Goal: Task Accomplishment & Management: Use online tool/utility

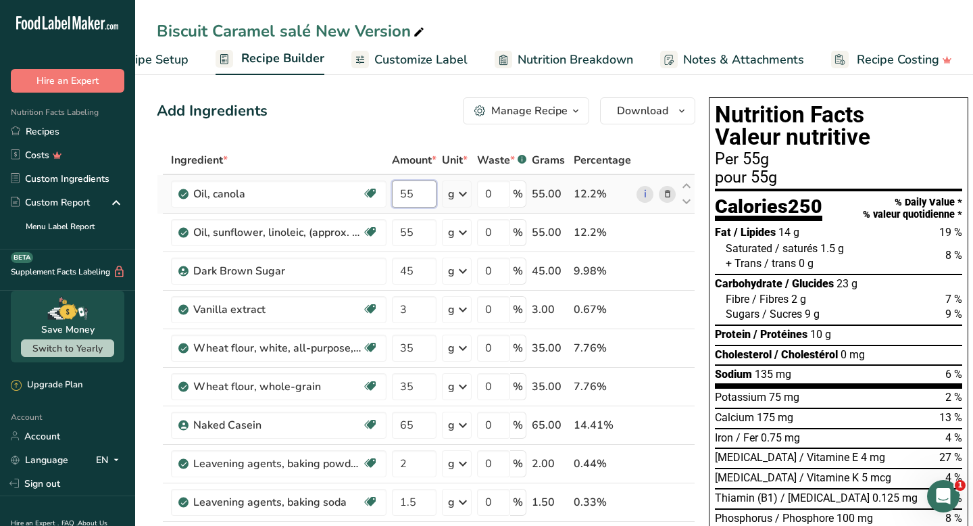
click at [427, 199] on input "55" at bounding box center [414, 193] width 45 height 27
type input "53"
click at [419, 232] on div "Ingredient * Amount * Unit * Waste * .a-a{fill:#347362;}.b-a{fill:#fff;} Grams …" at bounding box center [426, 491] width 538 height 691
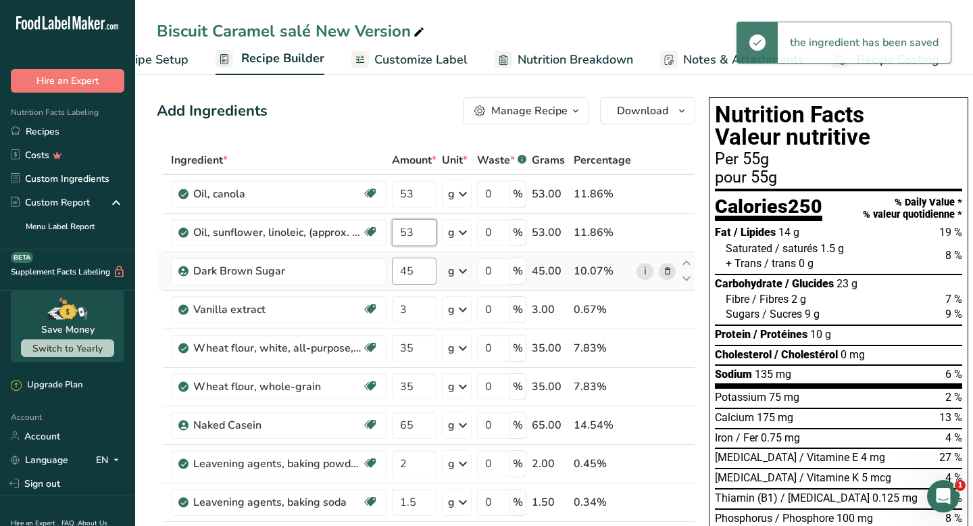
type input "53"
click at [410, 278] on div "Ingredient * Amount * Unit * Waste * .a-a{fill:#347362;}.b-a{fill:#fff;} Grams …" at bounding box center [426, 491] width 538 height 691
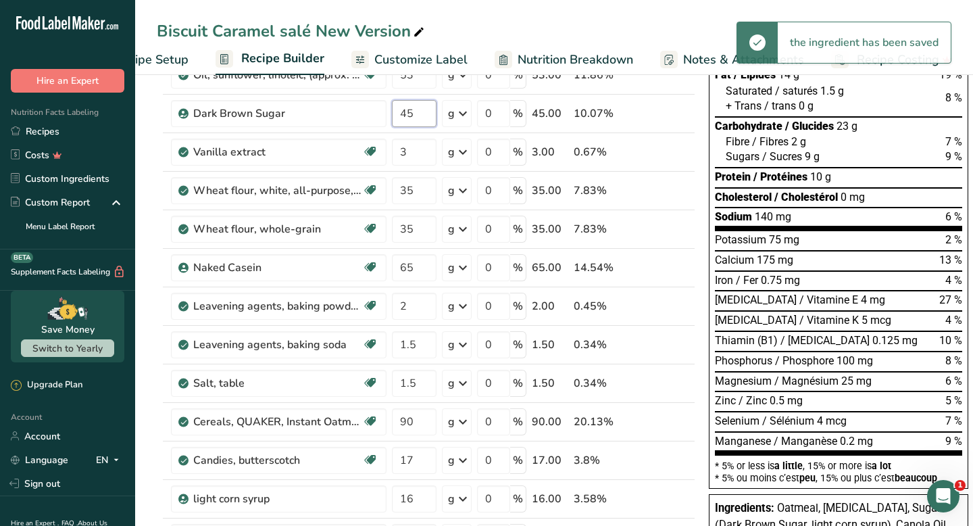
scroll to position [159, 0]
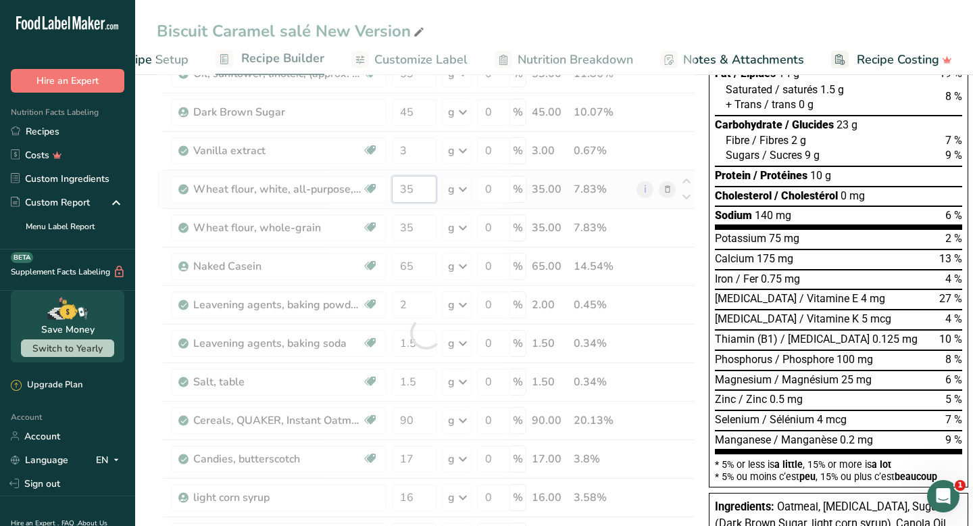
click at [419, 193] on div "Ingredient * Amount * Unit * Waste * .a-a{fill:#347362;}.b-a{fill:#fff;} Grams …" at bounding box center [426, 332] width 538 height 691
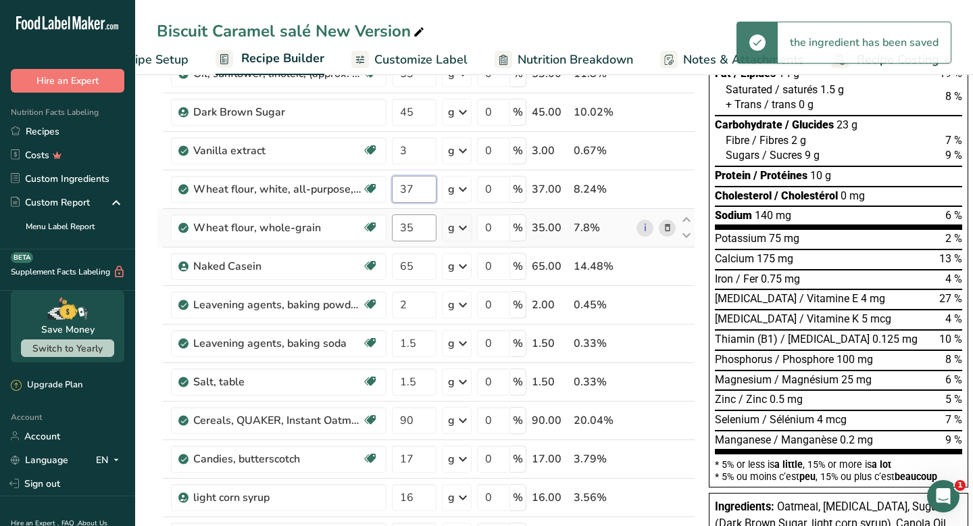
type input "37"
click at [420, 237] on div "Ingredient * Amount * Unit * Waste * .a-a{fill:#347362;}.b-a{fill:#fff;} Grams …" at bounding box center [426, 332] width 538 height 691
type input "37"
click at [420, 269] on div "Ingredient * Amount * Unit * Waste * .a-a{fill:#347362;}.b-a{fill:#fff;} Grams …" at bounding box center [426, 332] width 538 height 691
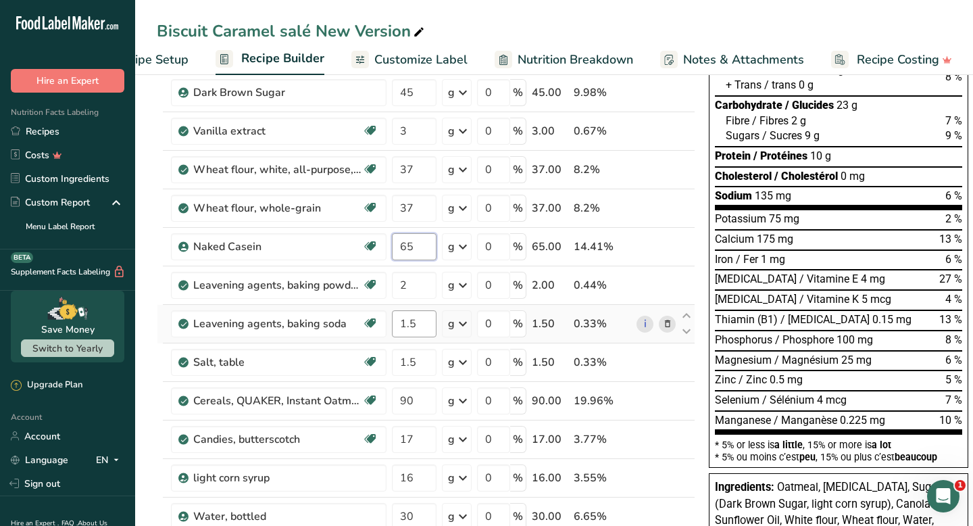
scroll to position [188, 0]
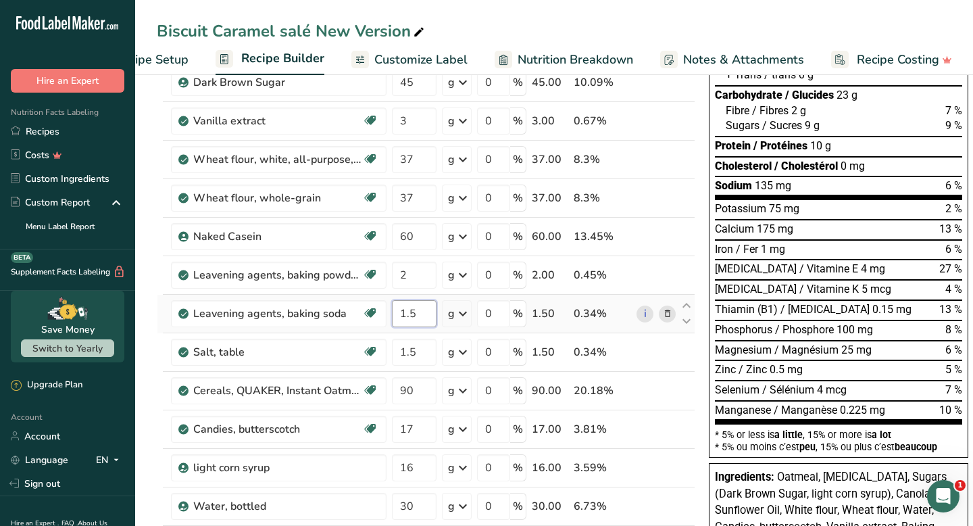
click at [417, 300] on div "Ingredient * Amount * Unit * Waste * .a-a{fill:#347362;}.b-a{fill:#fff;} Grams …" at bounding box center [426, 302] width 538 height 691
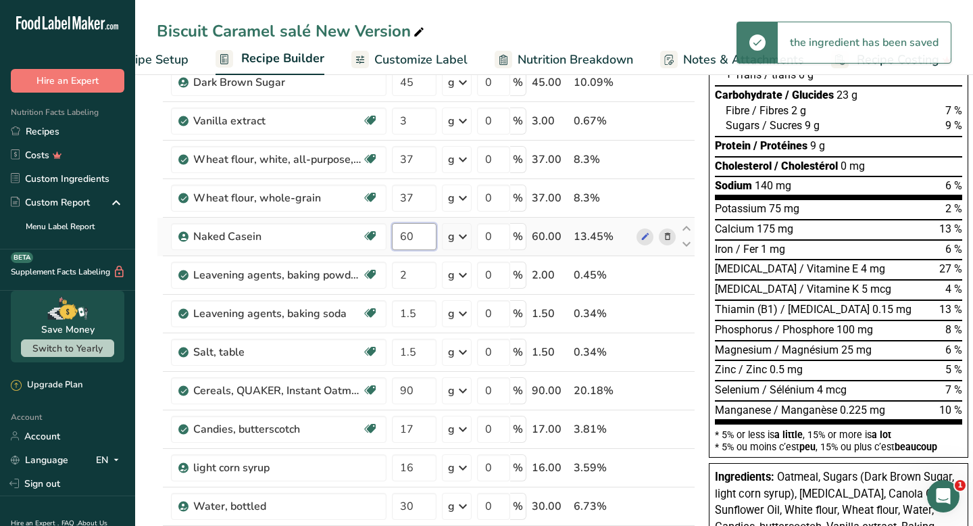
click at [413, 236] on div "Ingredient * Amount * Unit * Waste * .a-a{fill:#347362;}.b-a{fill:#fff;} Grams …" at bounding box center [426, 302] width 538 height 691
type input "64"
click at [417, 271] on div "Ingredient * Amount * Unit * Waste * .a-a{fill:#347362;}.b-a{fill:#fff;} Grams …" at bounding box center [426, 302] width 538 height 691
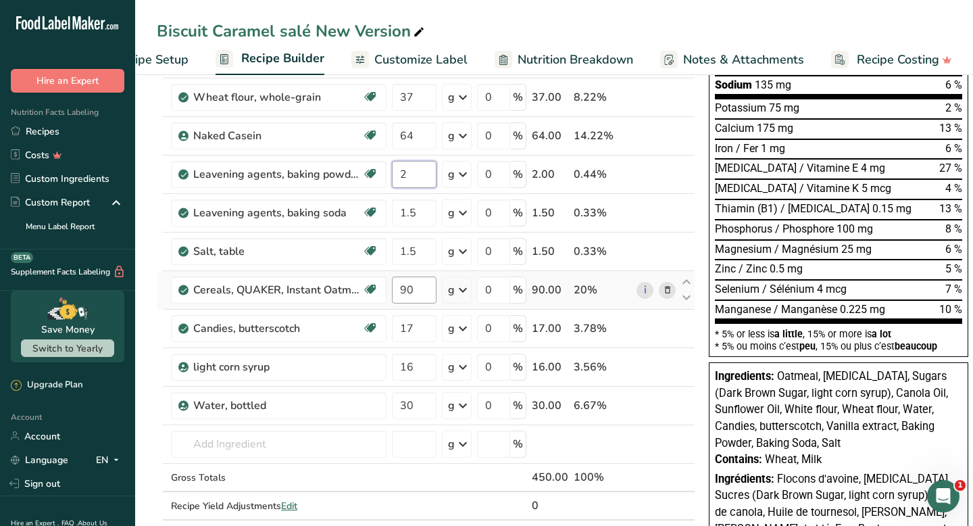
scroll to position [294, 0]
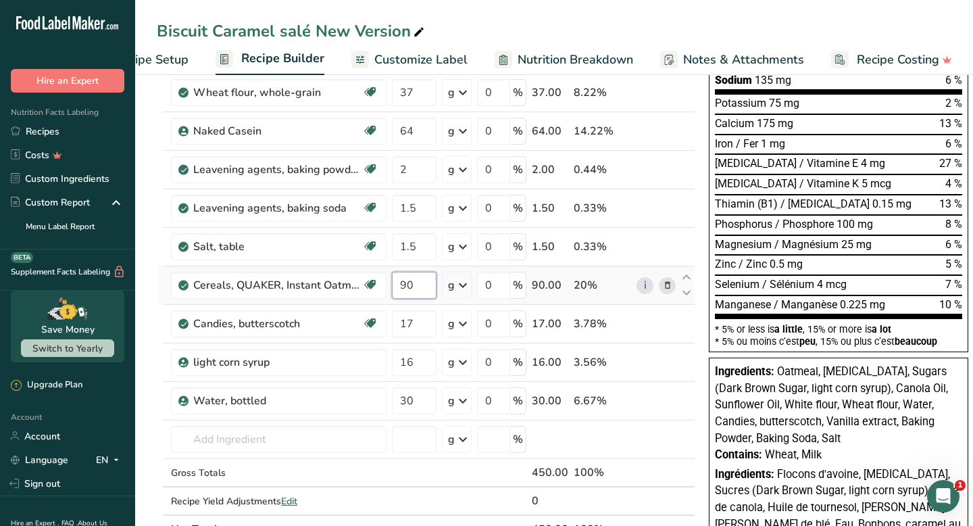
click at [424, 281] on div "Ingredient * Amount * Unit * Waste * .a-a{fill:#347362;}.b-a{fill:#fff;} Grams …" at bounding box center [426, 197] width 538 height 691
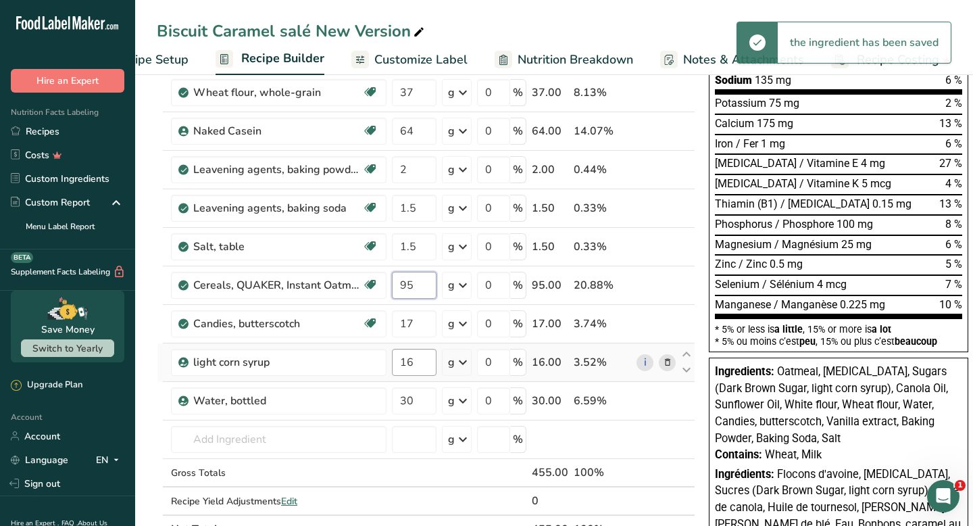
type input "95"
click at [412, 356] on div "Ingredient * Amount * Unit * Waste * .a-a{fill:#347362;}.b-a{fill:#fff;} Grams …" at bounding box center [426, 197] width 538 height 691
type input "18"
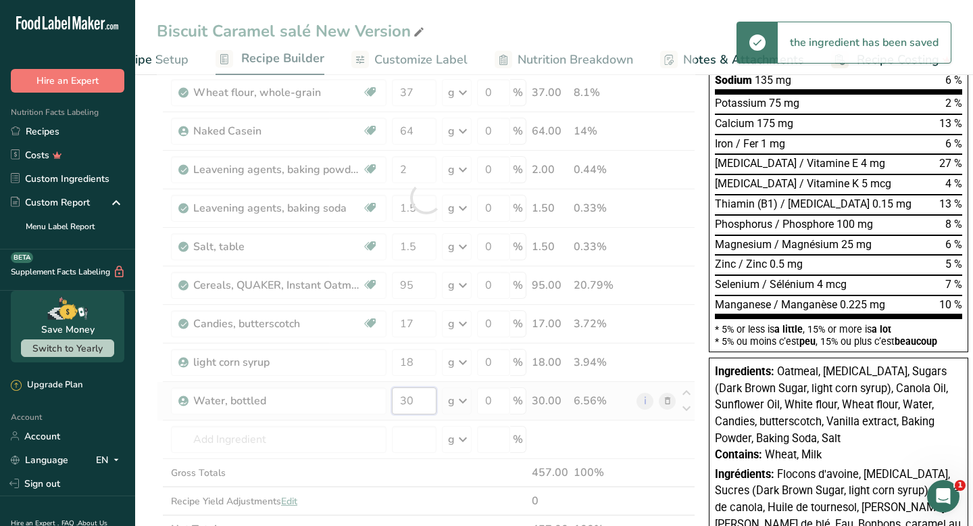
click at [405, 401] on div "Ingredient * Amount * Unit * Waste * .a-a{fill:#347362;}.b-a{fill:#fff;} Grams …" at bounding box center [426, 197] width 538 height 691
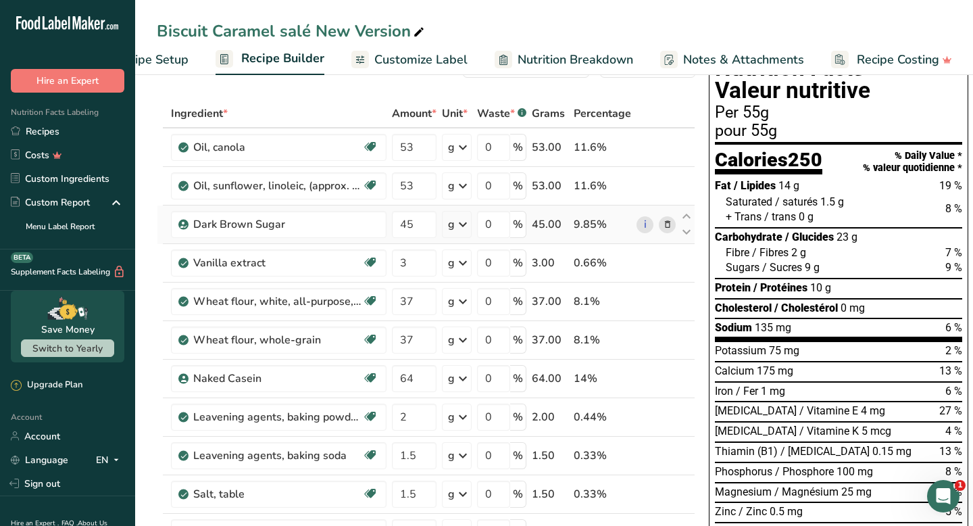
scroll to position [45, 0]
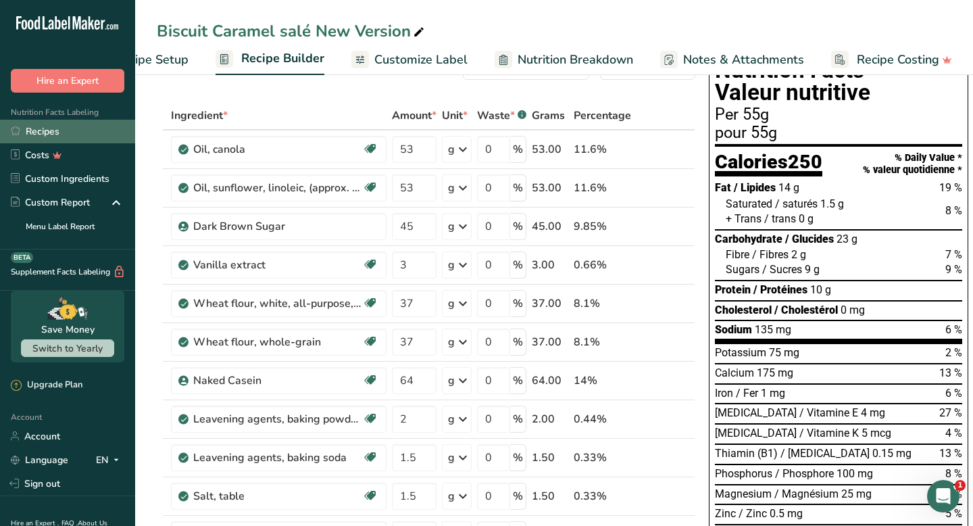
click at [76, 134] on link "Recipes" at bounding box center [67, 132] width 135 height 24
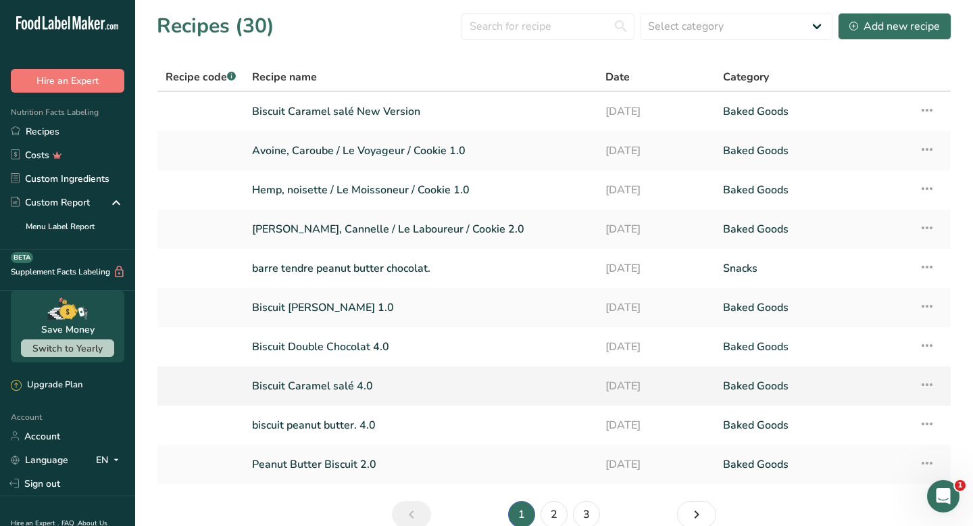
click at [411, 396] on link "Biscuit Caramel salé 4.0" at bounding box center [420, 386] width 337 height 28
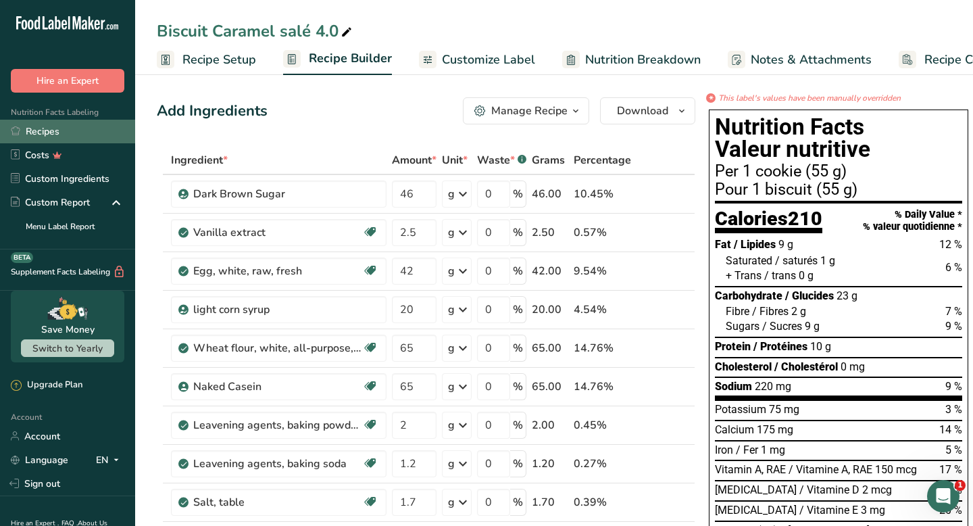
click at [49, 136] on link "Recipes" at bounding box center [67, 132] width 135 height 24
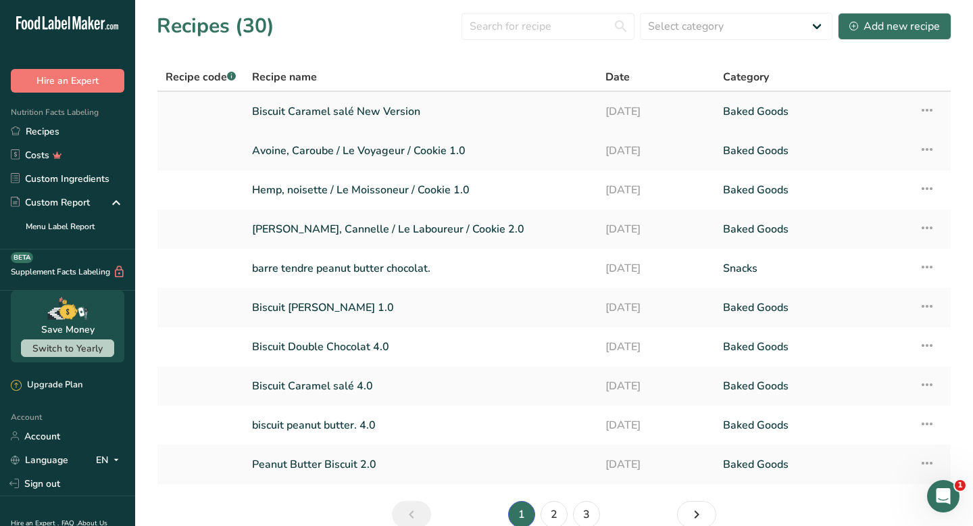
click at [336, 112] on link "Biscuit Caramel salé New Version" at bounding box center [420, 111] width 337 height 28
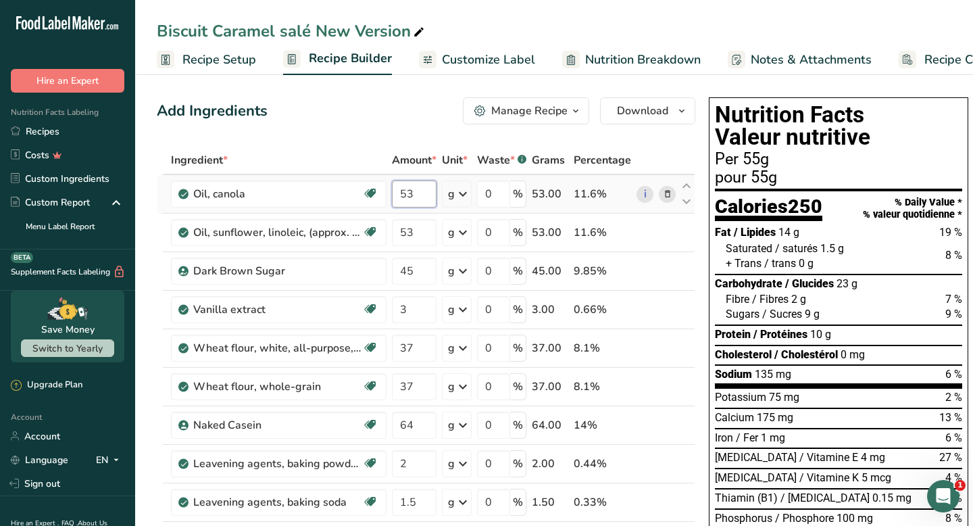
click at [417, 195] on input "53" at bounding box center [414, 193] width 45 height 27
type input "5"
type input "30"
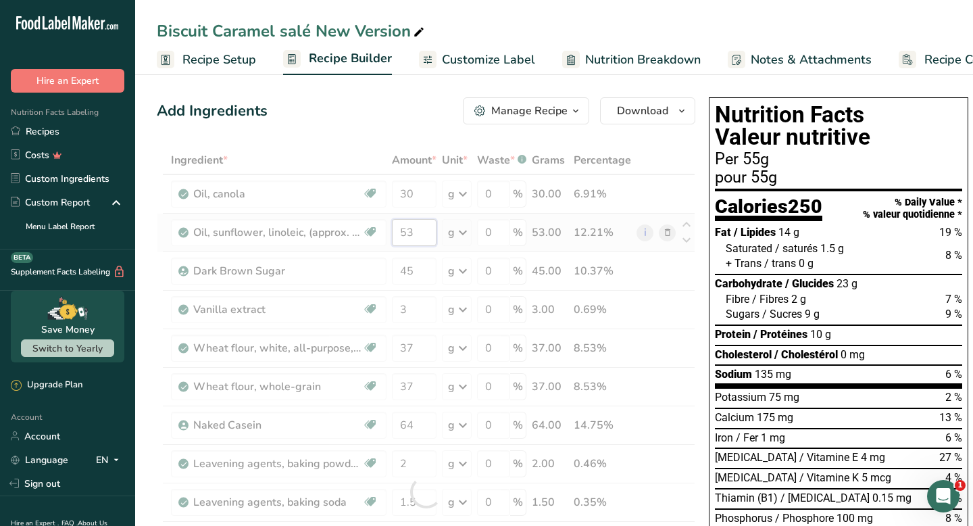
click at [432, 234] on div "Ingredient * Amount * Unit * Waste * .a-a{fill:#347362;}.b-a{fill:#fff;} Grams …" at bounding box center [426, 491] width 538 height 691
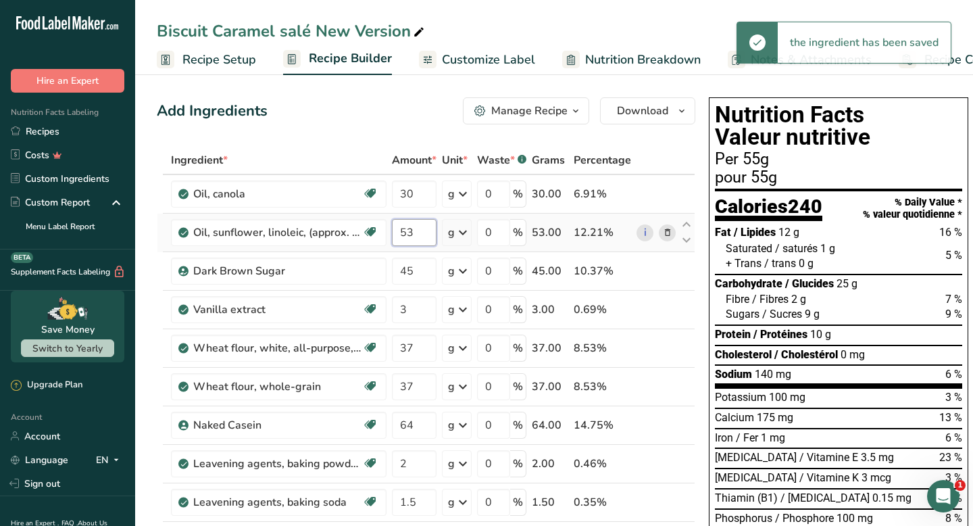
type input "5"
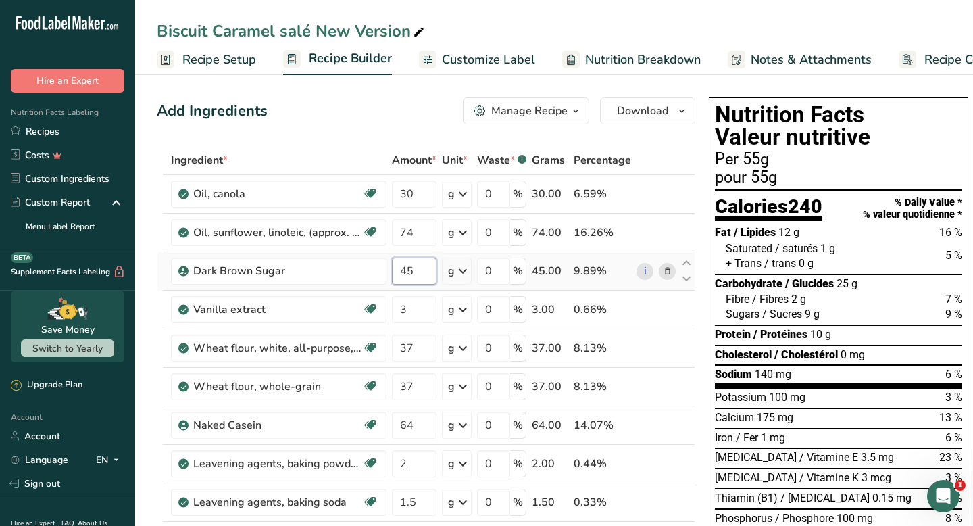
click at [415, 270] on div "Ingredient * Amount * Unit * Waste * .a-a{fill:#347362;}.b-a{fill:#fff;} Grams …" at bounding box center [426, 491] width 538 height 691
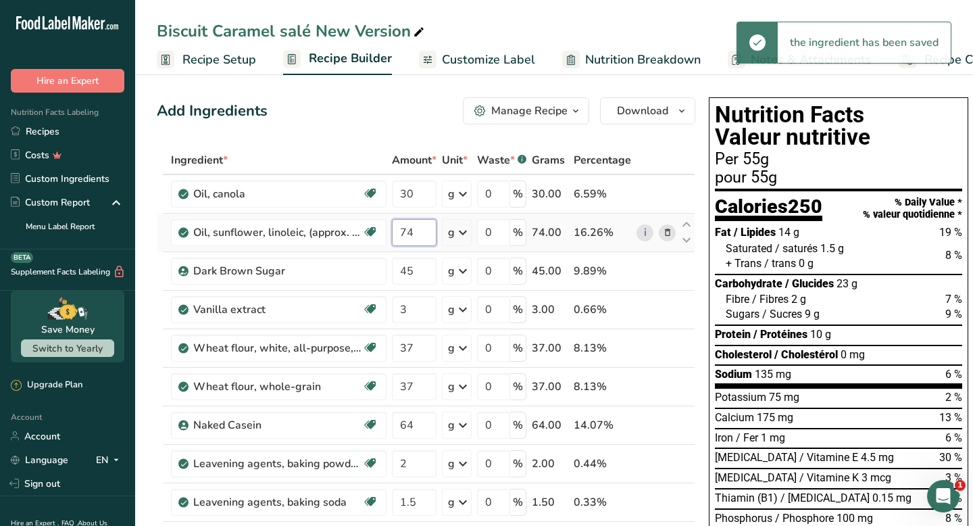
click at [420, 233] on div "Ingredient * Amount * Unit * Waste * .a-a{fill:#347362;}.b-a{fill:#fff;} Grams …" at bounding box center [426, 491] width 538 height 691
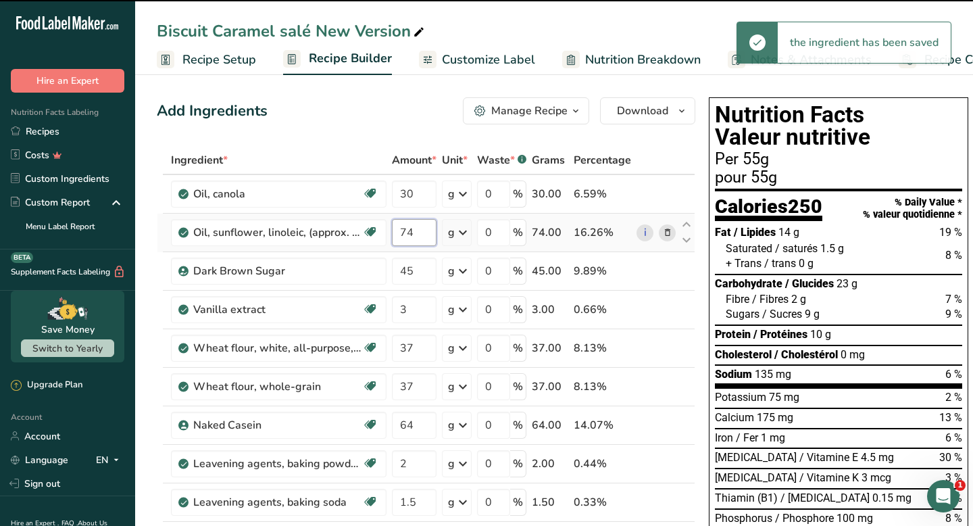
type input "7"
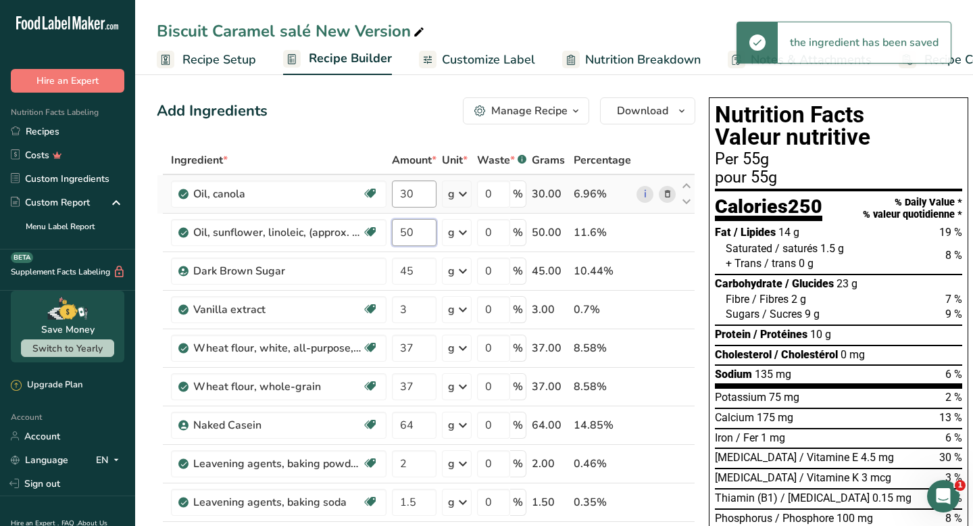
type input "50"
click at [412, 190] on div "Ingredient * Amount * Unit * Waste * .a-a{fill:#347362;}.b-a{fill:#fff;} Grams …" at bounding box center [426, 491] width 538 height 691
type input "3"
type input "50"
click at [418, 234] on div "Ingredient * Amount * Unit * Waste * .a-a{fill:#347362;}.b-a{fill:#fff;} Grams …" at bounding box center [426, 491] width 538 height 691
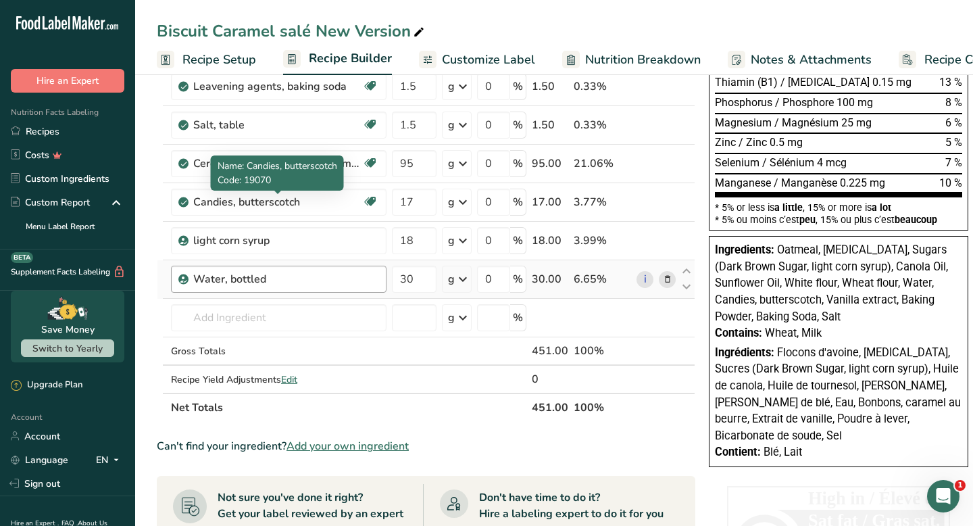
scroll to position [815, 0]
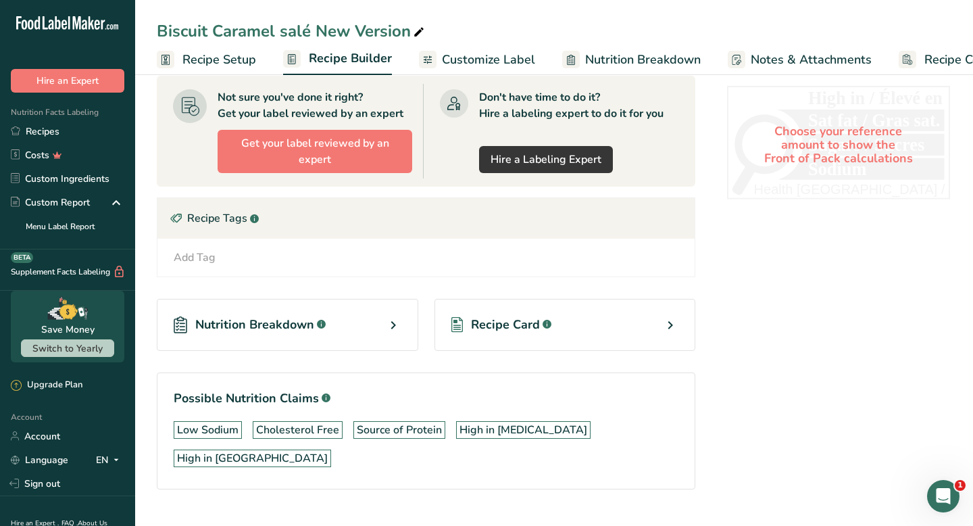
click at [507, 51] on span "Customize Label" at bounding box center [488, 60] width 93 height 18
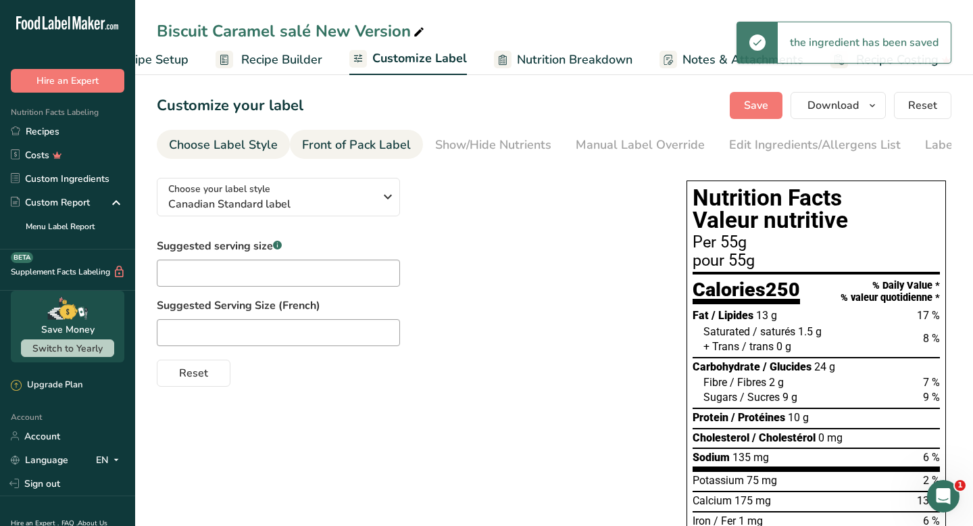
click at [409, 141] on li "Front of Pack Label" at bounding box center [356, 144] width 133 height 29
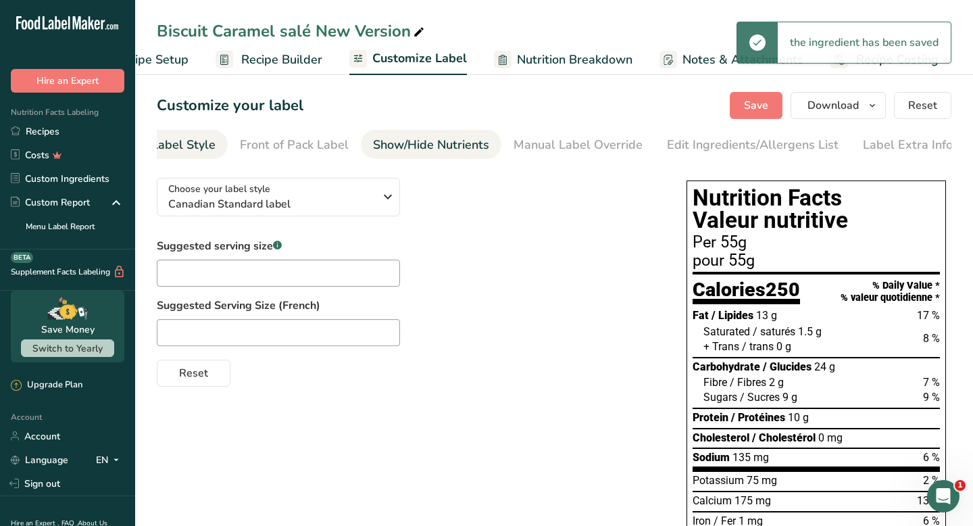
scroll to position [0, 62]
click at [446, 141] on div "Show/Hide Nutrients" at bounding box center [431, 145] width 116 height 18
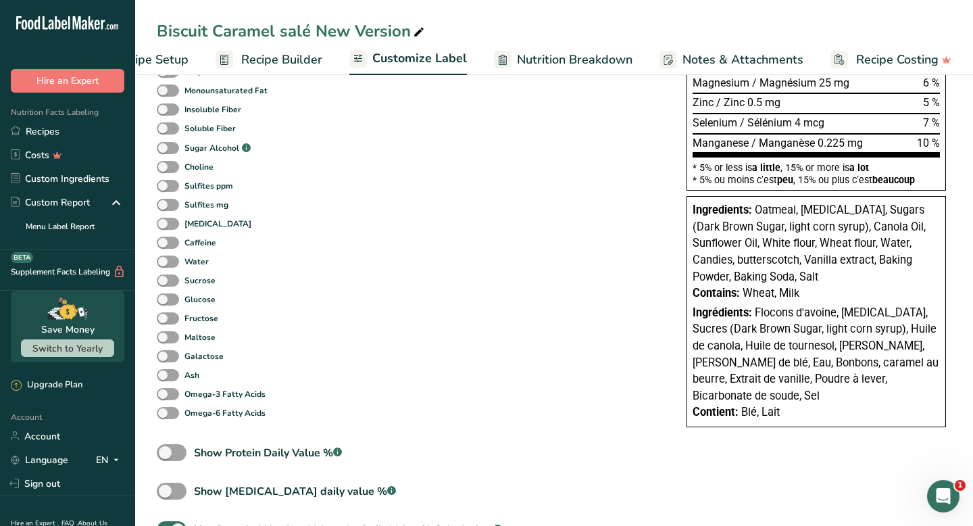
scroll to position [619, 0]
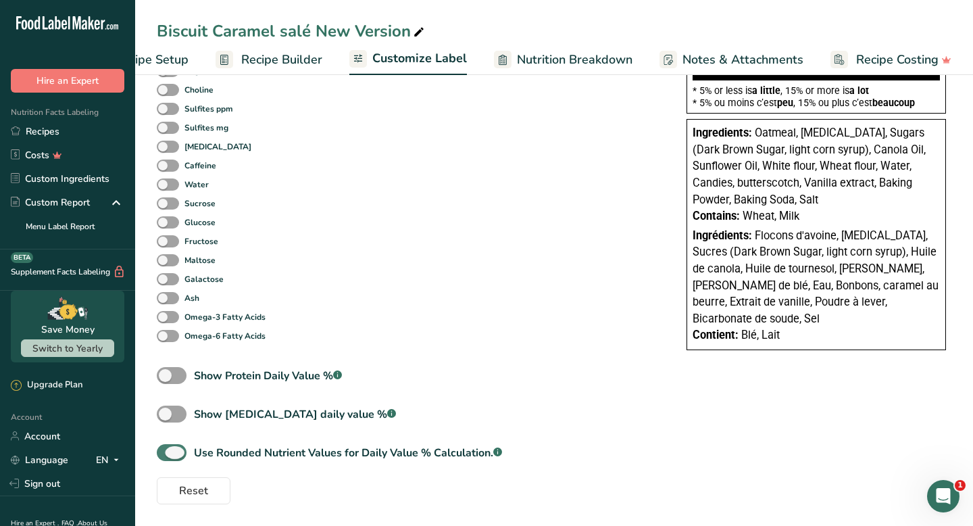
click at [173, 456] on span at bounding box center [172, 452] width 30 height 17
click at [166, 456] on input "Use Rounded Nutrient Values for Daily Value % Calculation. .a-a{fill:#347362;}.…" at bounding box center [161, 452] width 9 height 9
checkbox input "false"
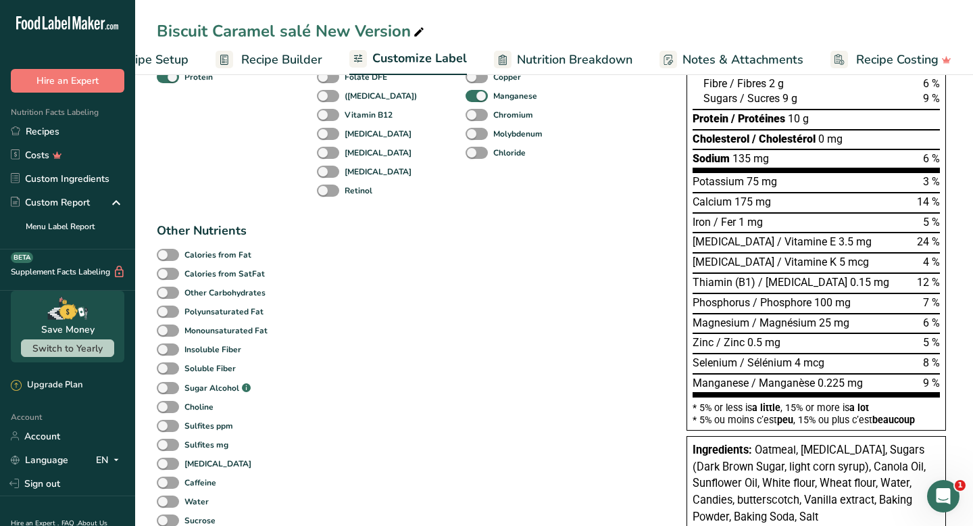
scroll to position [0, 0]
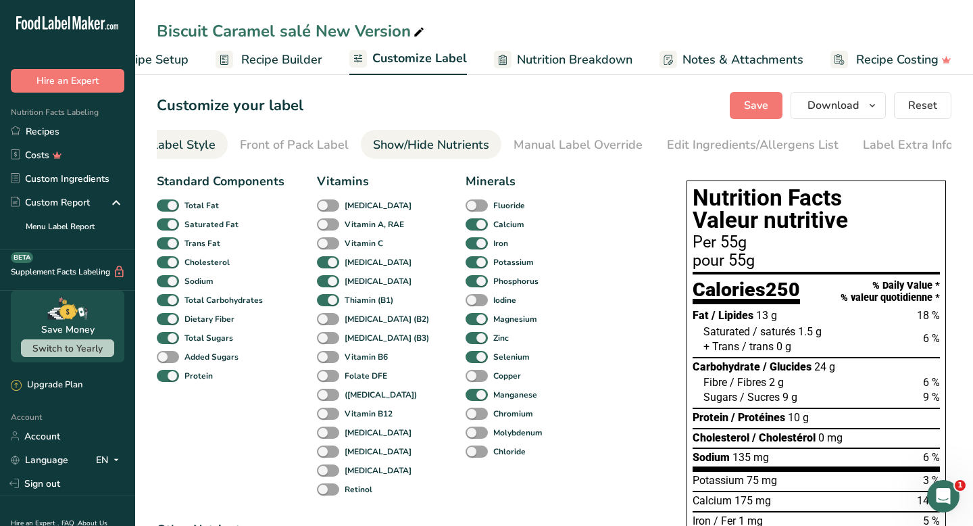
click at [190, 134] on link "Choose Label Style" at bounding box center [161, 145] width 109 height 30
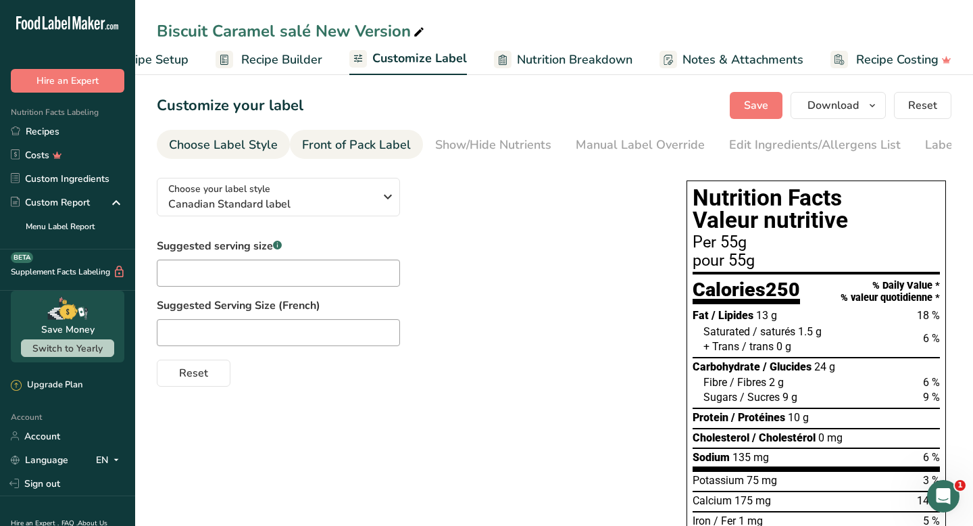
click at [350, 140] on div "Front of Pack Label" at bounding box center [356, 145] width 109 height 18
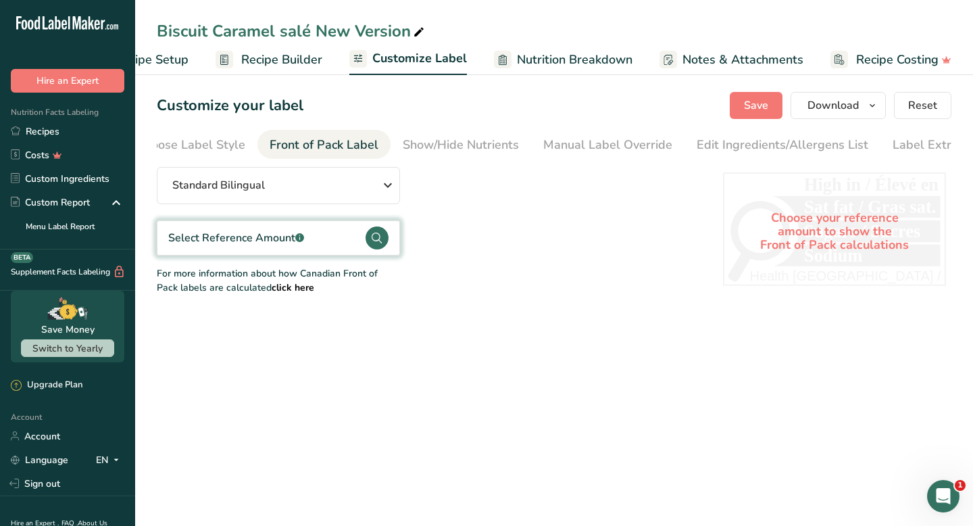
scroll to position [0, 62]
click at [276, 63] on span "Recipe Builder" at bounding box center [281, 60] width 81 height 18
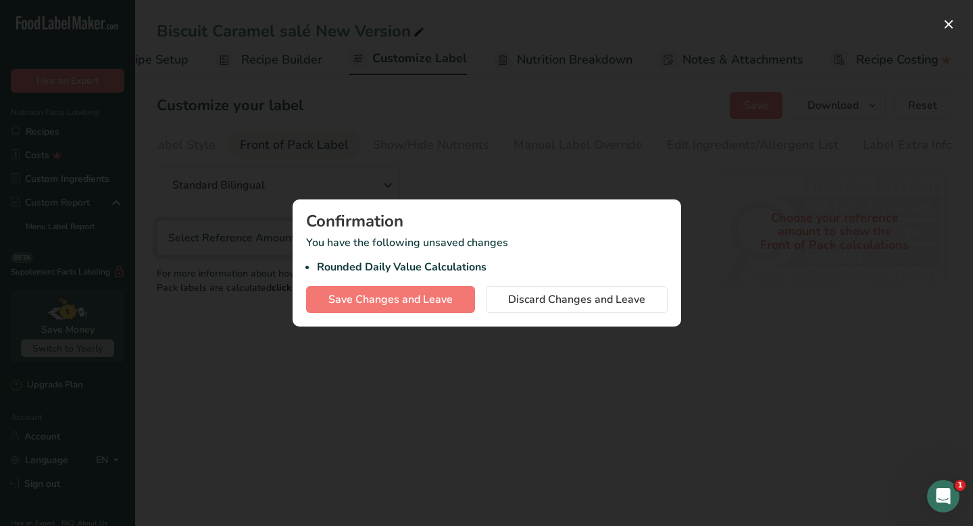
click at [479, 166] on div at bounding box center [486, 263] width 973 height 526
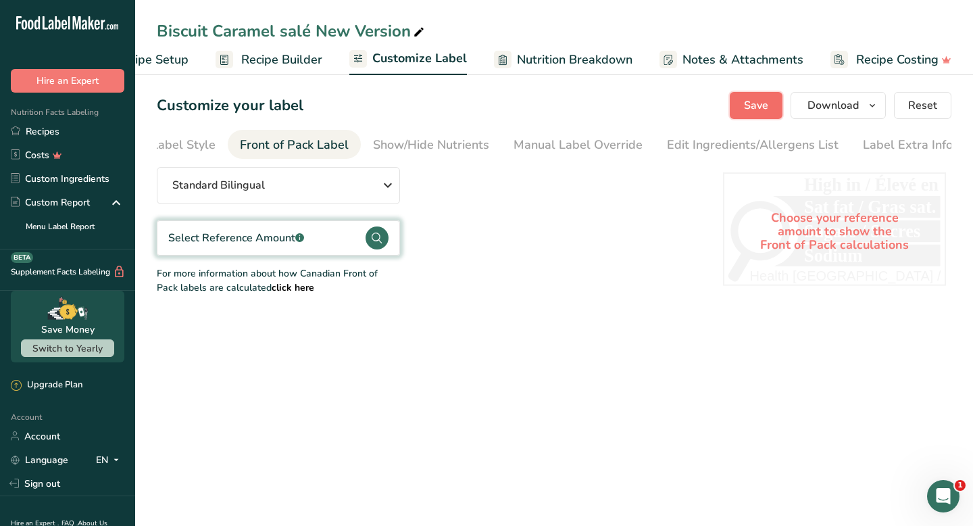
click at [743, 117] on button "Save" at bounding box center [756, 105] width 53 height 27
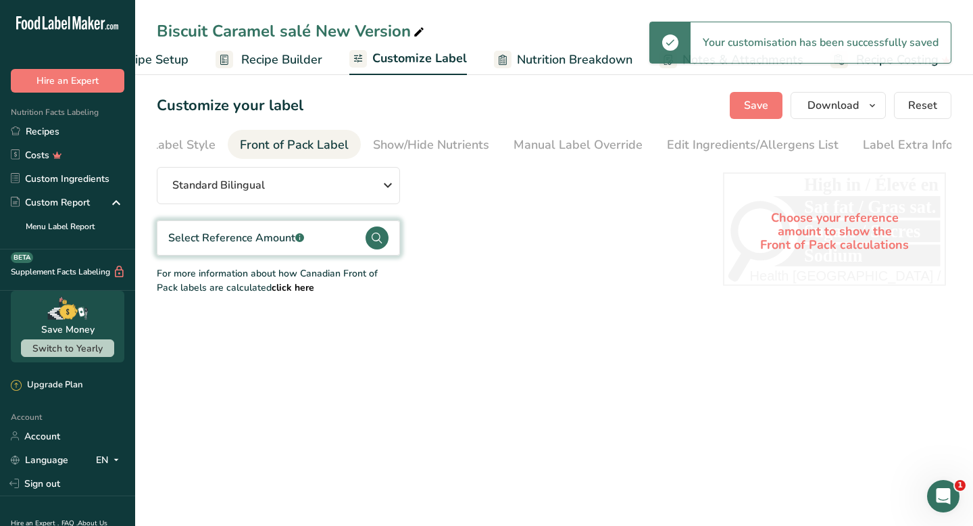
click at [287, 60] on span "Recipe Builder" at bounding box center [281, 60] width 81 height 18
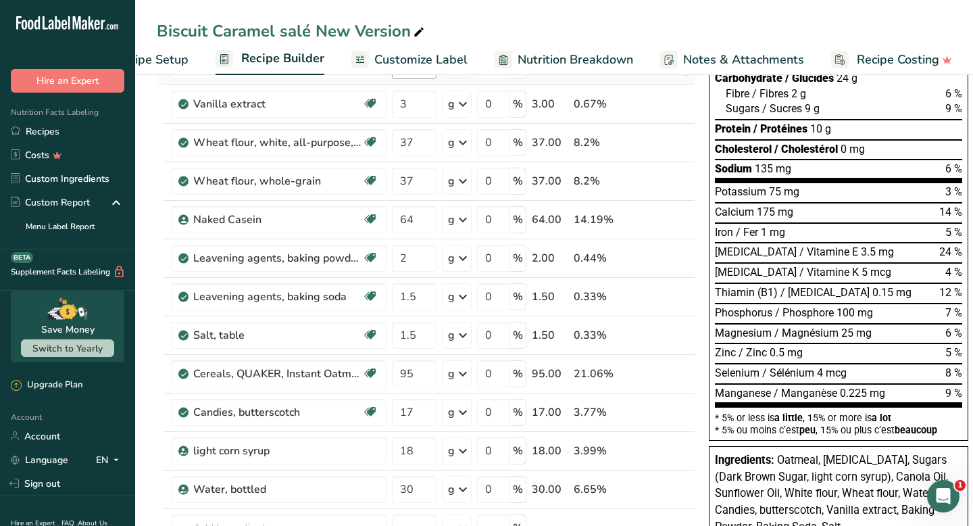
scroll to position [213, 0]
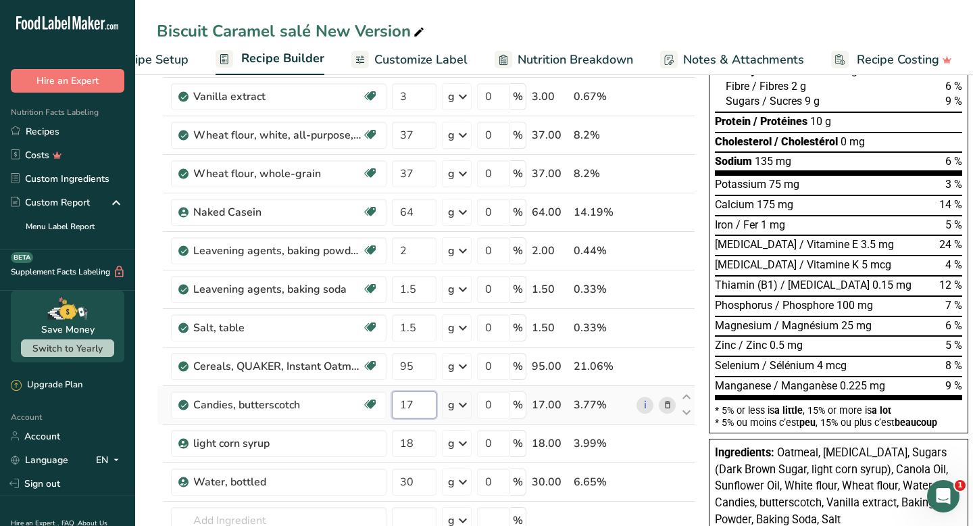
click at [416, 407] on input "17" at bounding box center [414, 404] width 45 height 27
type input "15"
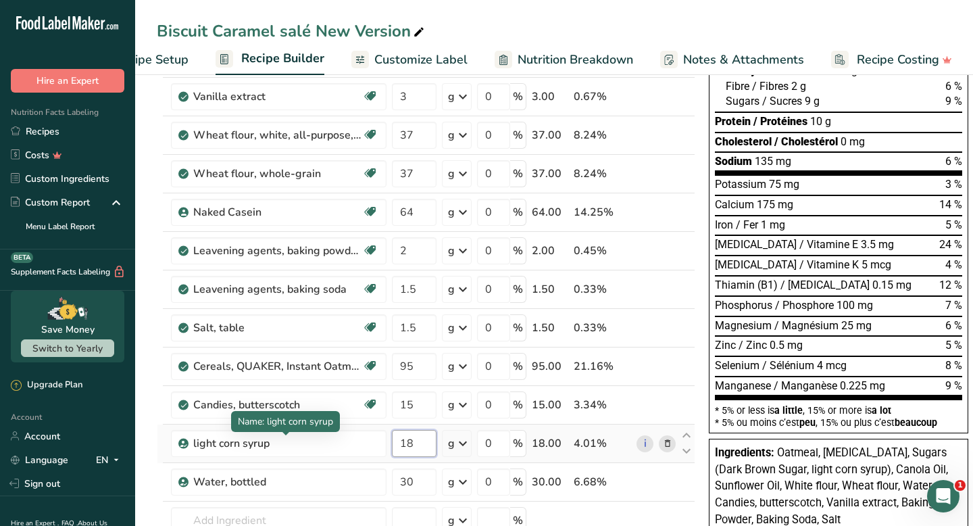
click at [413, 445] on div "Ingredient * Amount * Unit * Waste * .a-a{fill:#347362;}.b-a{fill:#fff;} Grams …" at bounding box center [426, 278] width 538 height 691
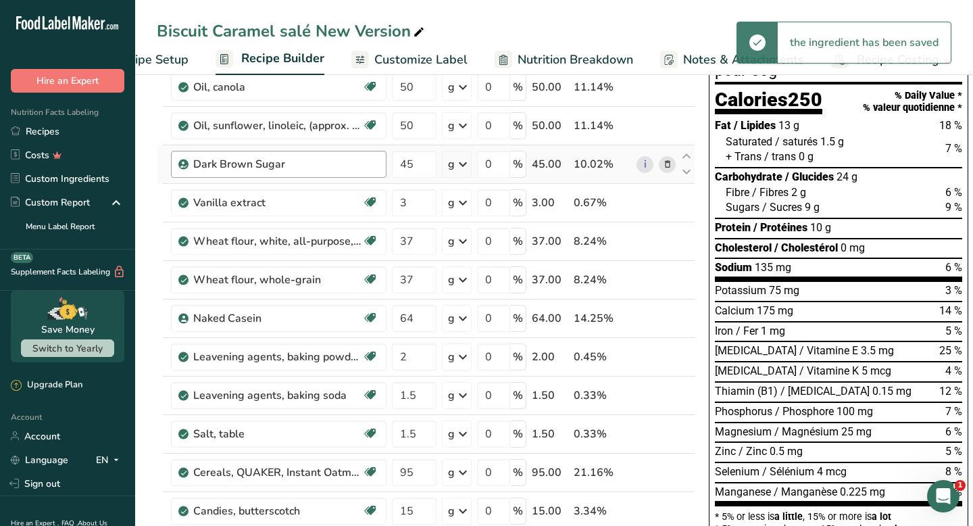
scroll to position [0, 0]
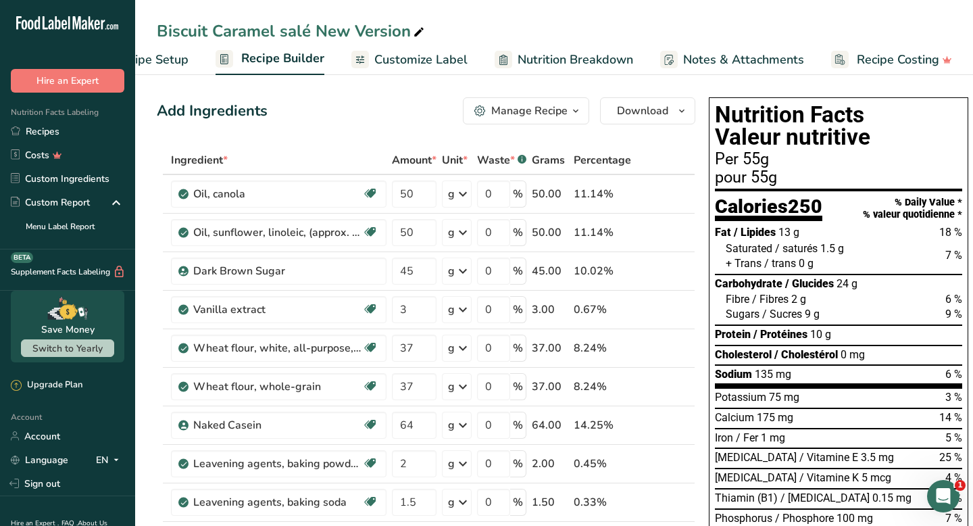
click at [594, 59] on span "Nutrition Breakdown" at bounding box center [575, 60] width 116 height 18
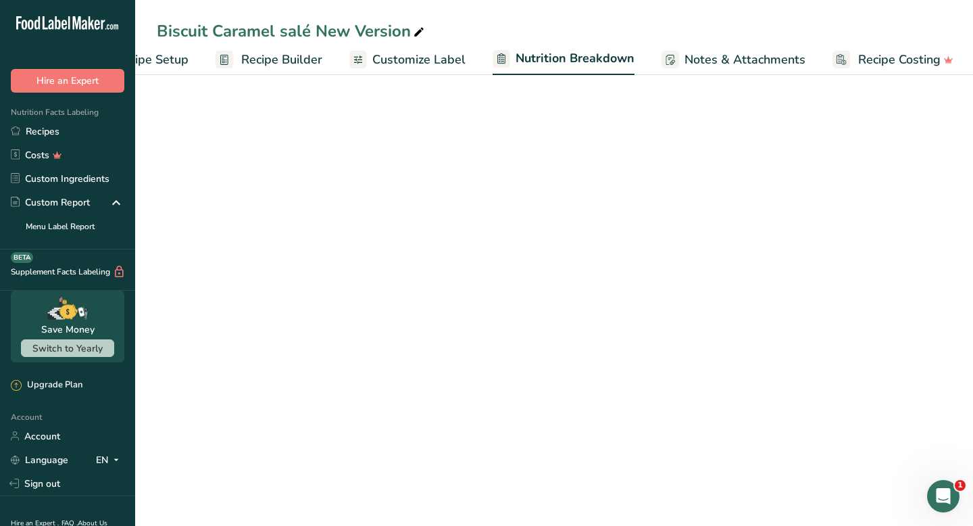
scroll to position [0, 69]
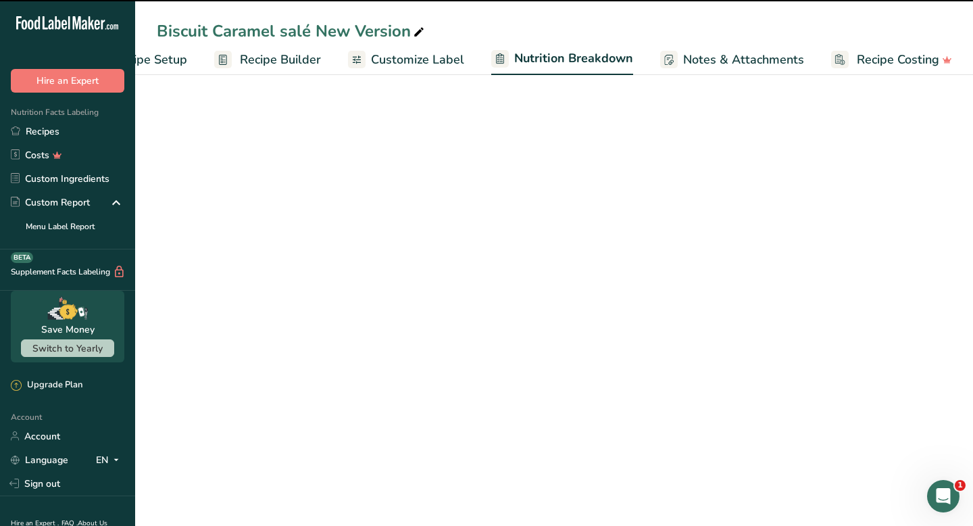
select select "Calories"
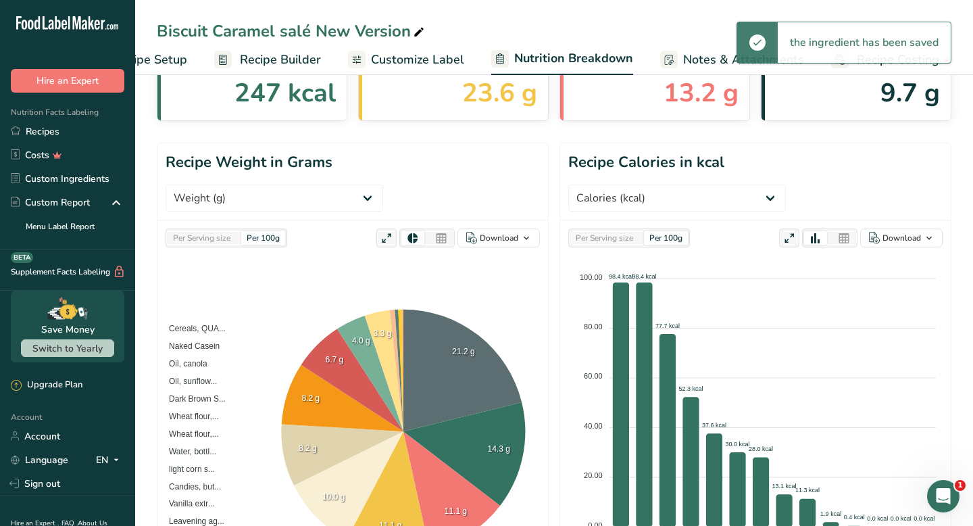
scroll to position [90, 0]
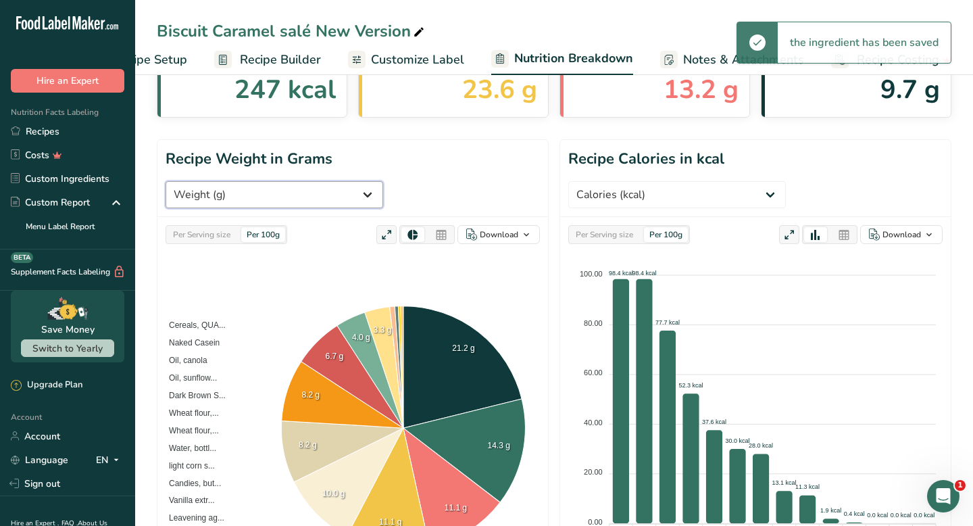
click at [383, 181] on select "Weight (g) Calories (kcal) Energy KJ (kj) Total Fat (g) Saturated Fat (g) Trans…" at bounding box center [275, 194] width 218 height 27
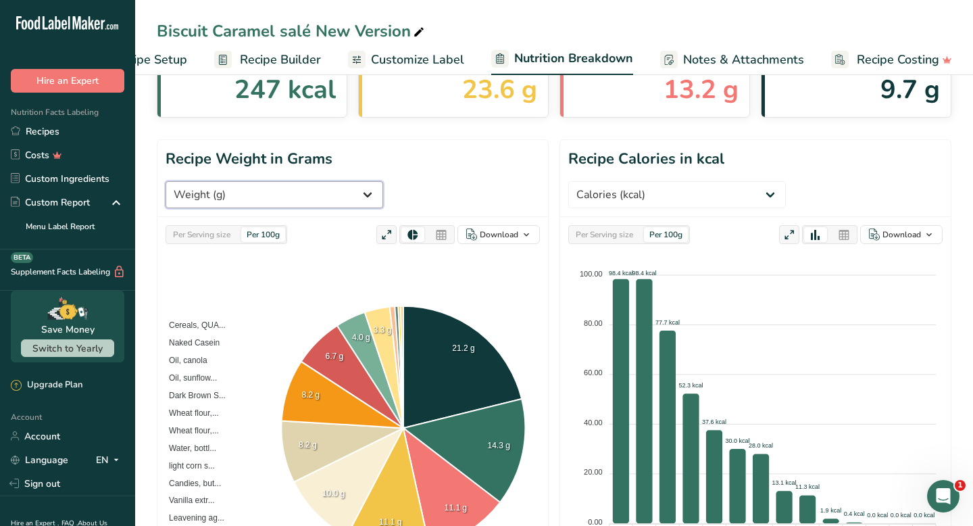
select select "Saturated Fat"
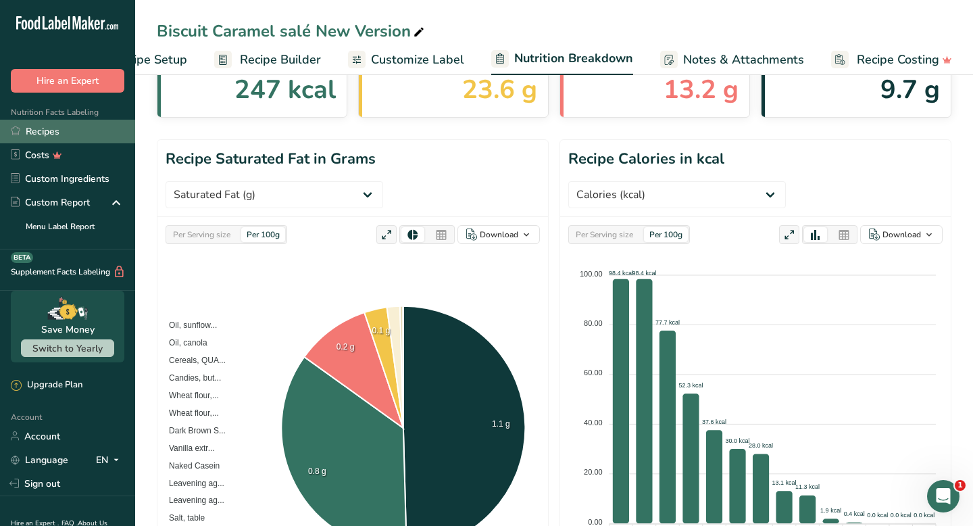
click at [82, 124] on link "Recipes" at bounding box center [67, 132] width 135 height 24
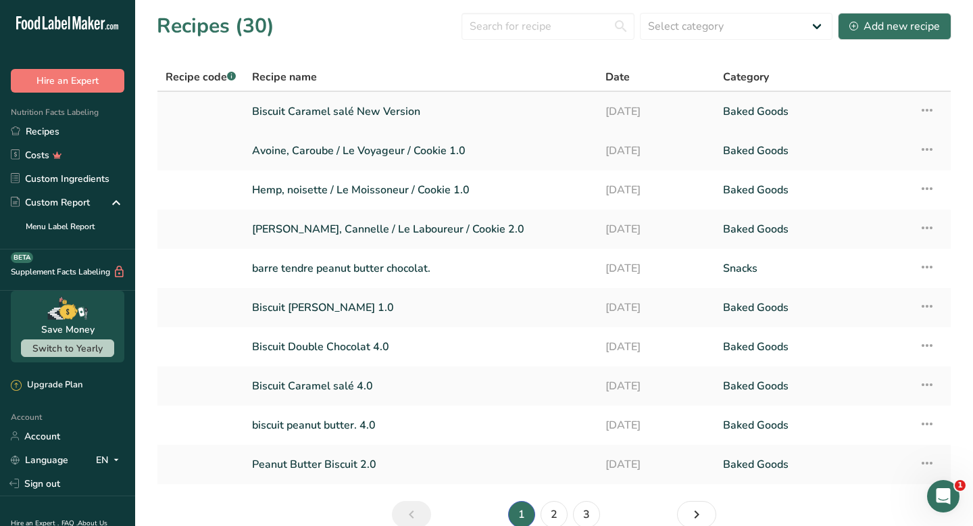
click at [402, 113] on link "Biscuit Caramel salé New Version" at bounding box center [420, 111] width 337 height 28
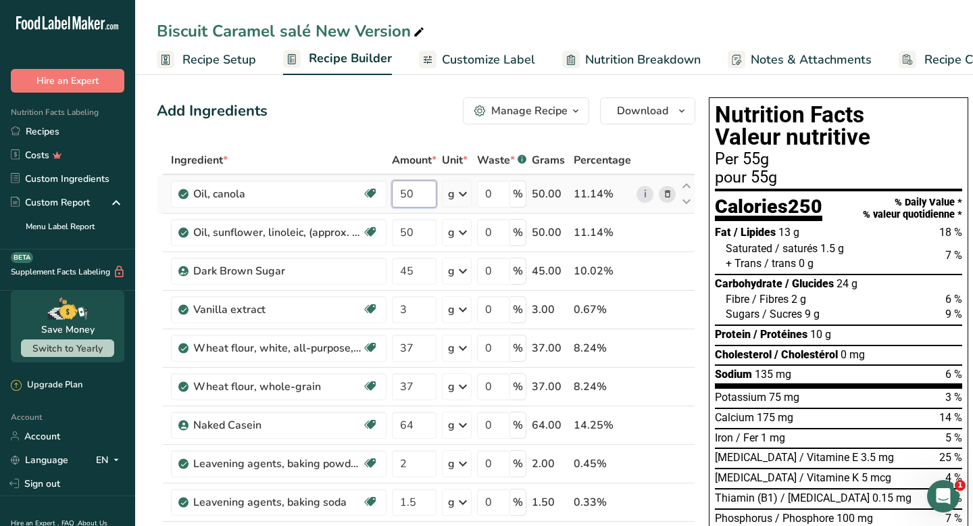
click at [411, 196] on input "50" at bounding box center [414, 193] width 45 height 27
type input "5"
type input "45"
click at [421, 231] on div "Ingredient * Amount * Unit * Waste * .a-a{fill:#347362;}.b-a{fill:#fff;} Grams …" at bounding box center [426, 491] width 538 height 691
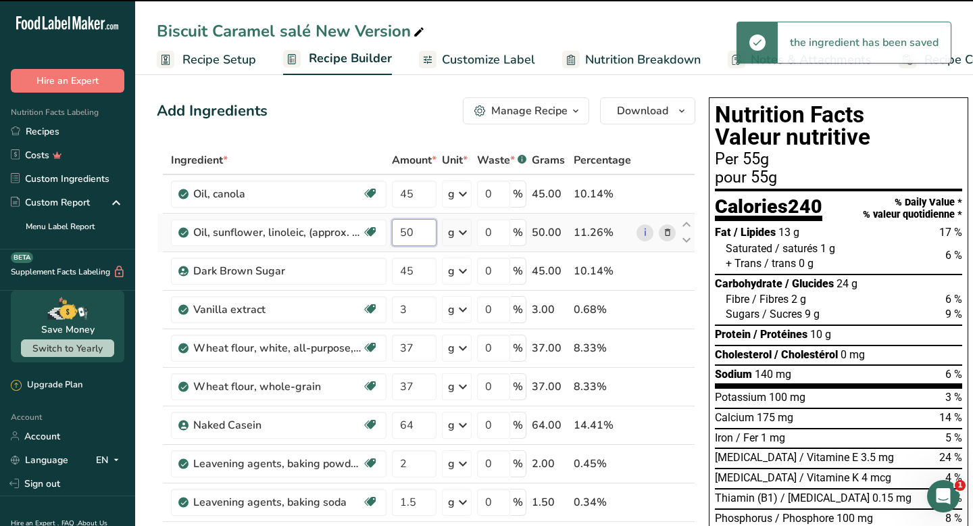
type input "5"
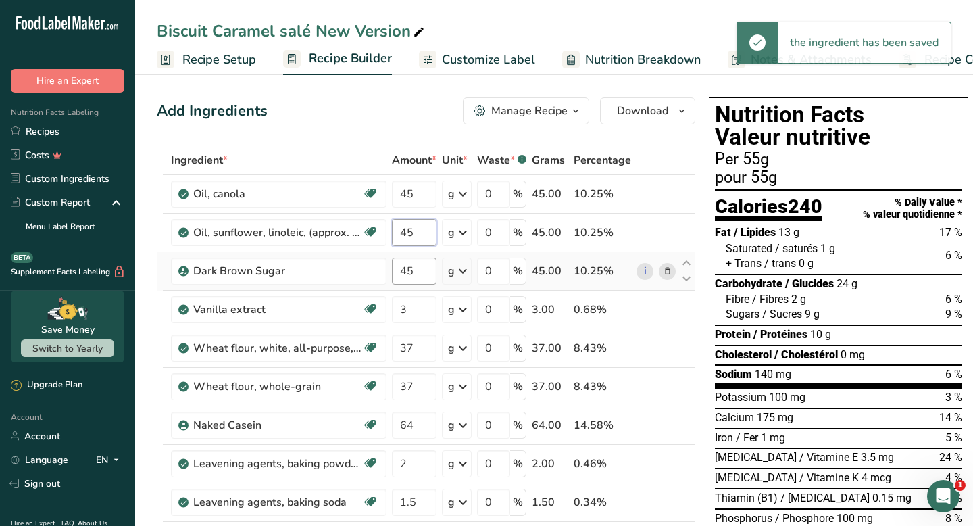
type input "45"
click at [418, 269] on div "Ingredient * Amount * Unit * Waste * .a-a{fill:#347362;}.b-a{fill:#fff;} Grams …" at bounding box center [426, 491] width 538 height 691
click at [423, 192] on div "Ingredient * Amount * Unit * Waste * .a-a{fill:#347362;}.b-a{fill:#fff;} Grams …" at bounding box center [426, 491] width 538 height 691
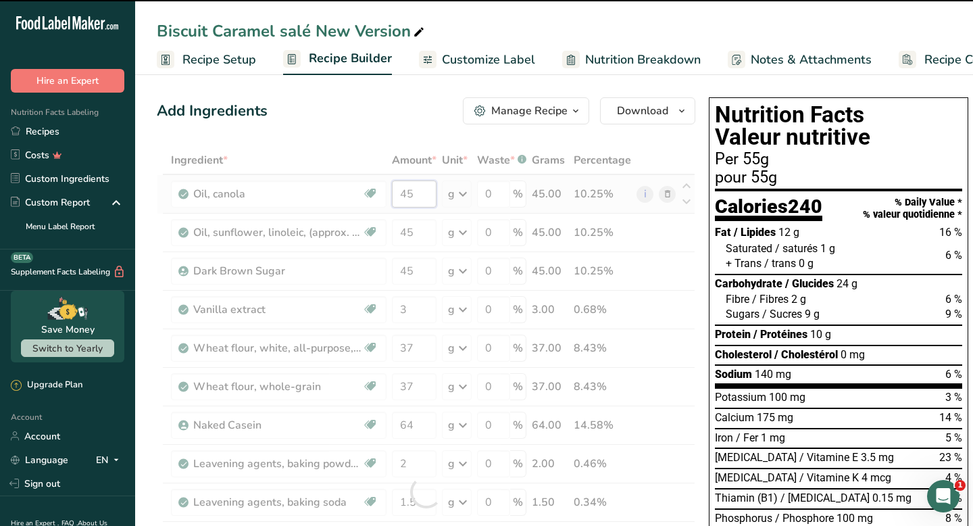
type input "4"
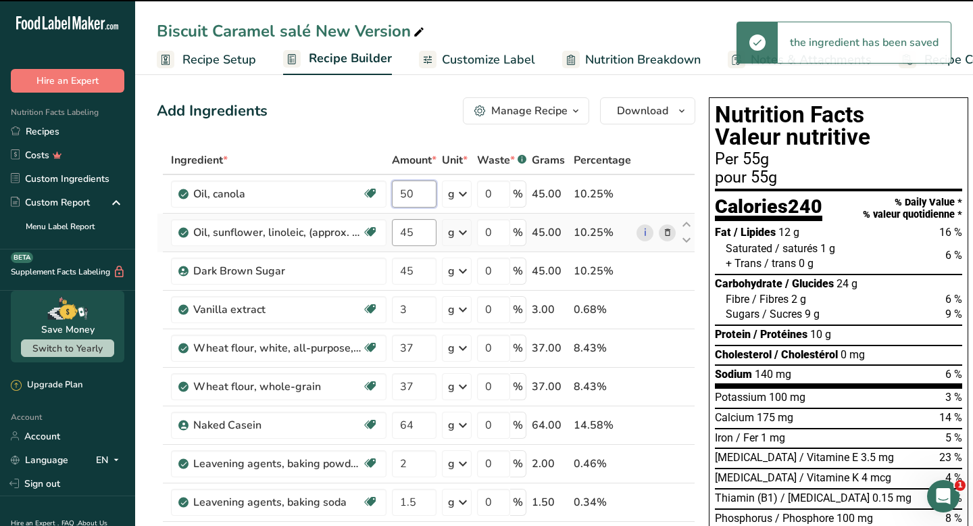
type input "45"
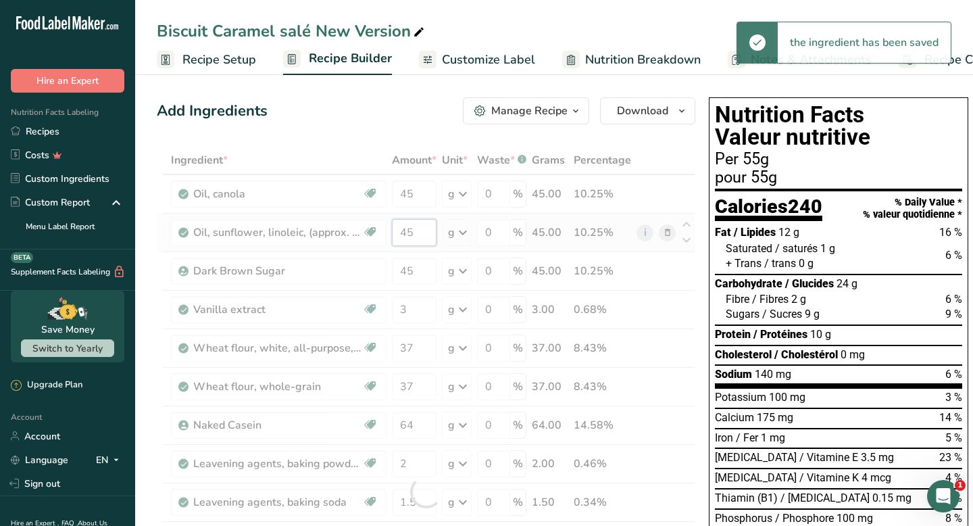
click at [420, 228] on div "Ingredient * Amount * Unit * Waste * .a-a{fill:#347362;}.b-a{fill:#fff;} Grams …" at bounding box center [426, 491] width 538 height 691
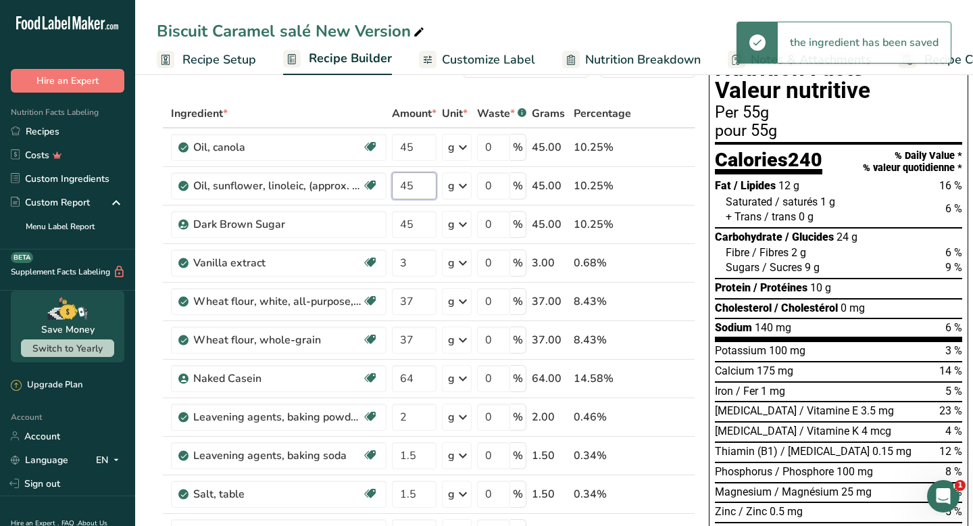
scroll to position [70, 0]
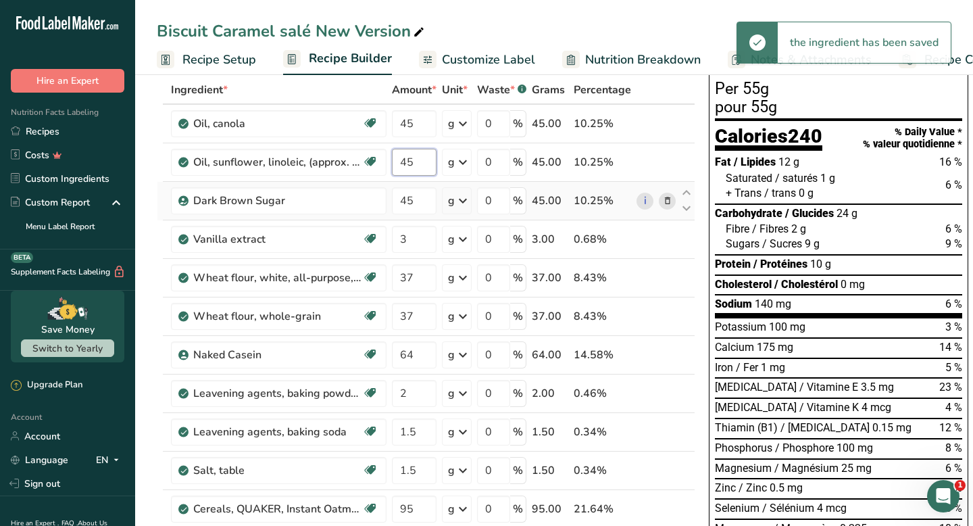
type input "4"
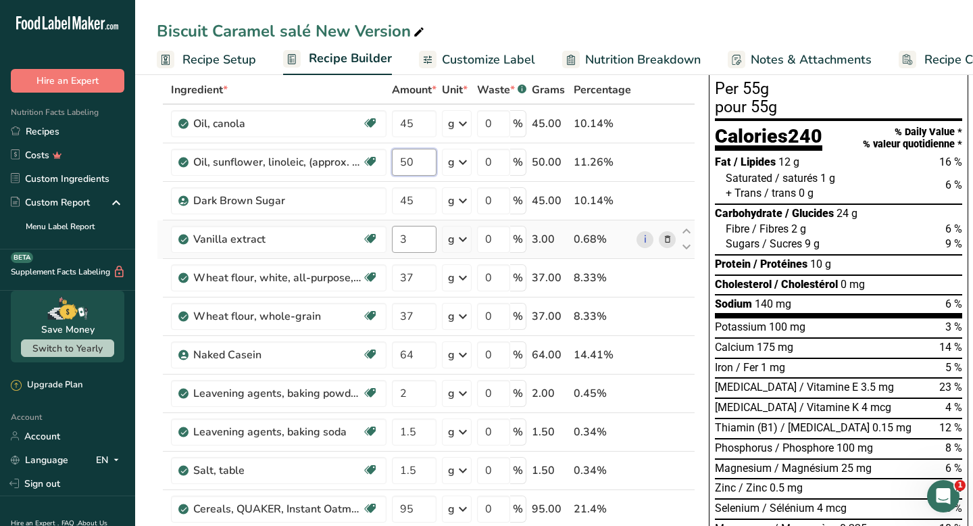
type input "50"
click at [424, 233] on div "Ingredient * Amount * Unit * Waste * .a-a{fill:#347362;}.b-a{fill:#fff;} Grams …" at bounding box center [426, 421] width 538 height 691
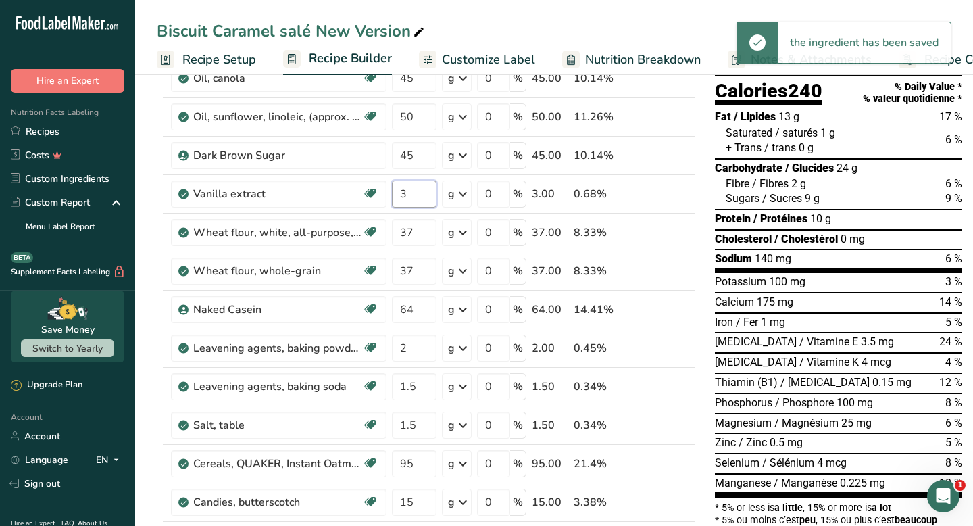
scroll to position [102, 0]
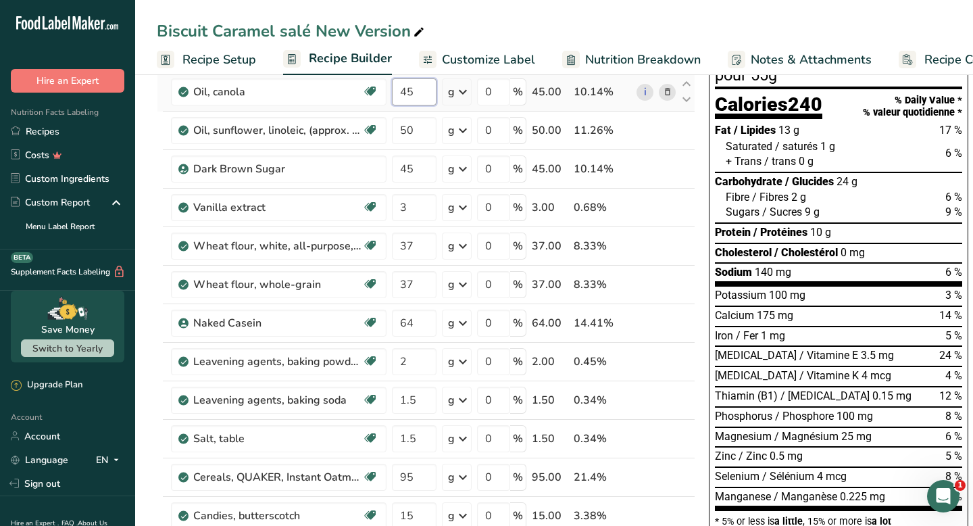
click at [414, 92] on div "Ingredient * Amount * Unit * Waste * .a-a{fill:#347362;}.b-a{fill:#fff;} Grams …" at bounding box center [426, 389] width 538 height 691
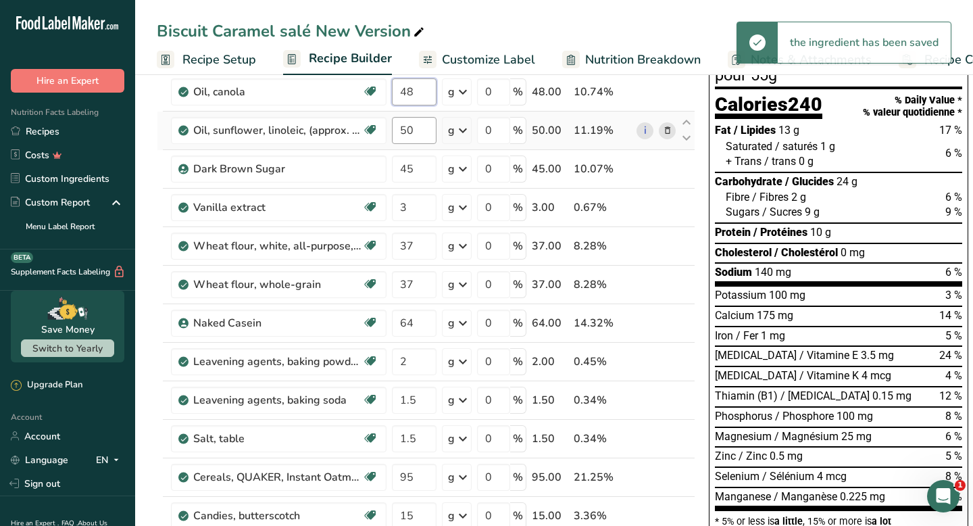
type input "48"
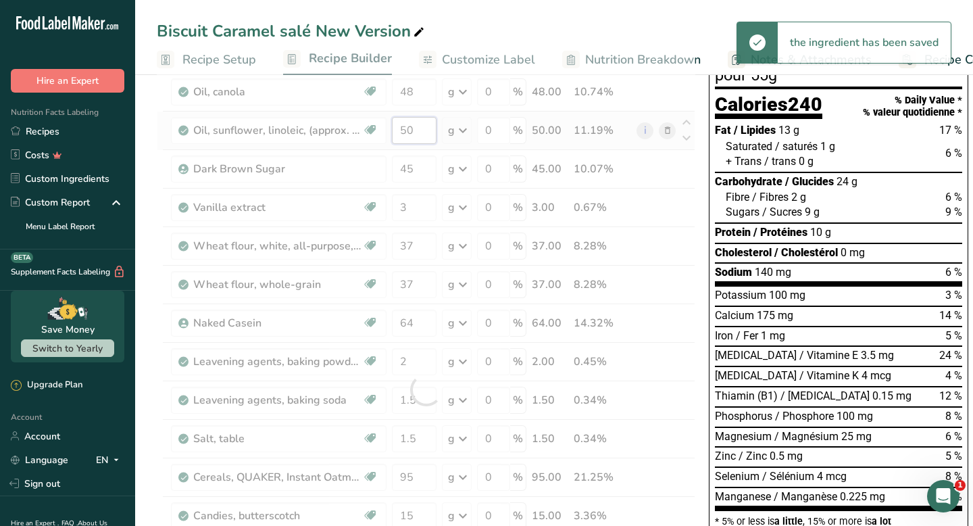
click at [419, 138] on div "Ingredient * Amount * Unit * Waste * .a-a{fill:#347362;}.b-a{fill:#fff;} Grams …" at bounding box center [426, 389] width 538 height 691
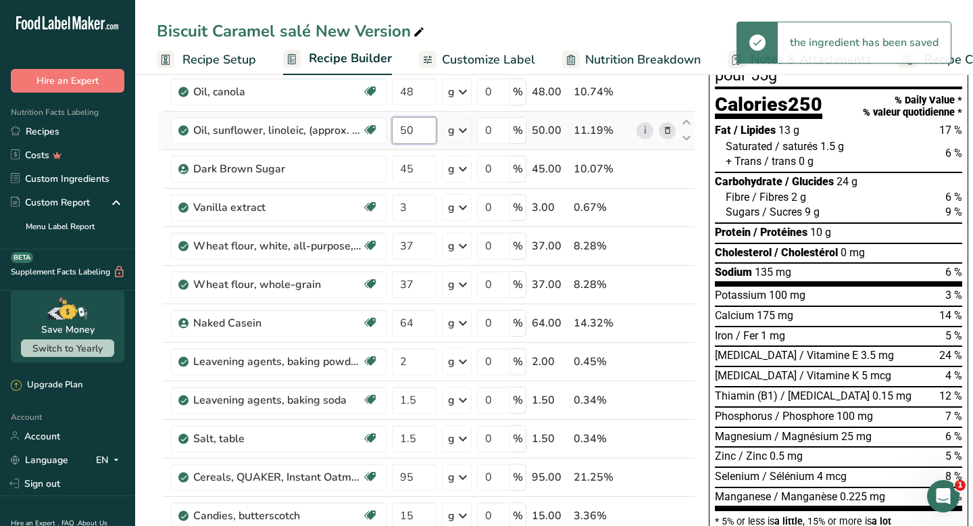
type input "5"
type input "48"
click at [424, 170] on div "Ingredient * Amount * Unit * Waste * .a-a{fill:#347362;}.b-a{fill:#fff;} Grams …" at bounding box center [426, 389] width 538 height 691
click at [878, 360] on div "[MEDICAL_DATA] / Vitamine E 3.5 mg 24 %" at bounding box center [838, 355] width 247 height 15
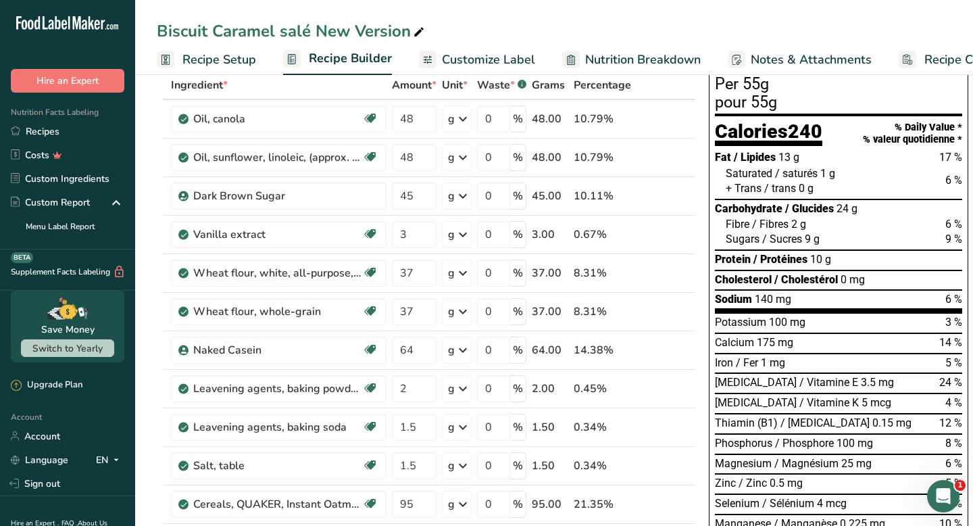
scroll to position [0, 0]
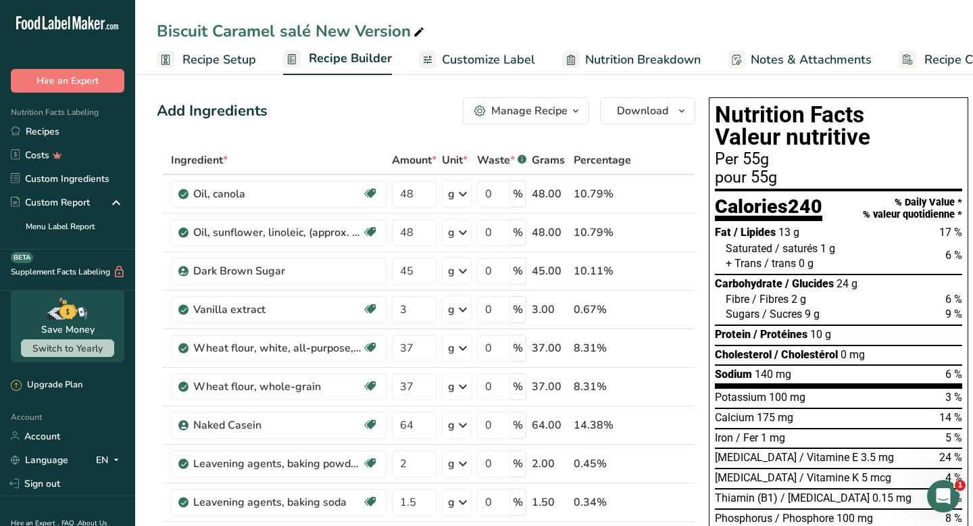
click at [487, 56] on span "Customize Label" at bounding box center [488, 60] width 93 height 18
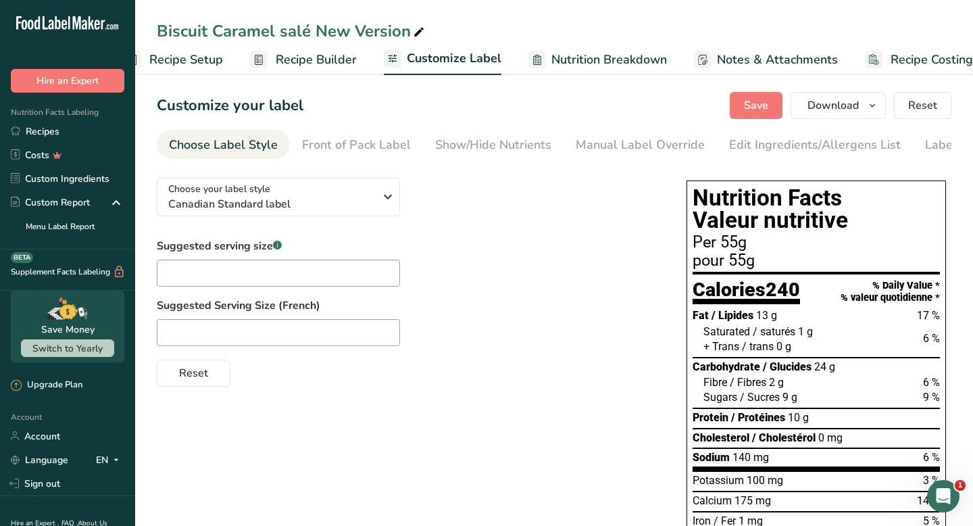
scroll to position [0, 68]
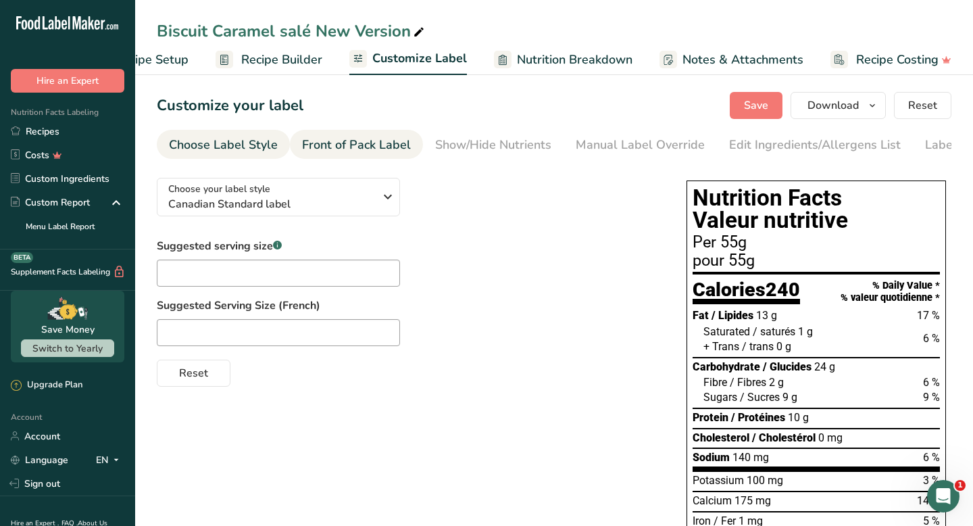
click at [347, 138] on div "Front of Pack Label" at bounding box center [356, 145] width 109 height 18
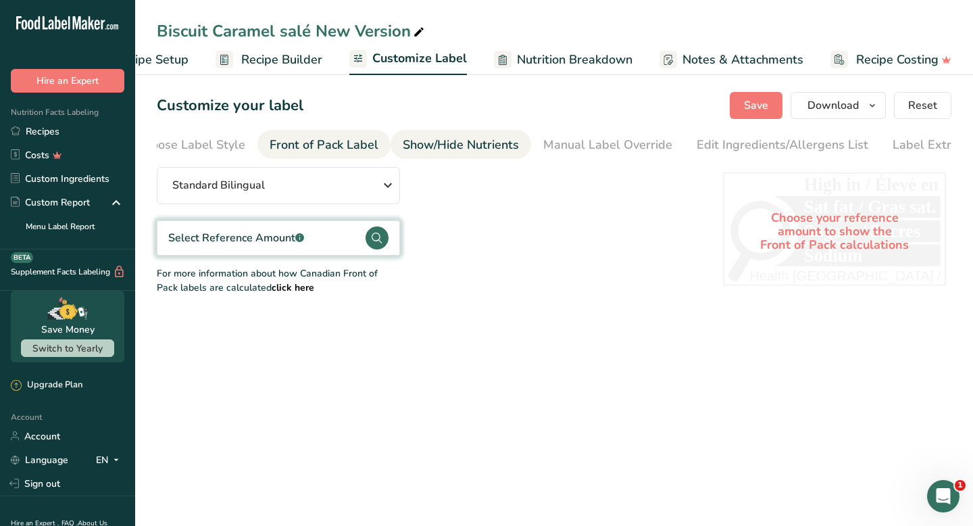
scroll to position [0, 62]
click at [444, 136] on div "Show/Hide Nutrients" at bounding box center [431, 145] width 116 height 18
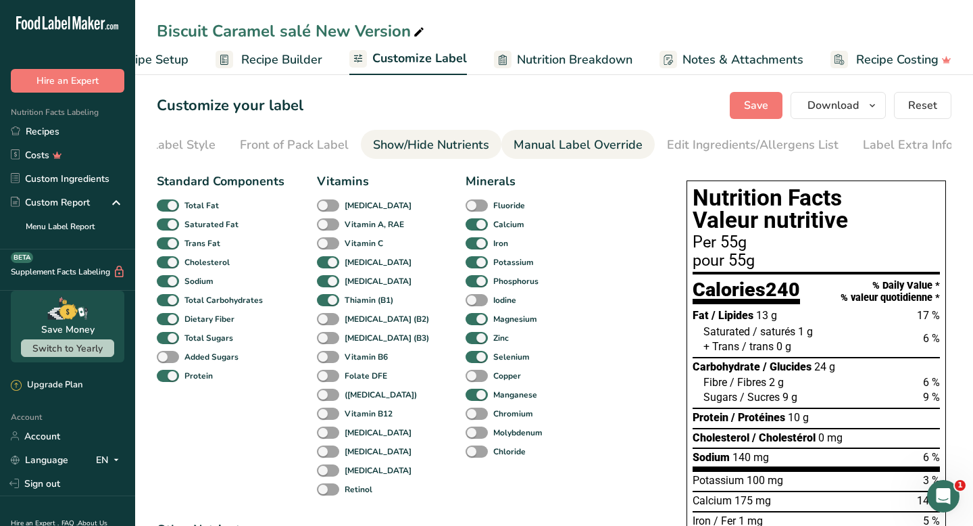
click at [529, 139] on div "Manual Label Override" at bounding box center [577, 145] width 129 height 18
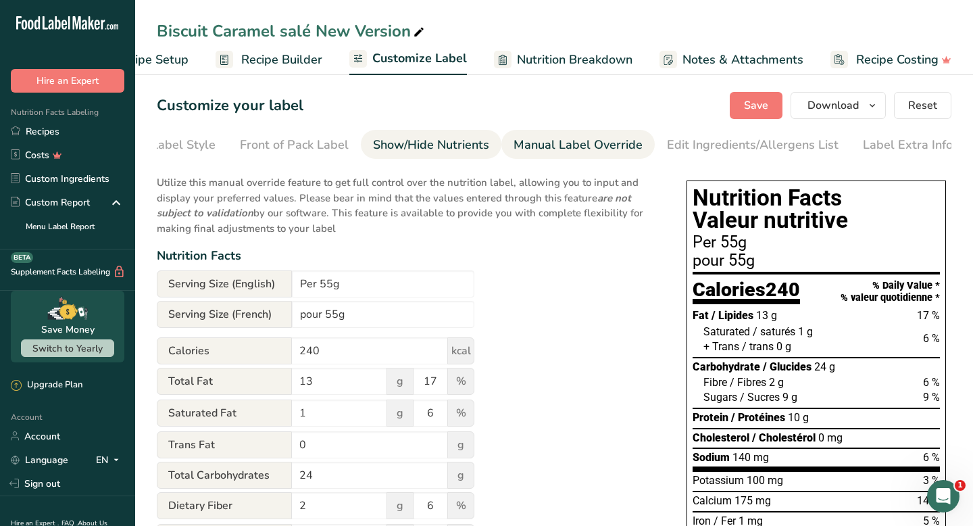
click at [431, 145] on div "Show/Hide Nutrients" at bounding box center [431, 145] width 116 height 18
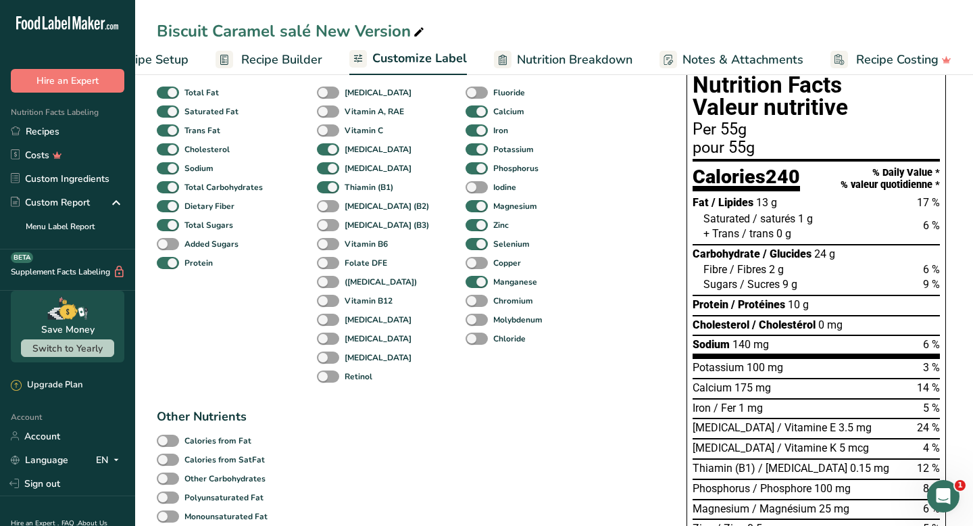
scroll to position [117, 0]
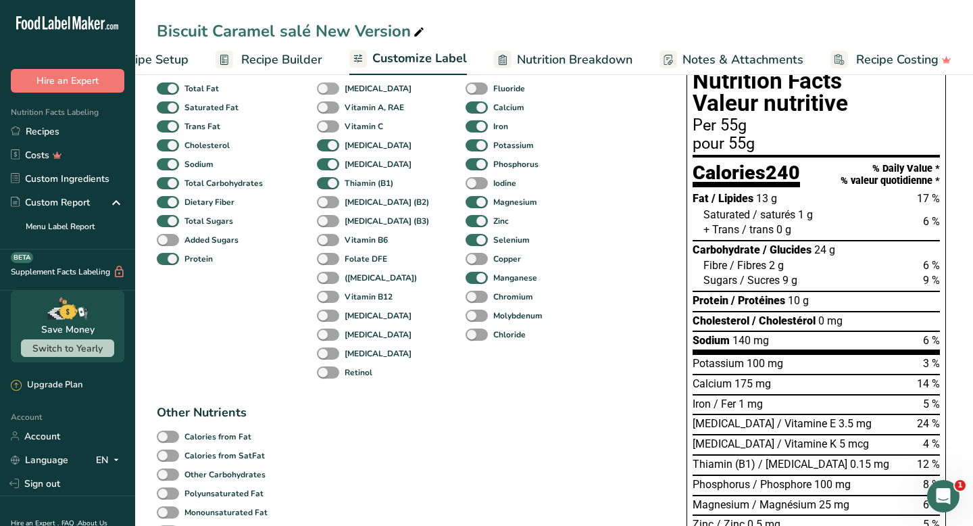
click at [332, 93] on span at bounding box center [328, 88] width 22 height 13
click at [326, 93] on input "[MEDICAL_DATA]" at bounding box center [321, 88] width 9 height 9
click at [332, 93] on span at bounding box center [328, 88] width 22 height 13
click at [326, 93] on input "[MEDICAL_DATA]" at bounding box center [321, 88] width 9 height 9
checkbox input "false"
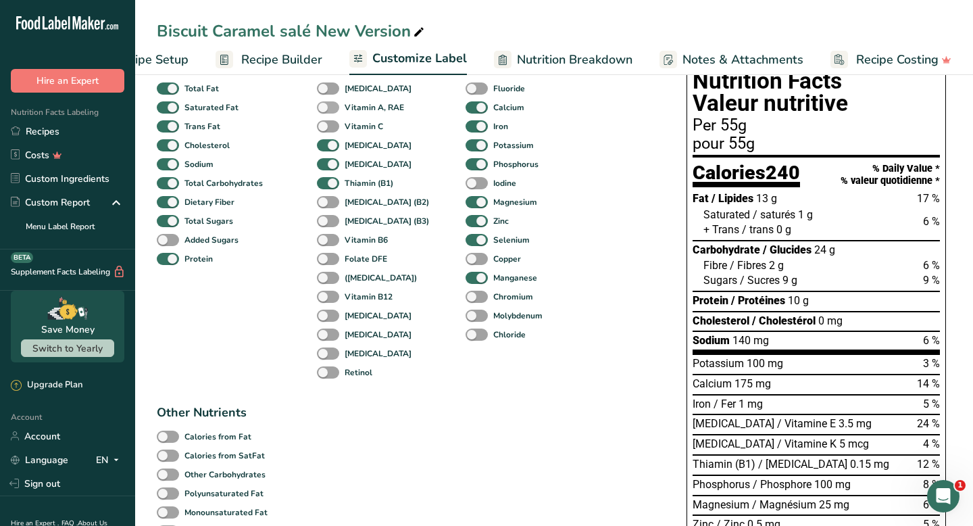
click at [331, 107] on span at bounding box center [328, 107] width 22 height 13
click at [326, 107] on input "Vitamin A, RAE" at bounding box center [321, 107] width 9 height 9
click at [331, 107] on span at bounding box center [328, 107] width 22 height 13
click at [326, 107] on input "Vitamin A, RAE" at bounding box center [321, 107] width 9 height 9
checkbox input "false"
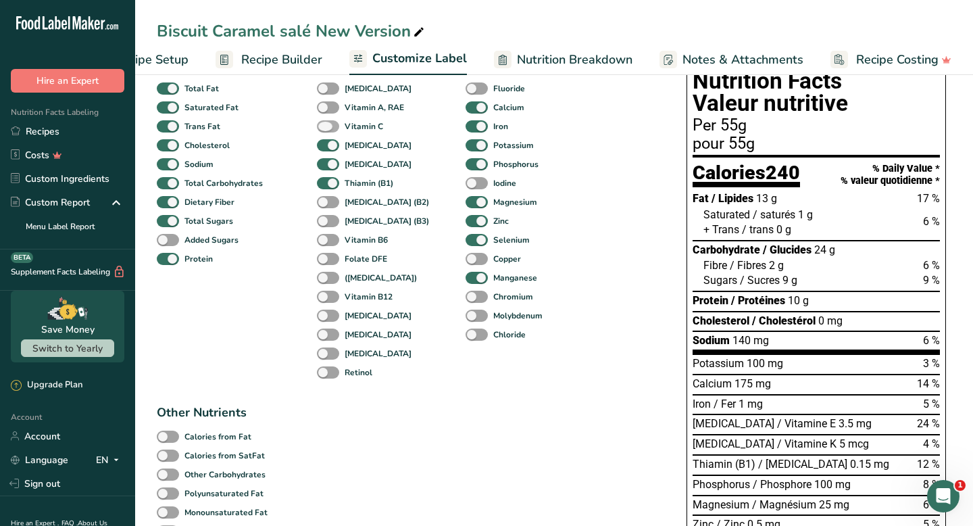
click at [330, 132] on span at bounding box center [328, 126] width 22 height 13
click at [326, 130] on input "Vitamin C" at bounding box center [321, 126] width 9 height 9
click at [330, 132] on span at bounding box center [328, 126] width 22 height 13
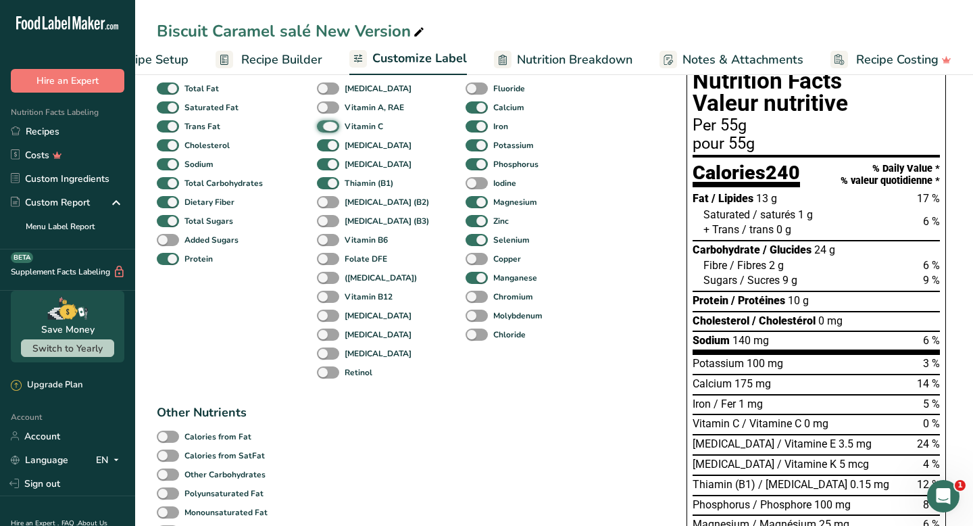
click at [326, 130] on input "Vitamin C" at bounding box center [321, 126] width 9 height 9
checkbox input "false"
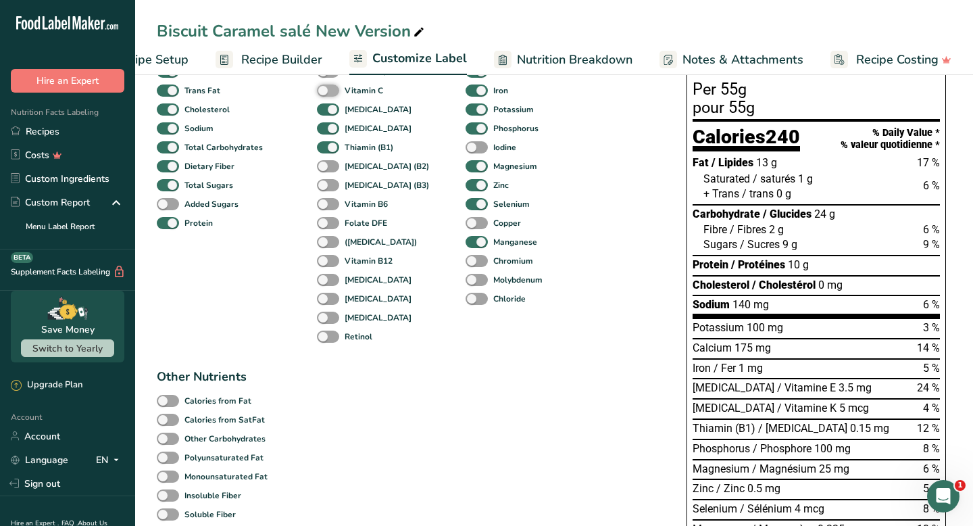
scroll to position [155, 0]
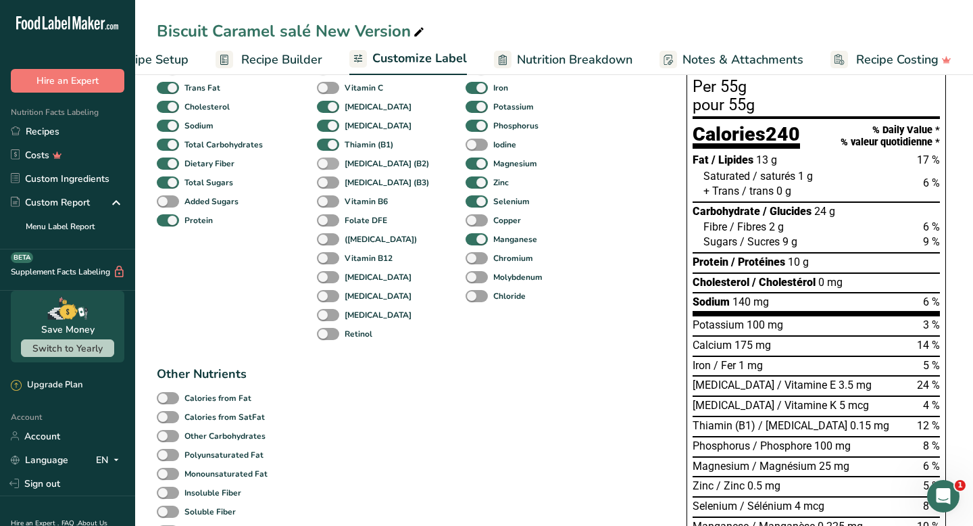
click at [332, 170] on span at bounding box center [328, 163] width 22 height 13
click at [326, 168] on input "[MEDICAL_DATA] (B2)" at bounding box center [321, 163] width 9 height 9
click at [332, 170] on span at bounding box center [328, 163] width 22 height 13
click at [326, 168] on input "[MEDICAL_DATA] (B2)" at bounding box center [321, 163] width 9 height 9
click at [332, 170] on span at bounding box center [328, 163] width 22 height 13
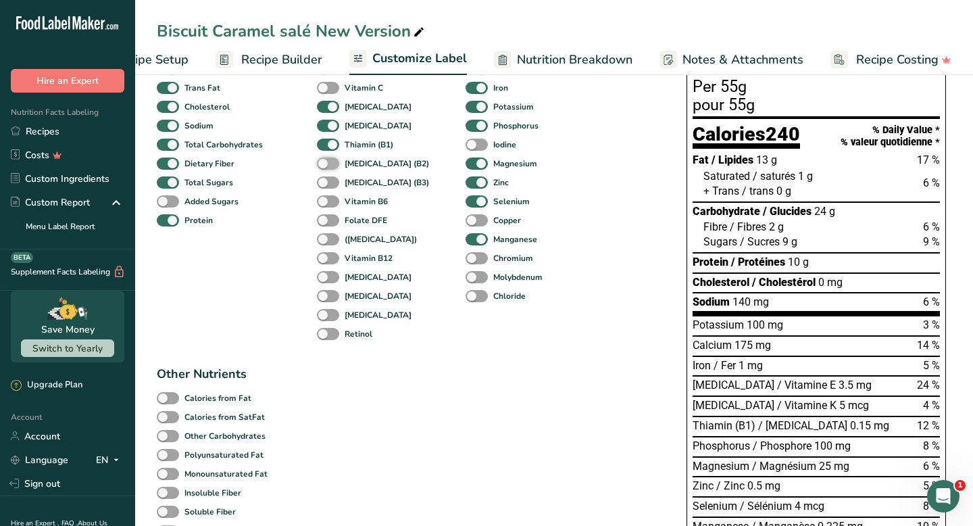
click at [326, 168] on input "[MEDICAL_DATA] (B2)" at bounding box center [321, 163] width 9 height 9
click at [332, 170] on span at bounding box center [328, 163] width 22 height 13
click at [326, 168] on input "[MEDICAL_DATA] (B2)" at bounding box center [321, 163] width 9 height 9
checkbox input "false"
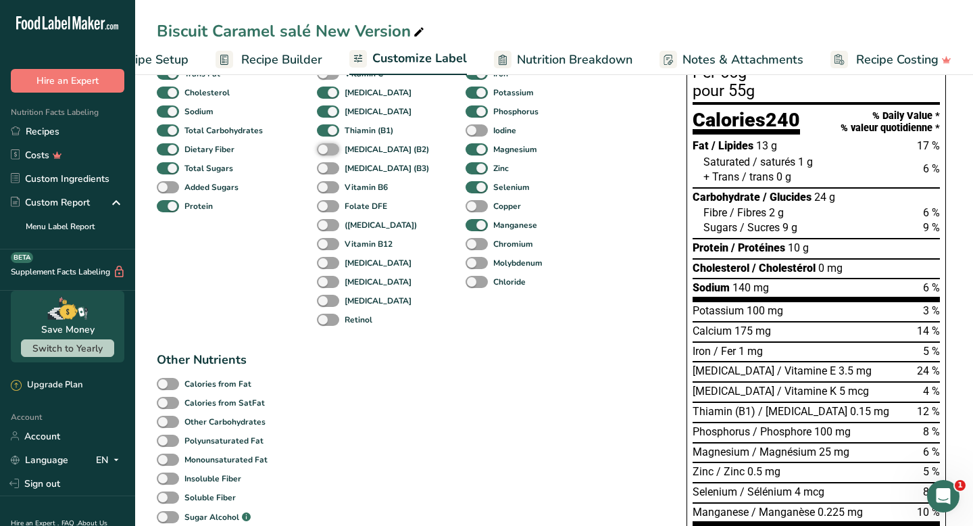
scroll to position [175, 0]
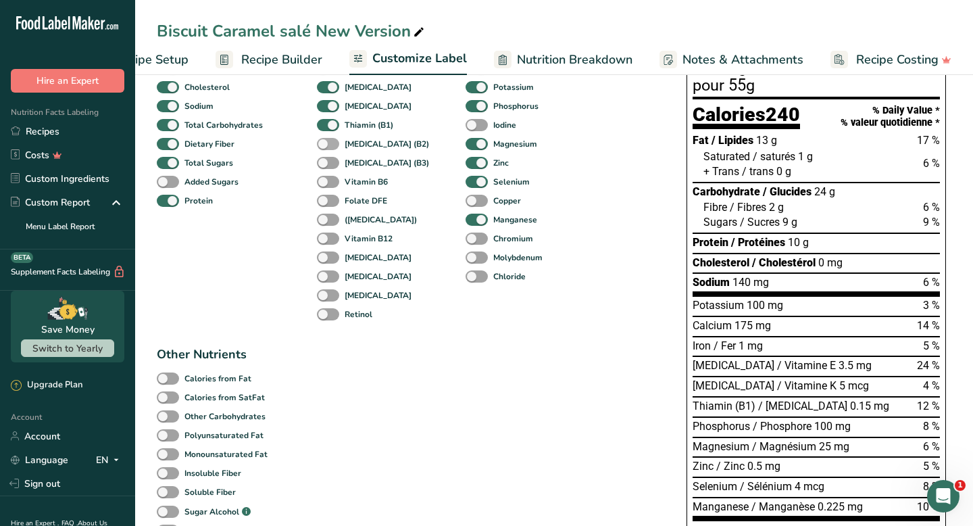
click at [332, 170] on span at bounding box center [328, 163] width 22 height 13
click at [326, 167] on input "[MEDICAL_DATA] (B3)" at bounding box center [321, 162] width 9 height 9
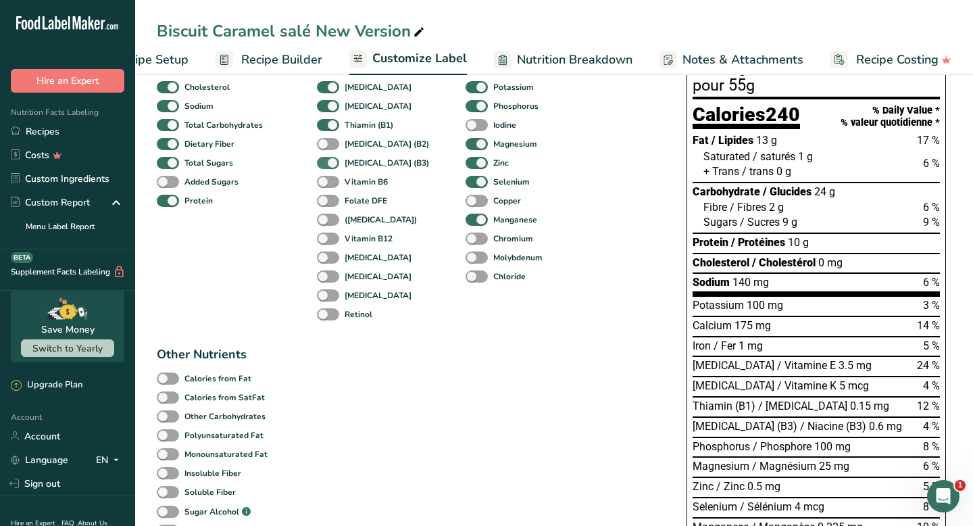
click at [332, 170] on span at bounding box center [328, 163] width 22 height 13
click at [326, 167] on input "[MEDICAL_DATA] (B3)" at bounding box center [321, 162] width 9 height 9
checkbox input "false"
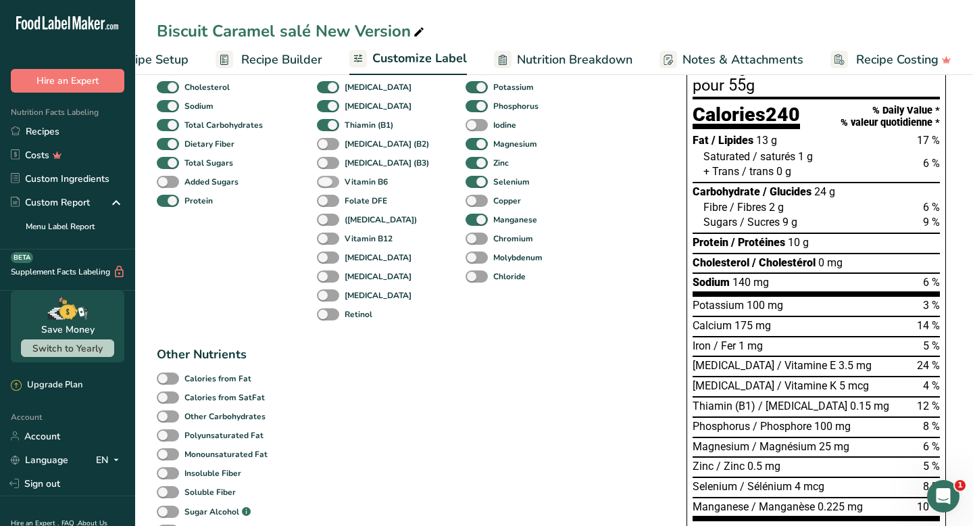
click at [330, 186] on span at bounding box center [328, 182] width 22 height 13
click at [326, 186] on input "Vitamin B6" at bounding box center [321, 181] width 9 height 9
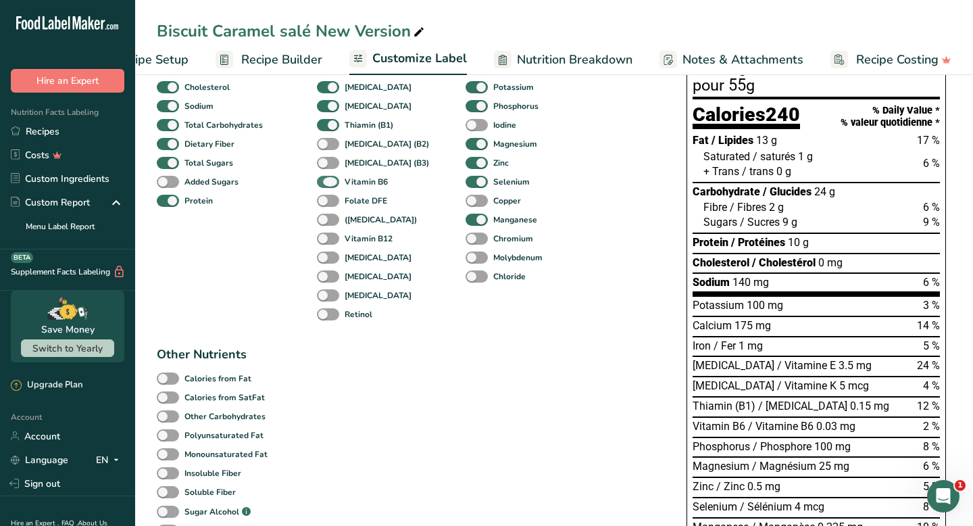
click at [330, 185] on span at bounding box center [328, 182] width 22 height 13
click at [326, 185] on input "Vitamin B6" at bounding box center [321, 181] width 9 height 9
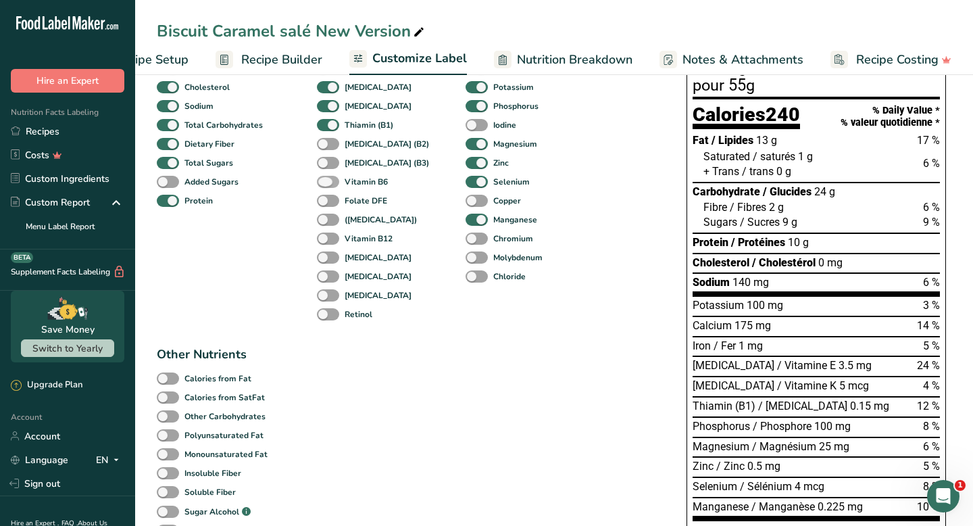
click at [330, 185] on span at bounding box center [328, 182] width 22 height 13
click at [326, 185] on input "Vitamin B6" at bounding box center [321, 181] width 9 height 9
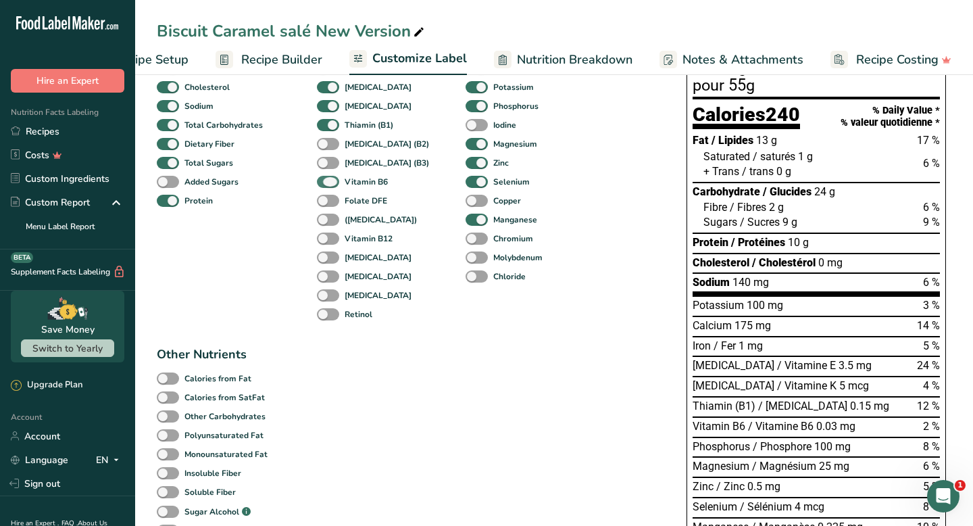
click at [330, 185] on span at bounding box center [328, 182] width 22 height 13
click at [326, 185] on input "Vitamin B6" at bounding box center [321, 181] width 9 height 9
checkbox input "false"
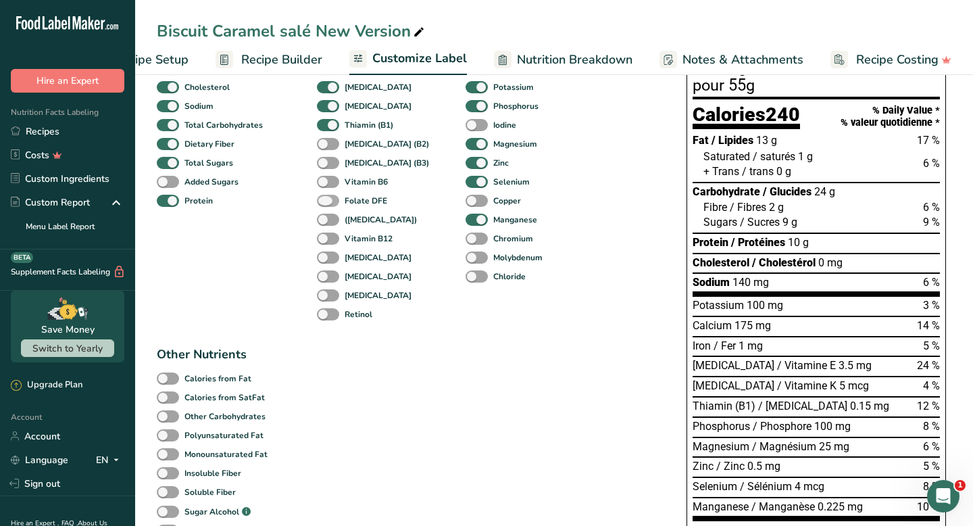
click at [330, 206] on span at bounding box center [328, 201] width 22 height 13
click at [326, 205] on input "Folate DFE" at bounding box center [321, 200] width 9 height 9
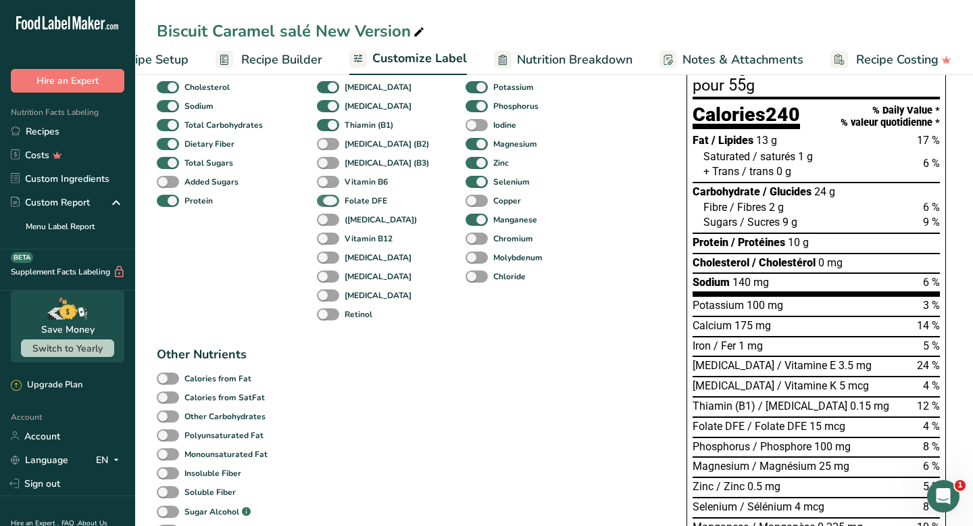
click at [330, 206] on span at bounding box center [328, 201] width 22 height 13
click at [326, 205] on input "Folate DFE" at bounding box center [321, 200] width 9 height 9
checkbox input "false"
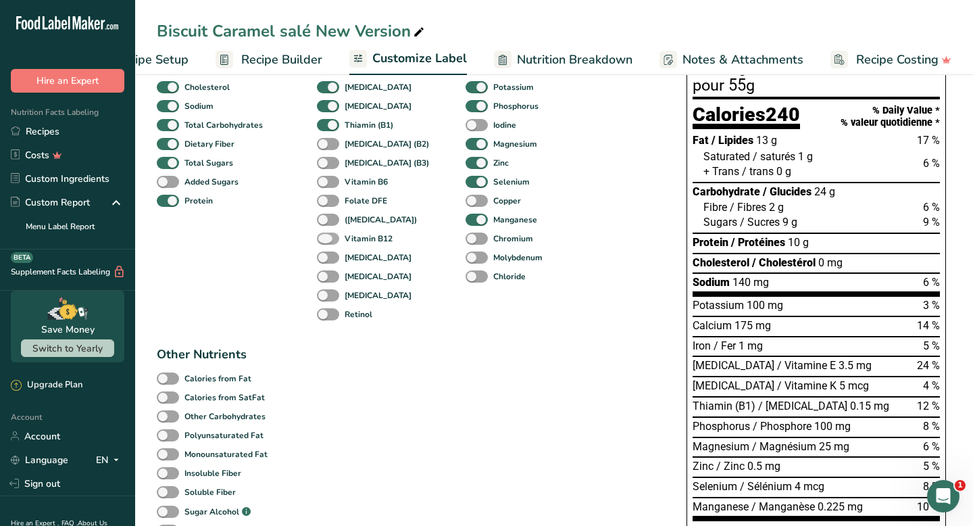
click at [329, 236] on span at bounding box center [328, 238] width 22 height 13
click at [326, 236] on input "Vitamin B12" at bounding box center [321, 238] width 9 height 9
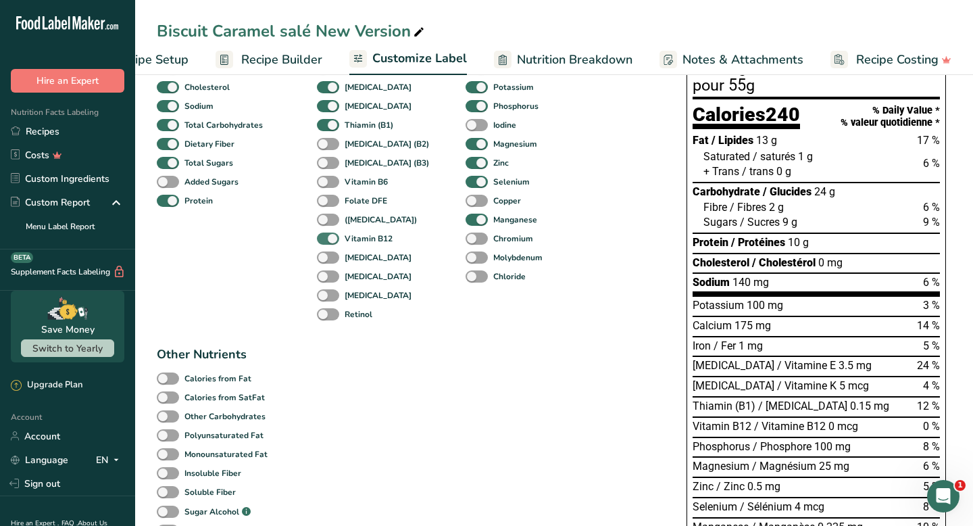
click at [329, 236] on span at bounding box center [328, 238] width 22 height 13
click at [326, 236] on input "Vitamin B12" at bounding box center [321, 238] width 9 height 9
checkbox input "false"
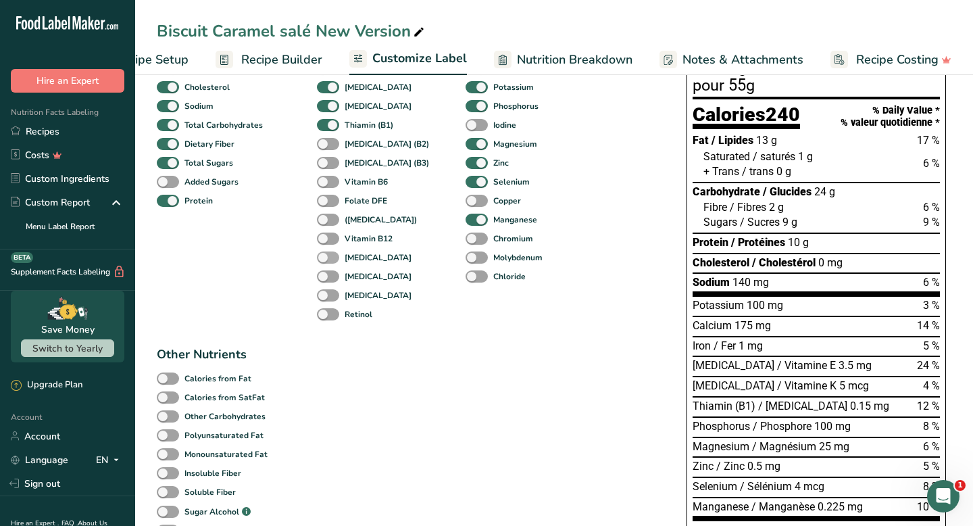
click at [327, 258] on span at bounding box center [328, 257] width 22 height 13
click at [326, 258] on input "[MEDICAL_DATA]" at bounding box center [321, 257] width 9 height 9
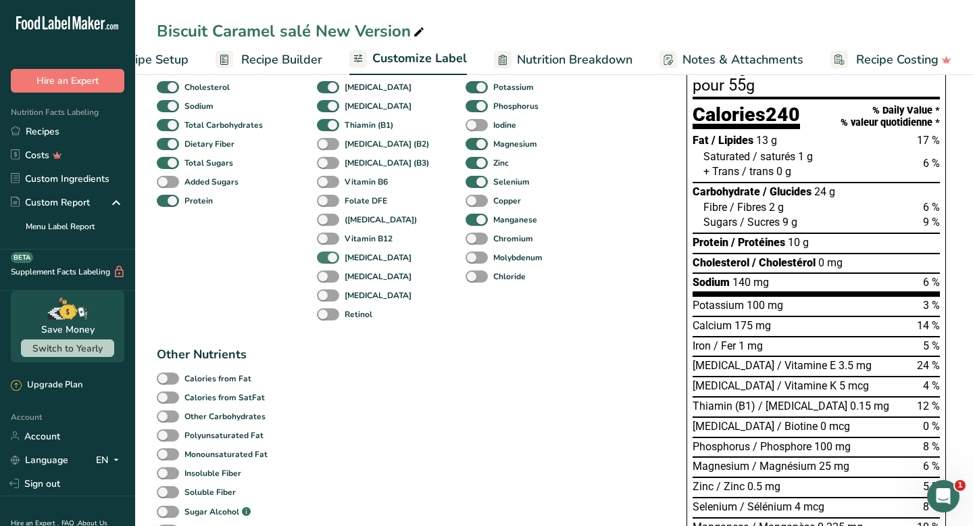
click at [327, 258] on span at bounding box center [328, 257] width 22 height 13
click at [326, 258] on input "[MEDICAL_DATA]" at bounding box center [321, 257] width 9 height 9
checkbox input "false"
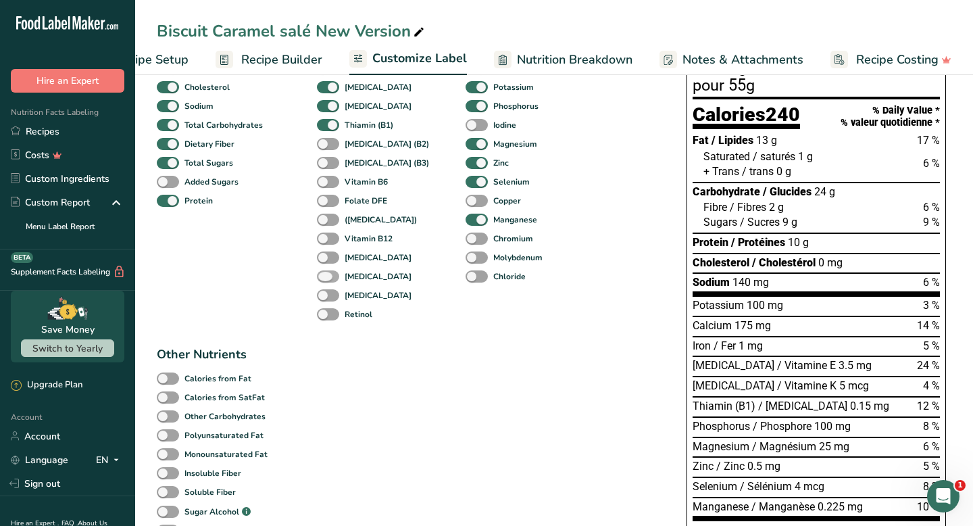
click at [330, 282] on span at bounding box center [328, 276] width 22 height 13
click at [326, 280] on input "[MEDICAL_DATA]" at bounding box center [321, 276] width 9 height 9
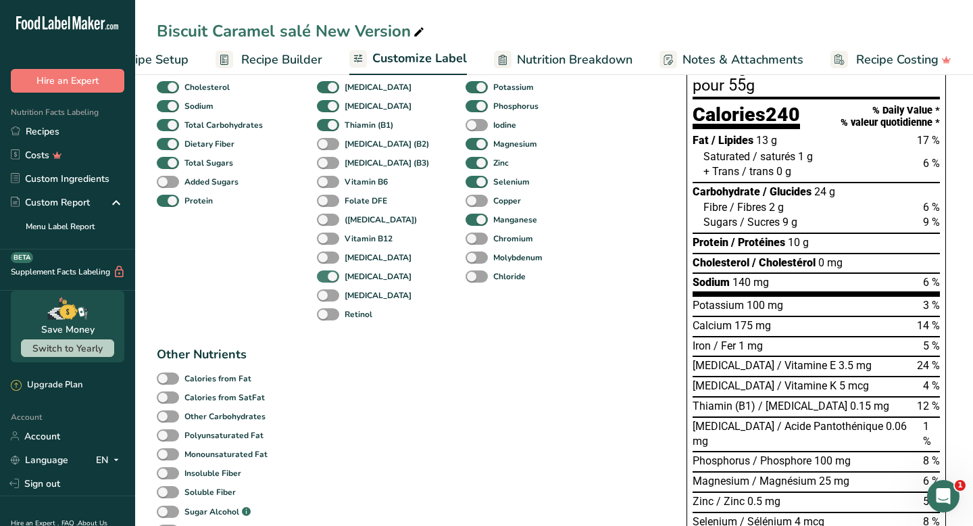
click at [330, 282] on span at bounding box center [328, 276] width 22 height 13
click at [326, 280] on input "[MEDICAL_DATA]" at bounding box center [321, 276] width 9 height 9
checkbox input "false"
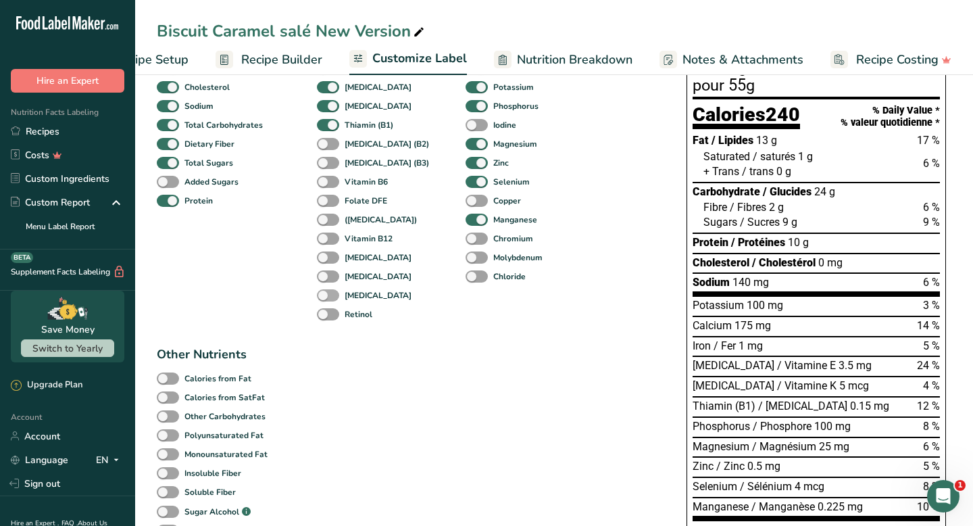
click at [331, 299] on span at bounding box center [328, 295] width 22 height 13
click at [326, 299] on input "[MEDICAL_DATA]" at bounding box center [321, 294] width 9 height 9
click at [331, 299] on span at bounding box center [328, 295] width 22 height 13
click at [326, 299] on input "[MEDICAL_DATA]" at bounding box center [321, 294] width 9 height 9
checkbox input "false"
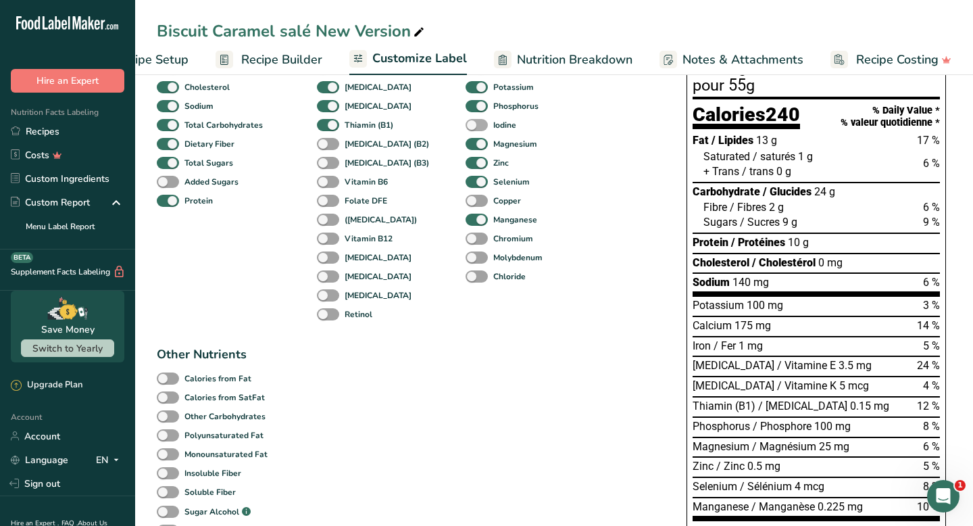
click at [465, 129] on span at bounding box center [476, 125] width 22 height 13
click at [465, 129] on input "Iodine" at bounding box center [469, 124] width 9 height 9
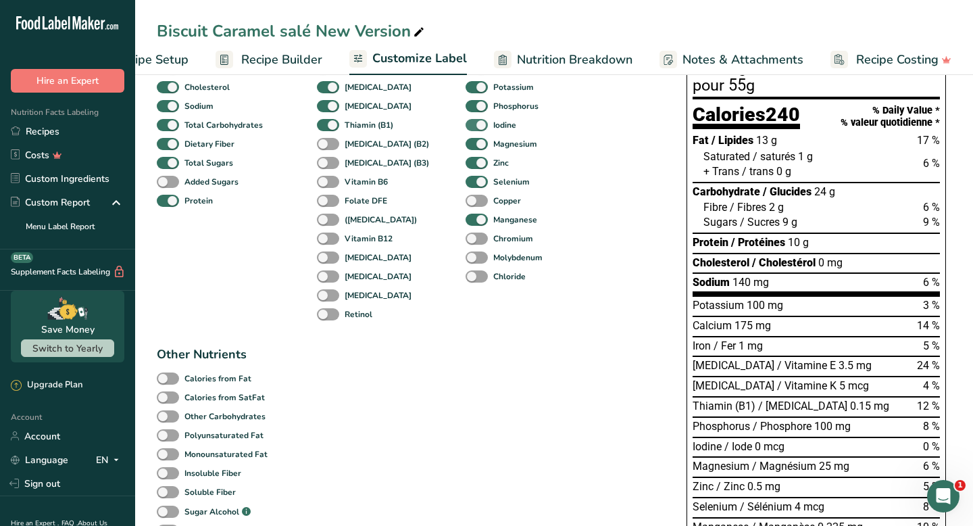
click at [465, 130] on span at bounding box center [476, 125] width 22 height 13
click at [465, 129] on input "Iodine" at bounding box center [469, 124] width 9 height 9
checkbox input "false"
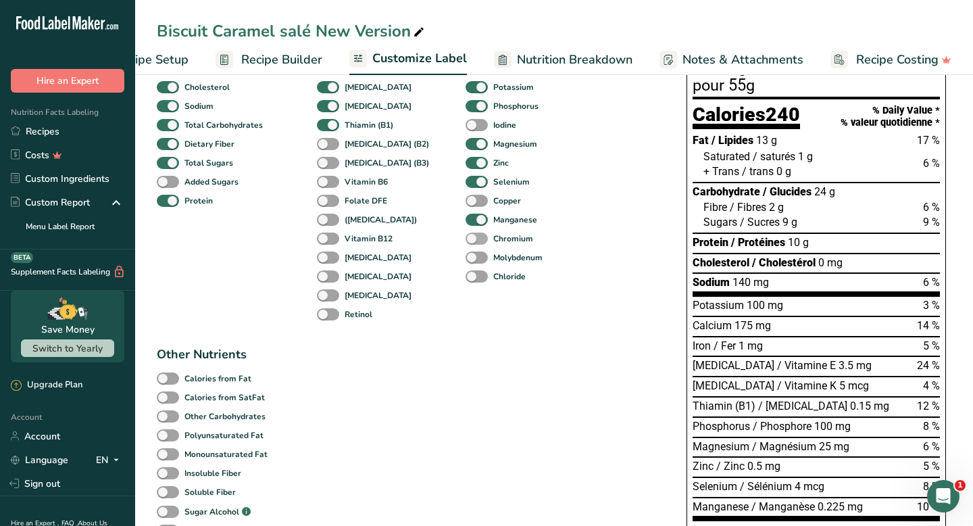
click at [465, 243] on span at bounding box center [476, 238] width 22 height 13
click at [465, 243] on input "Chromium" at bounding box center [469, 238] width 9 height 9
click at [465, 243] on span at bounding box center [476, 238] width 22 height 13
click at [465, 243] on input "Chromium" at bounding box center [469, 238] width 9 height 9
checkbox input "false"
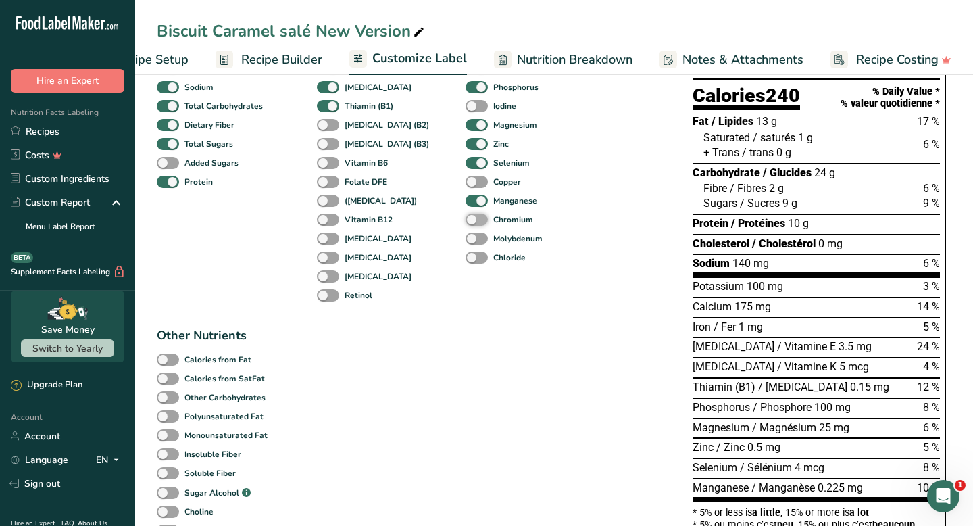
scroll to position [195, 0]
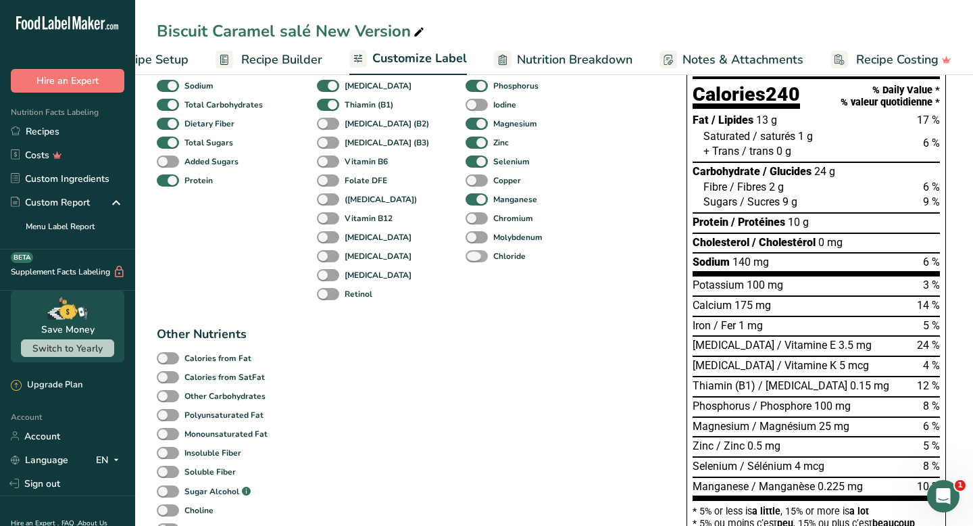
click at [465, 259] on span at bounding box center [476, 256] width 22 height 13
click at [465, 259] on input "Chloride" at bounding box center [469, 255] width 9 height 9
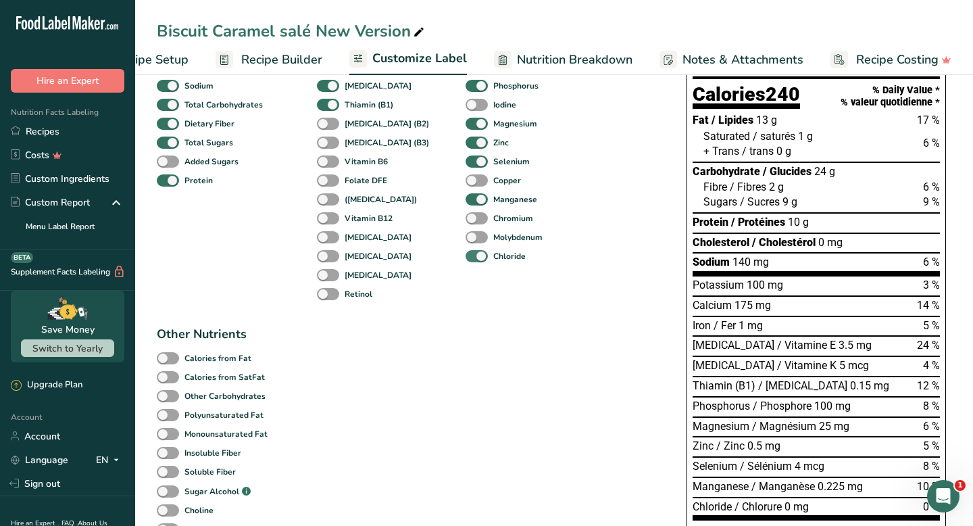
click at [465, 259] on span at bounding box center [476, 256] width 22 height 13
click at [465, 259] on input "Chloride" at bounding box center [469, 255] width 9 height 9
checkbox input "false"
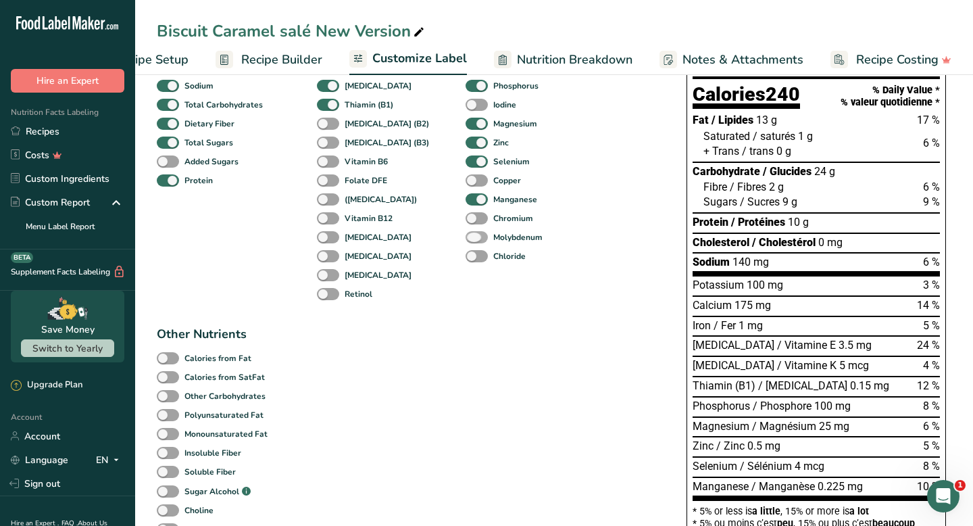
click at [465, 240] on span at bounding box center [476, 237] width 22 height 13
click at [465, 240] on input "Molybdenum" at bounding box center [469, 236] width 9 height 9
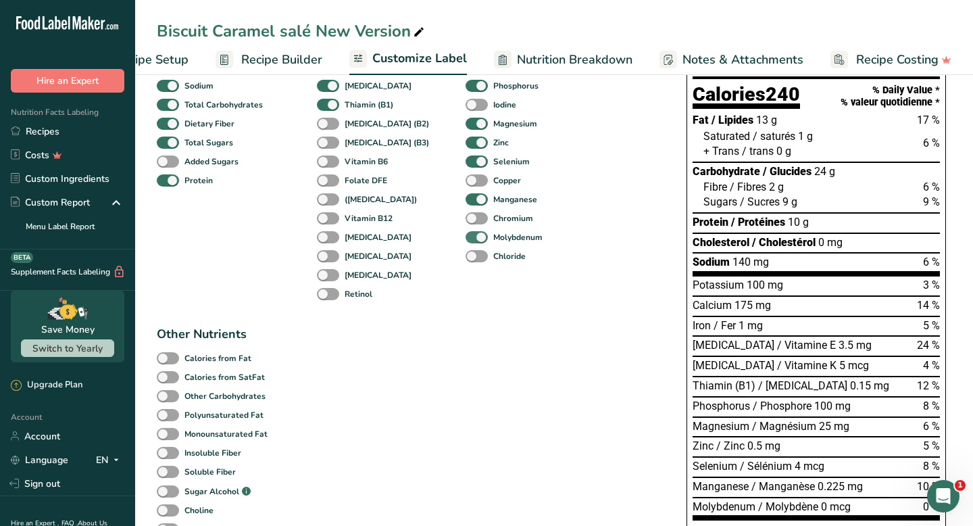
click at [465, 240] on span at bounding box center [476, 237] width 22 height 13
click at [465, 240] on input "Molybdenum" at bounding box center [469, 236] width 9 height 9
checkbox input "false"
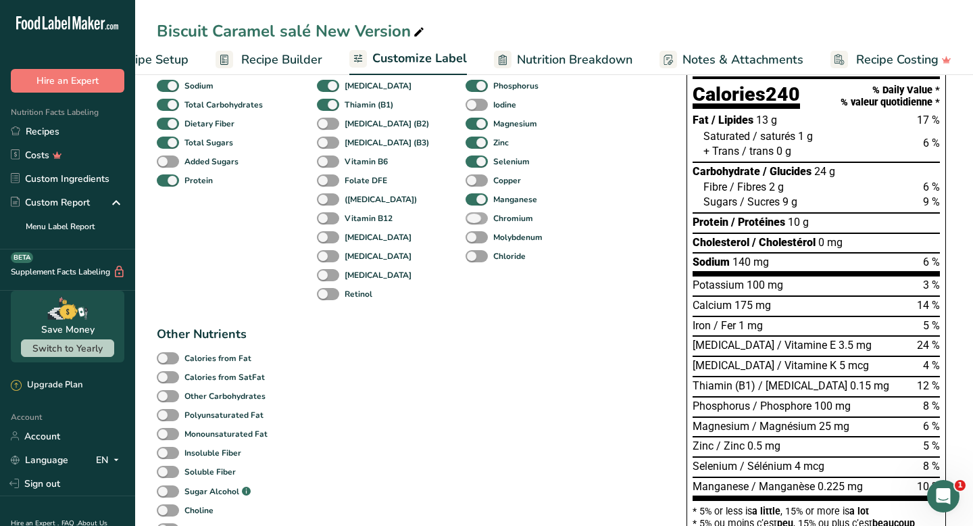
click at [465, 225] on span at bounding box center [476, 218] width 22 height 13
click at [465, 222] on input "Chromium" at bounding box center [469, 217] width 9 height 9
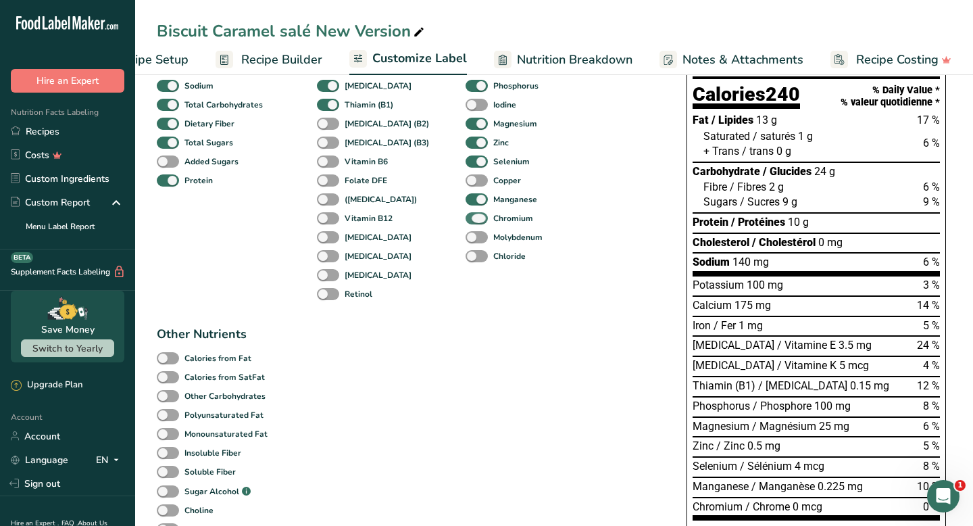
click at [465, 224] on span at bounding box center [476, 218] width 22 height 13
click at [465, 222] on input "Chromium" at bounding box center [469, 217] width 9 height 9
checkbox input "false"
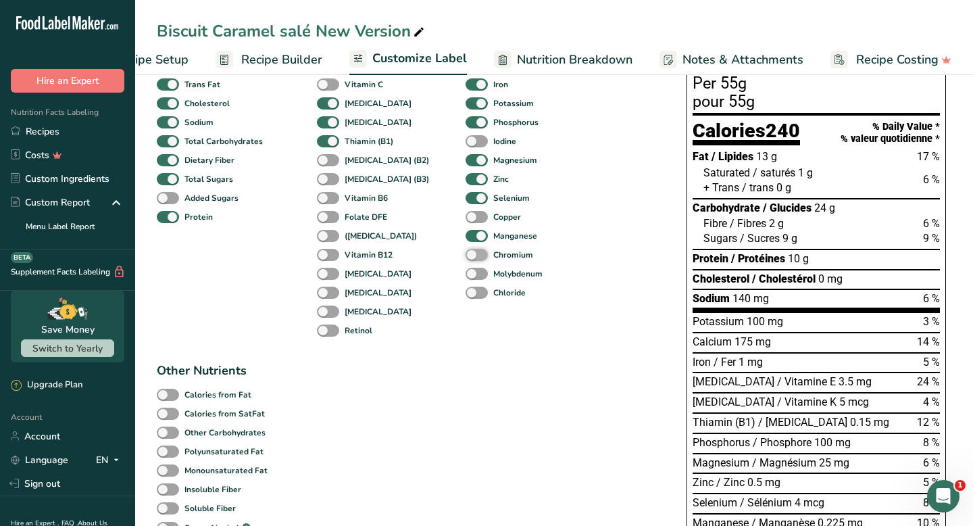
scroll to position [158, 0]
click at [465, 215] on span at bounding box center [476, 217] width 22 height 13
click at [465, 215] on input "Copper" at bounding box center [469, 217] width 9 height 9
click at [465, 215] on span at bounding box center [476, 217] width 22 height 13
click at [465, 215] on input "Copper" at bounding box center [469, 217] width 9 height 9
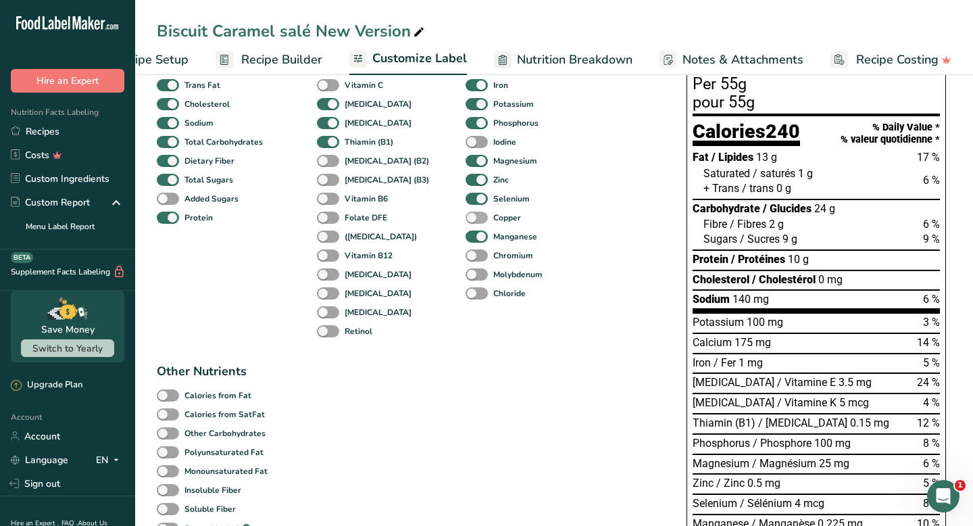
click at [465, 215] on span at bounding box center [476, 217] width 22 height 13
click at [465, 215] on input "Copper" at bounding box center [469, 217] width 9 height 9
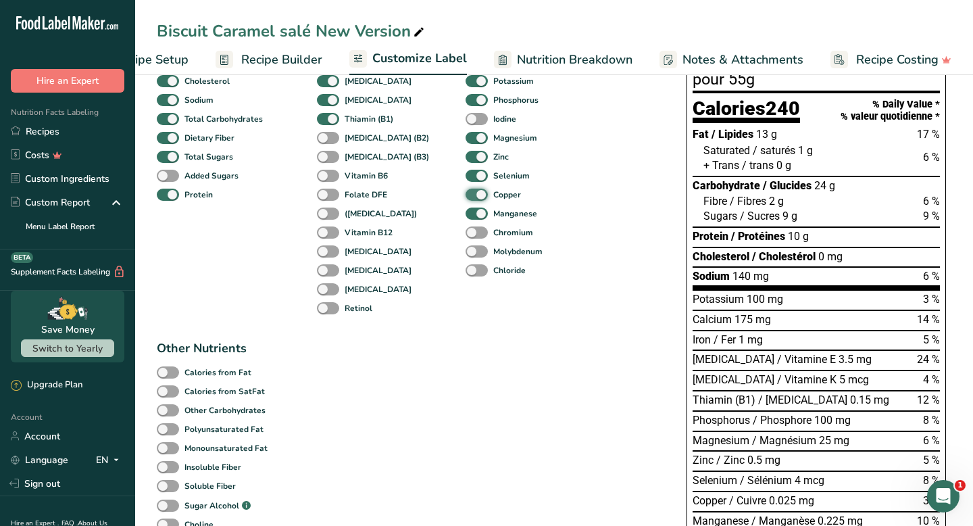
scroll to position [184, 0]
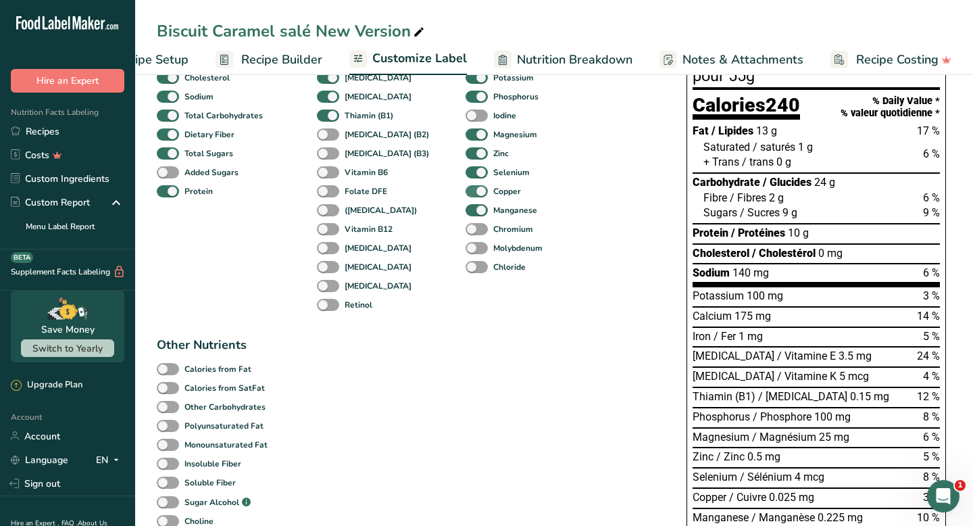
click at [465, 197] on span at bounding box center [476, 191] width 22 height 13
click at [465, 195] on input "Copper" at bounding box center [469, 190] width 9 height 9
checkbox input "false"
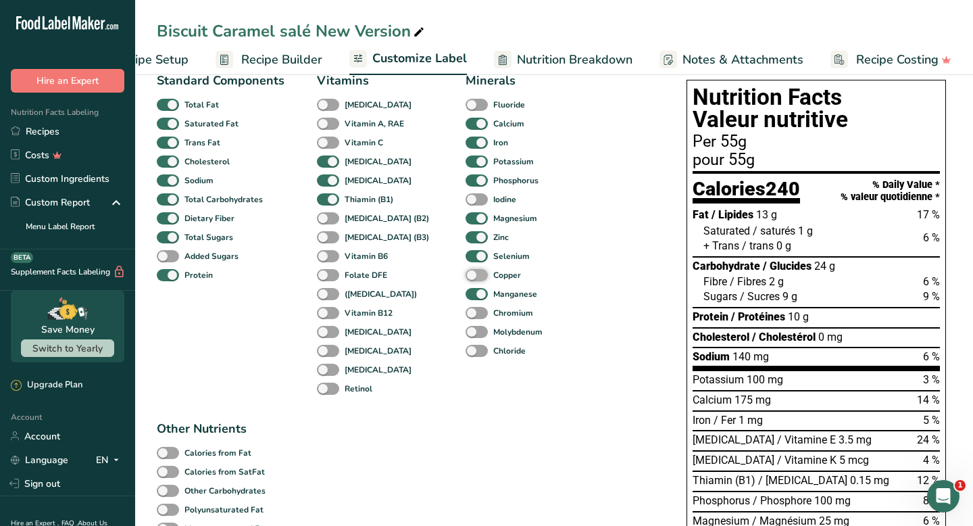
scroll to position [97, 0]
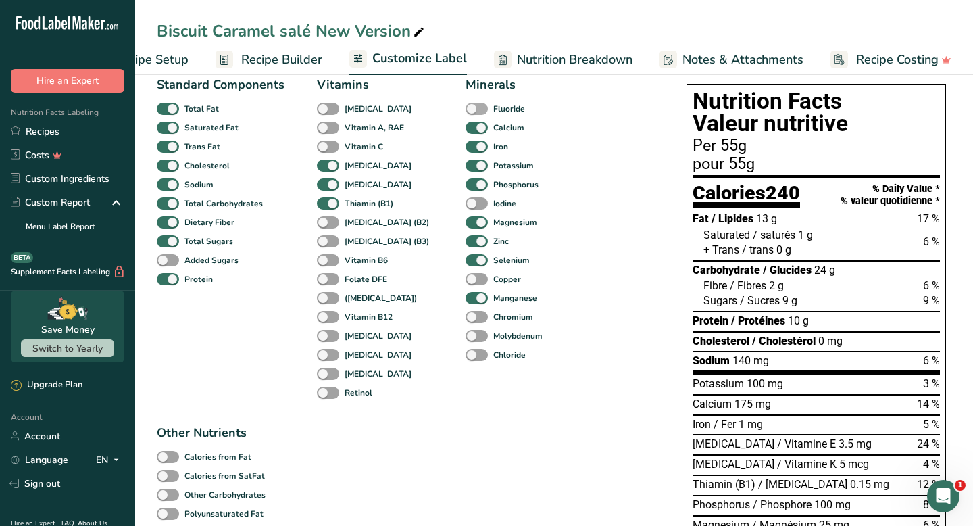
click at [465, 113] on span at bounding box center [476, 109] width 22 height 13
click at [465, 113] on input "Fluoride" at bounding box center [469, 108] width 9 height 9
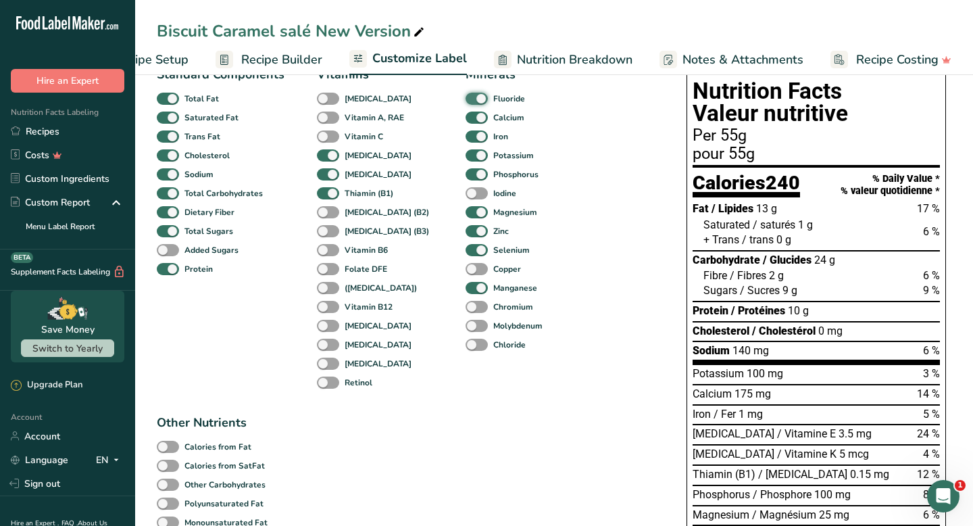
scroll to position [91, 0]
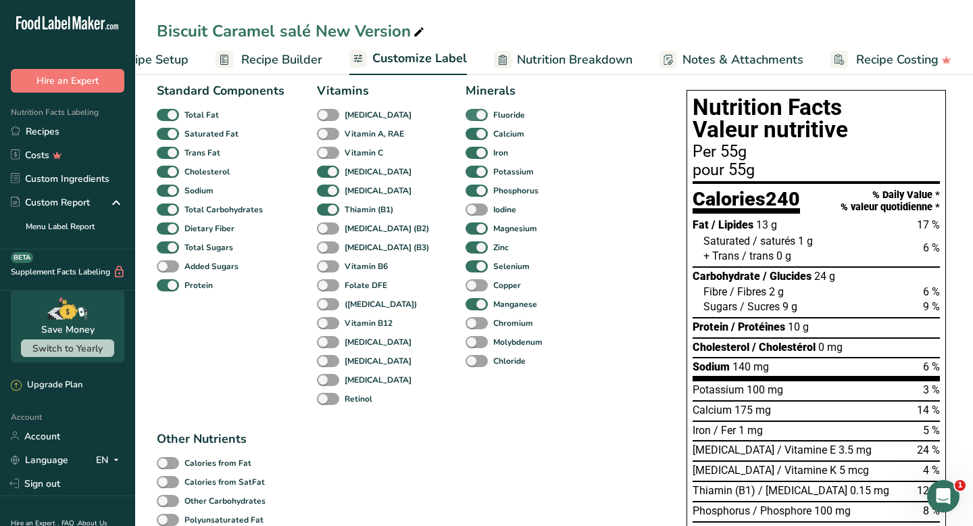
click at [465, 113] on span at bounding box center [476, 115] width 22 height 13
click at [465, 113] on input "Fluoride" at bounding box center [469, 114] width 9 height 9
checkbox input "false"
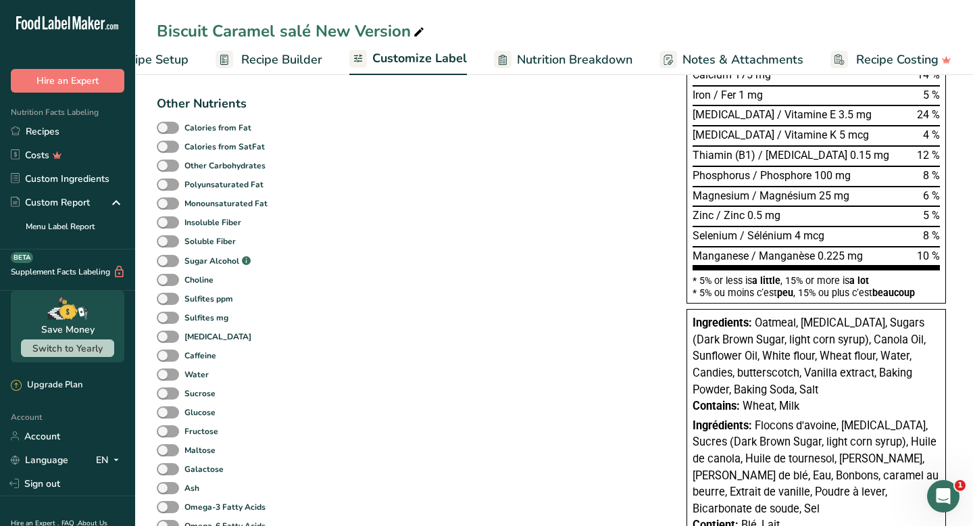
scroll to position [413, 0]
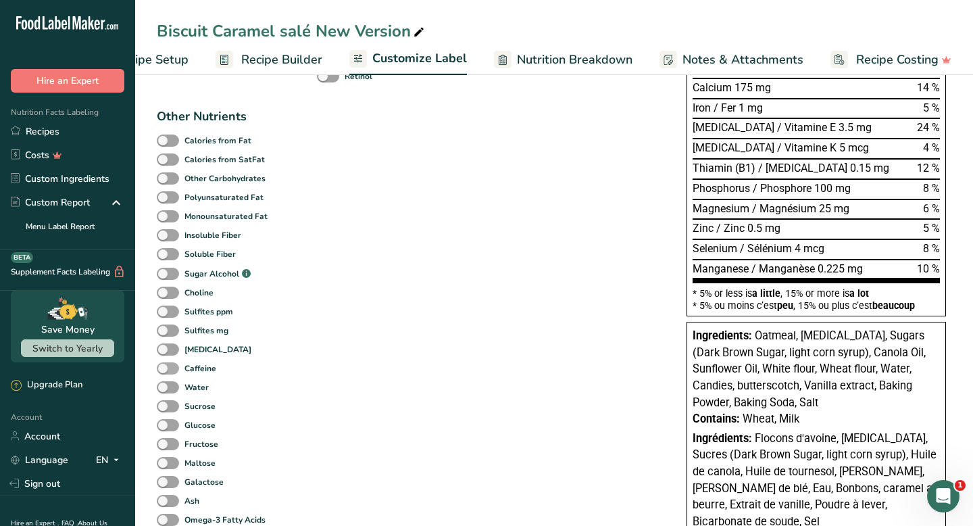
click at [172, 370] on span at bounding box center [168, 368] width 22 height 13
click at [166, 370] on input "Caffeine" at bounding box center [161, 367] width 9 height 9
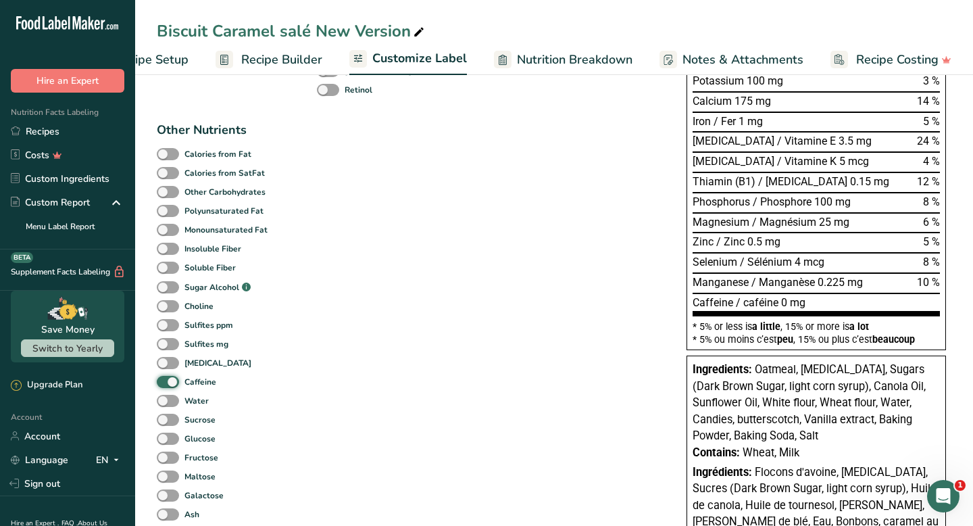
scroll to position [392, 0]
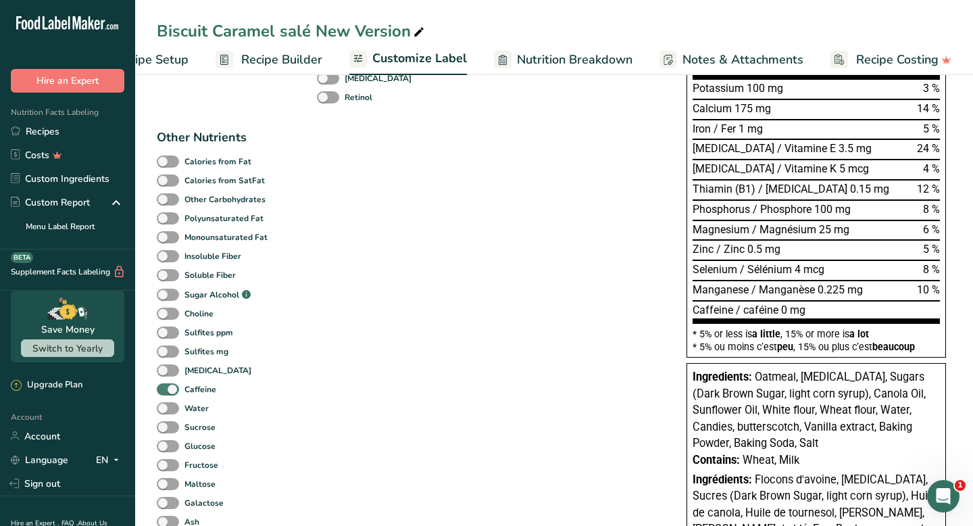
click at [167, 392] on span at bounding box center [168, 389] width 22 height 13
click at [166, 392] on input "Caffeine" at bounding box center [161, 388] width 9 height 9
checkbox input "false"
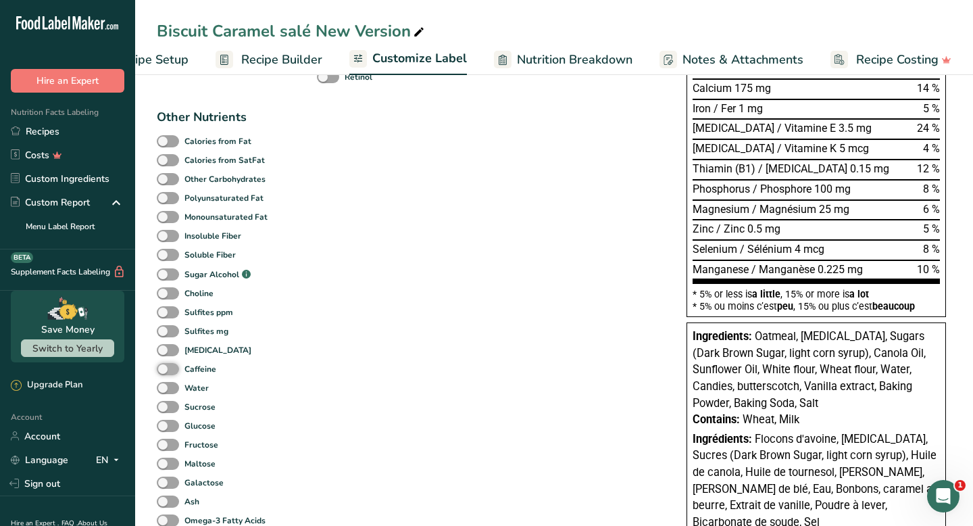
scroll to position [413, 0]
click at [170, 391] on span at bounding box center [168, 387] width 22 height 13
click at [166, 391] on input "Water" at bounding box center [161, 386] width 9 height 9
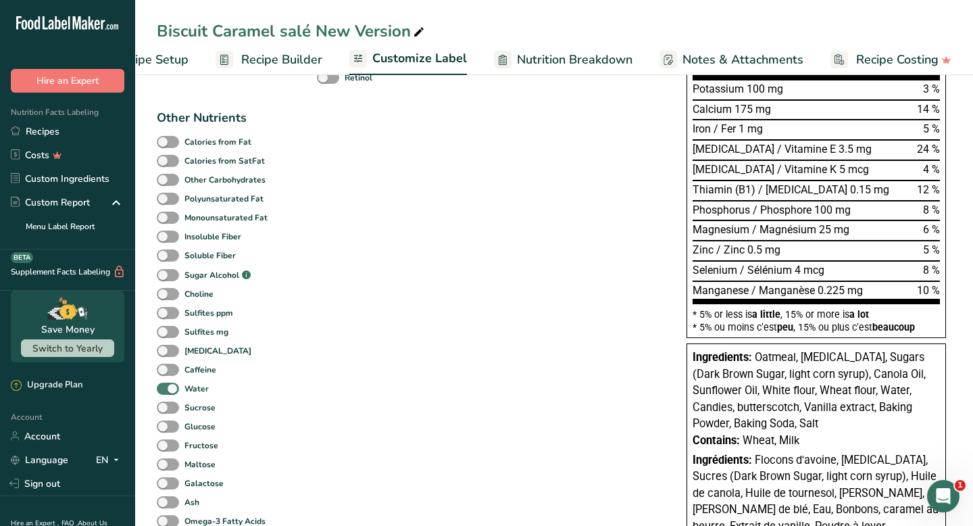
click at [170, 391] on span at bounding box center [168, 388] width 22 height 13
click at [166, 391] on input "Water" at bounding box center [161, 388] width 9 height 9
checkbox input "false"
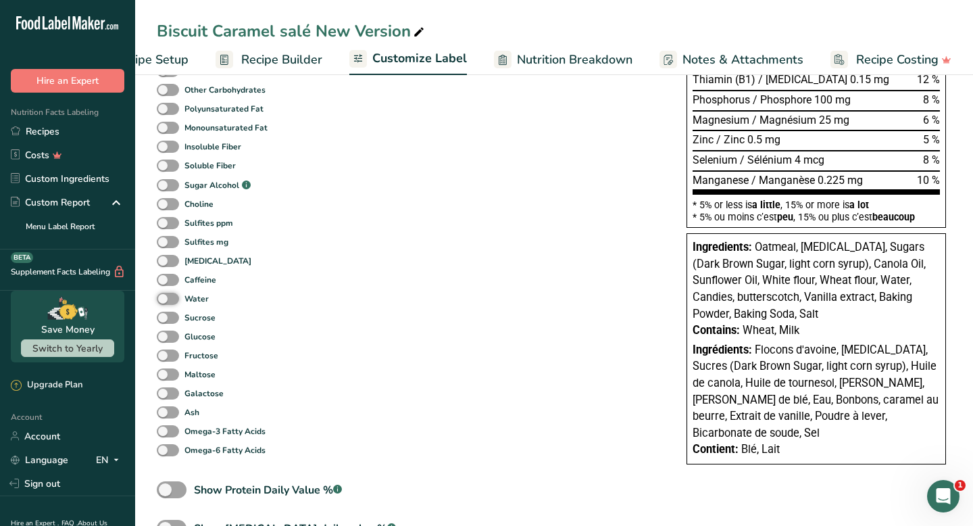
scroll to position [504, 0]
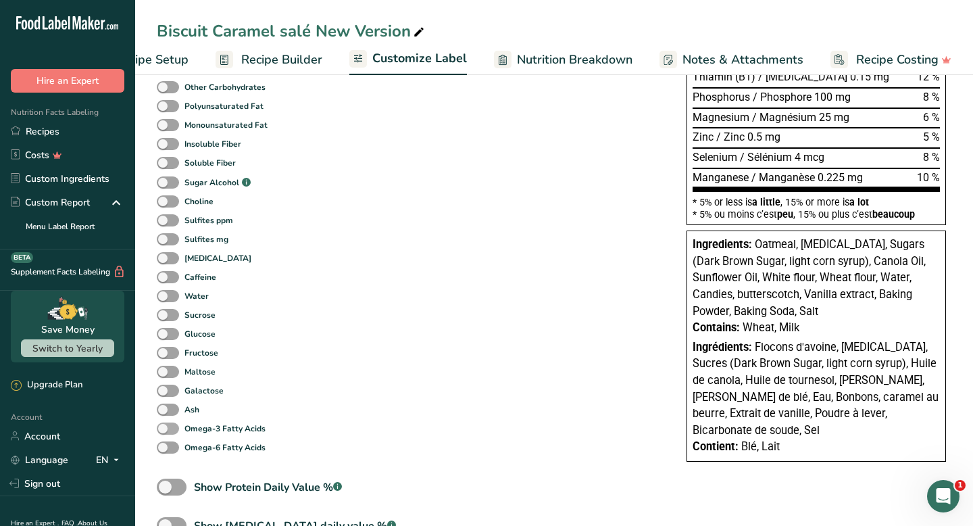
click at [176, 429] on span at bounding box center [168, 428] width 22 height 13
click at [166, 429] on input "Omega-3 Fatty Acids" at bounding box center [161, 428] width 9 height 9
checkbox input "true"
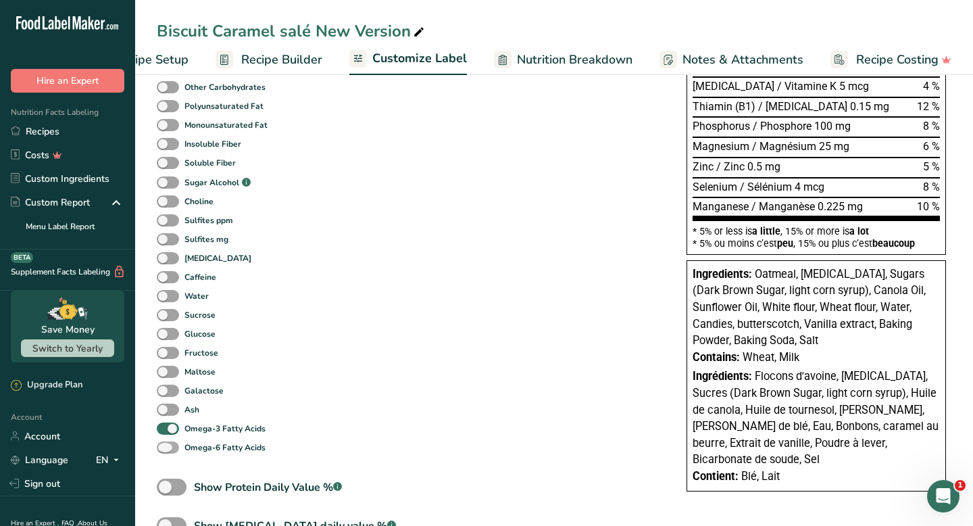
click at [176, 454] on span at bounding box center [168, 447] width 22 height 13
click at [166, 451] on input "Omega-6 Fatty Acids" at bounding box center [161, 446] width 9 height 9
checkbox input "true"
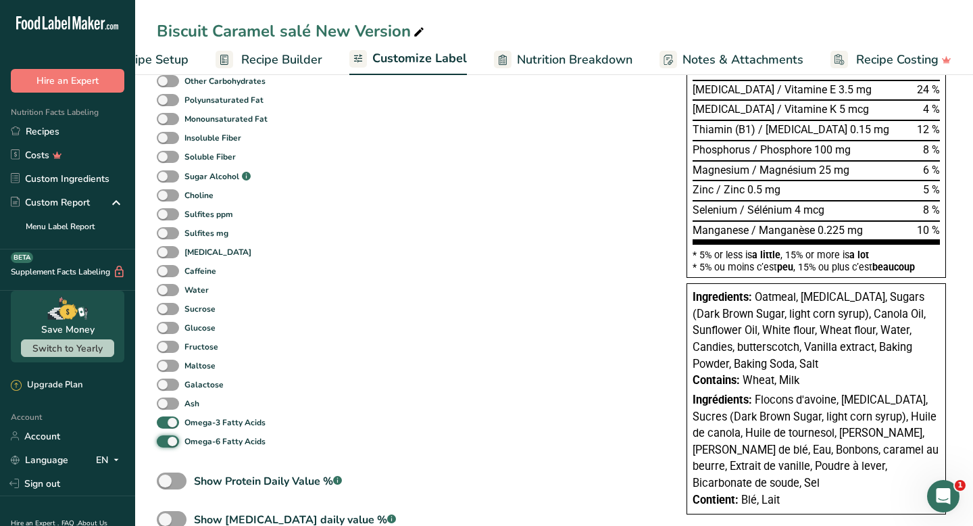
scroll to position [519, 0]
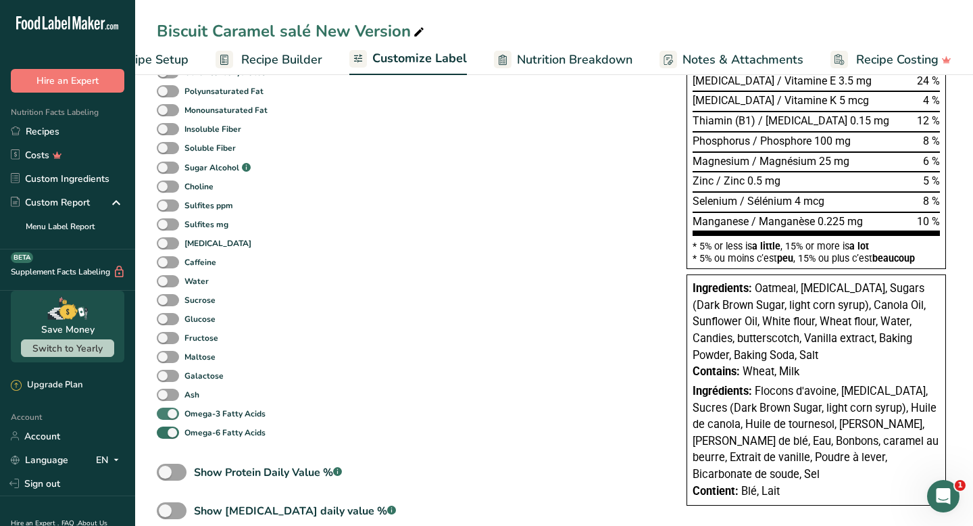
click at [176, 419] on span at bounding box center [168, 413] width 22 height 13
click at [166, 417] on input "Omega-3 Fatty Acids" at bounding box center [161, 413] width 9 height 9
checkbox input "false"
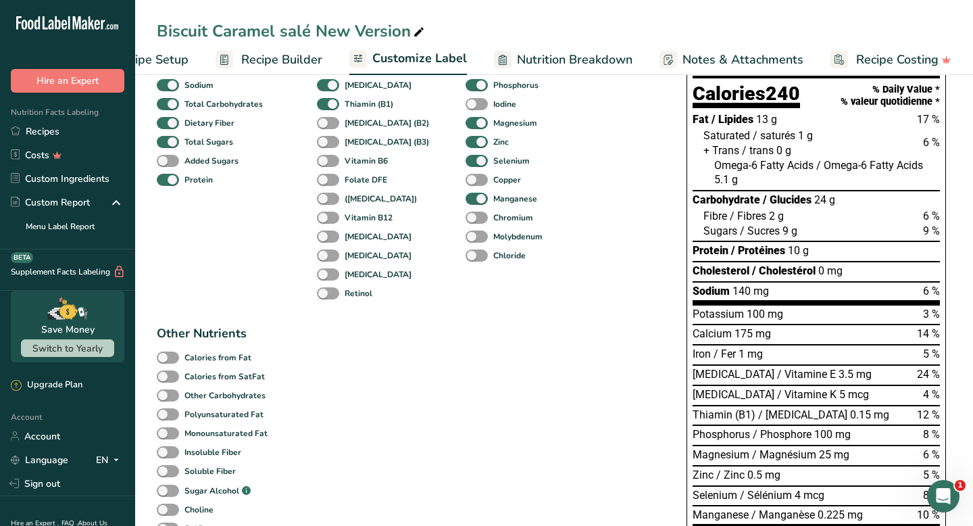
scroll to position [186, 0]
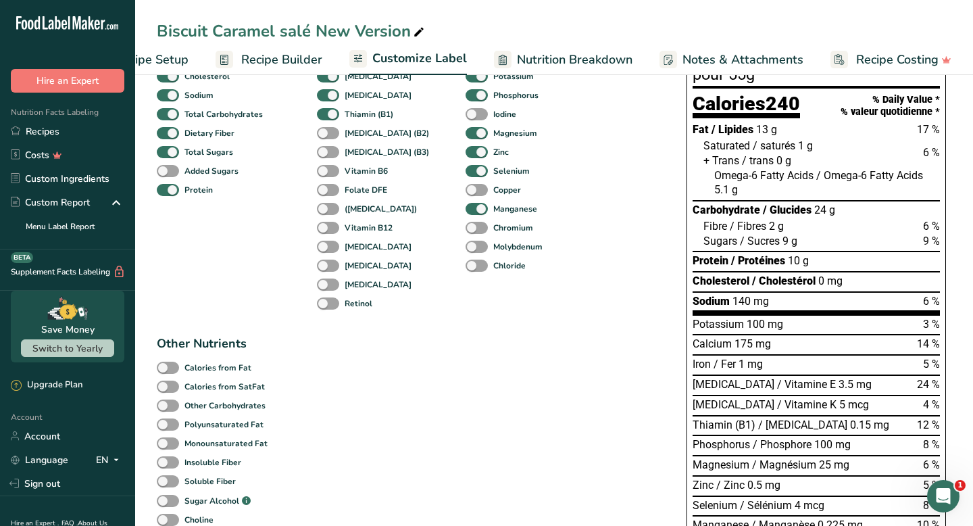
click at [745, 194] on div "Omega-6 Fatty Acids / Omega-6 Fatty Acids 5.1 g" at bounding box center [827, 183] width 226 height 30
click at [727, 195] on span "5.1 g" at bounding box center [726, 189] width 24 height 13
click at [752, 193] on div "Omega-6 Fatty Acids / Omega-6 Fatty Acids 5.1 g" at bounding box center [827, 183] width 226 height 30
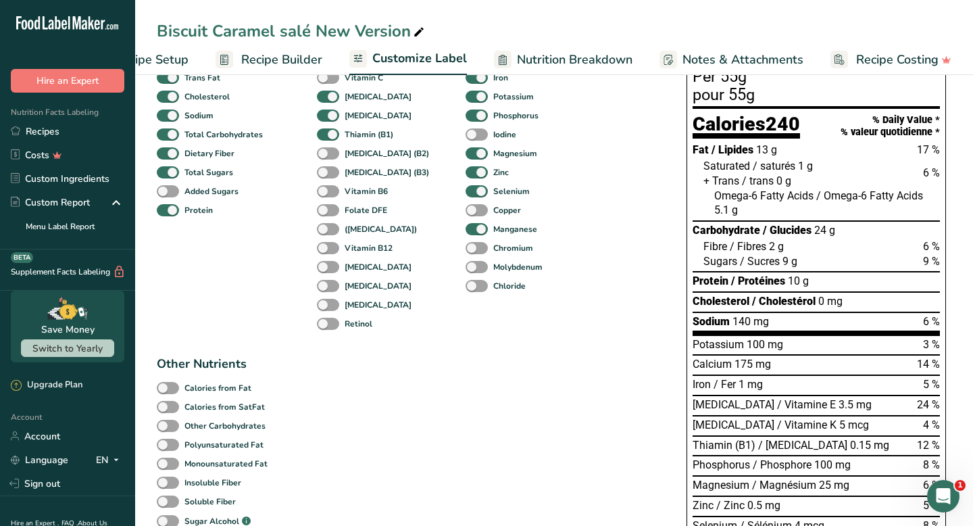
scroll to position [161, 0]
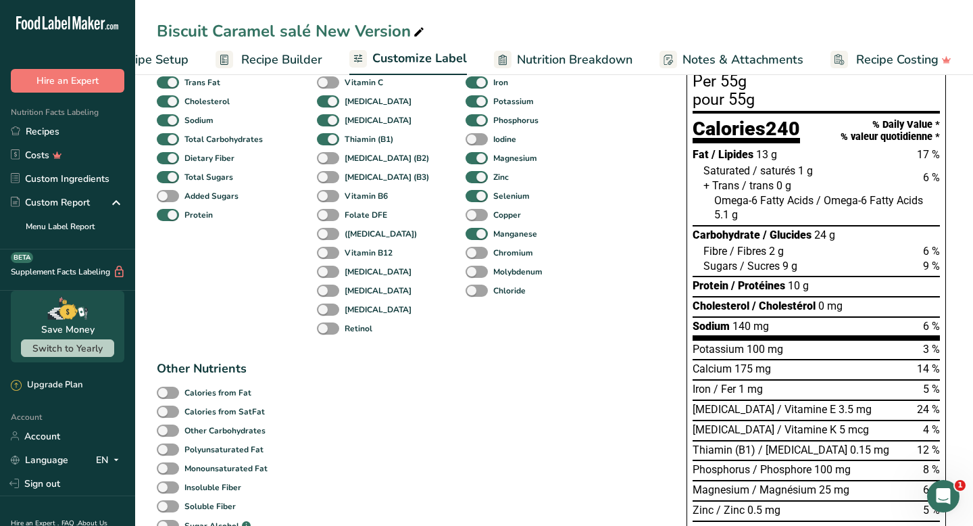
click at [750, 222] on div "Omega-6 Fatty Acids / Omega-6 Fatty Acids 5.1 g" at bounding box center [827, 208] width 226 height 30
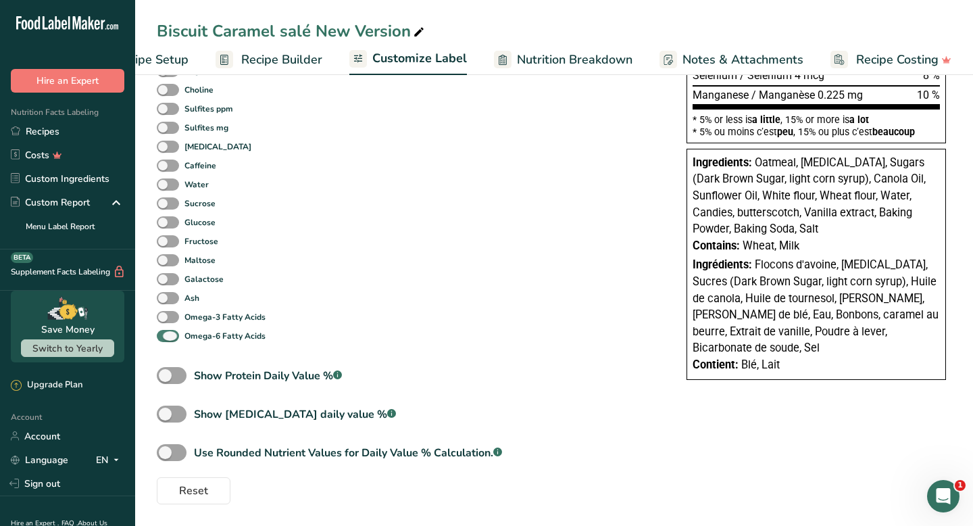
click at [173, 337] on span at bounding box center [168, 336] width 22 height 13
click at [166, 337] on input "Omega-6 Fatty Acids" at bounding box center [161, 335] width 9 height 9
checkbox input "false"
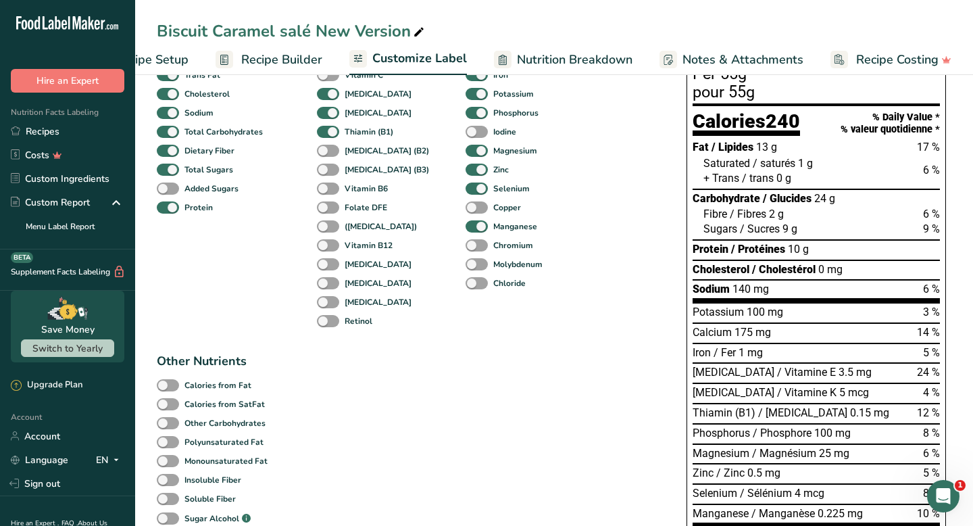
scroll to position [0, 0]
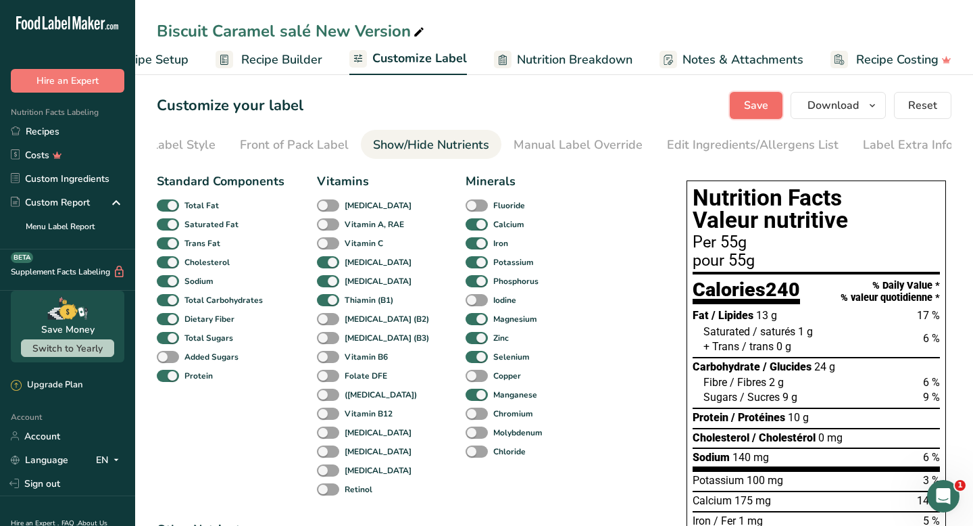
click at [759, 108] on span "Save" at bounding box center [756, 105] width 24 height 16
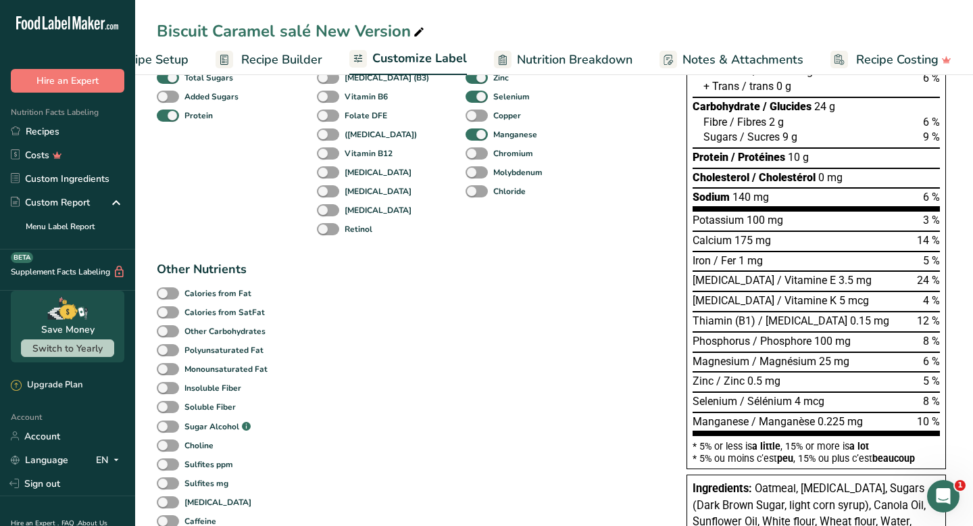
scroll to position [250, 0]
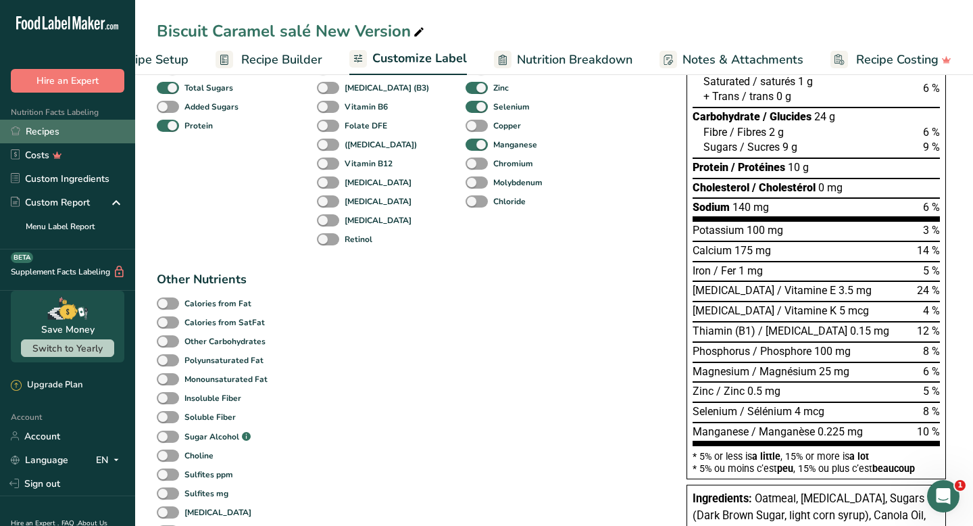
click at [84, 127] on link "Recipes" at bounding box center [67, 132] width 135 height 24
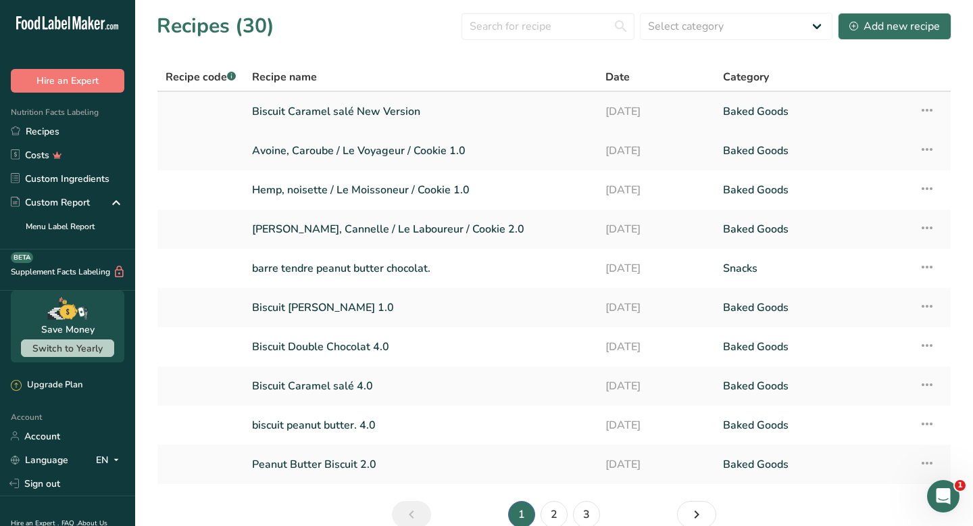
click at [473, 114] on link "Biscuit Caramel salé New Version" at bounding box center [420, 111] width 337 height 28
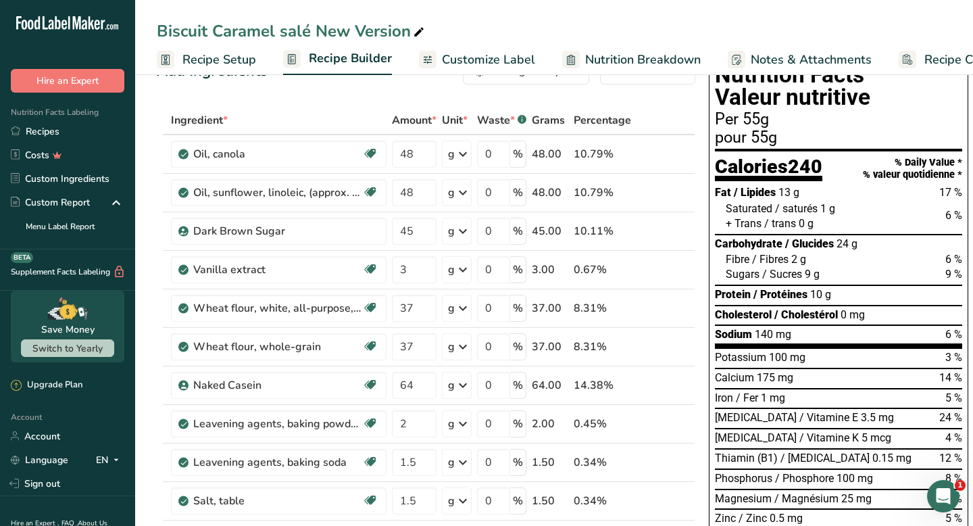
scroll to position [43, 0]
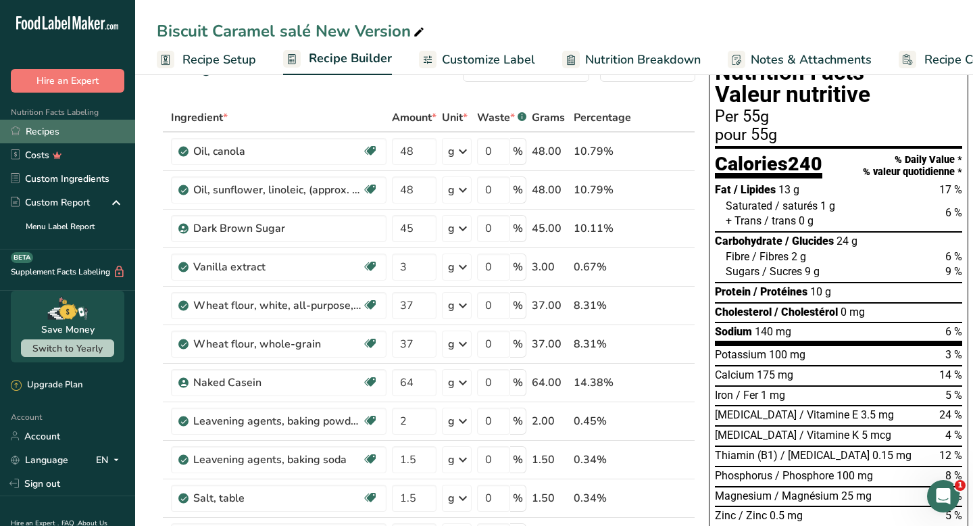
click at [116, 132] on link "Recipes" at bounding box center [67, 132] width 135 height 24
